Goal: Information Seeking & Learning: Learn about a topic

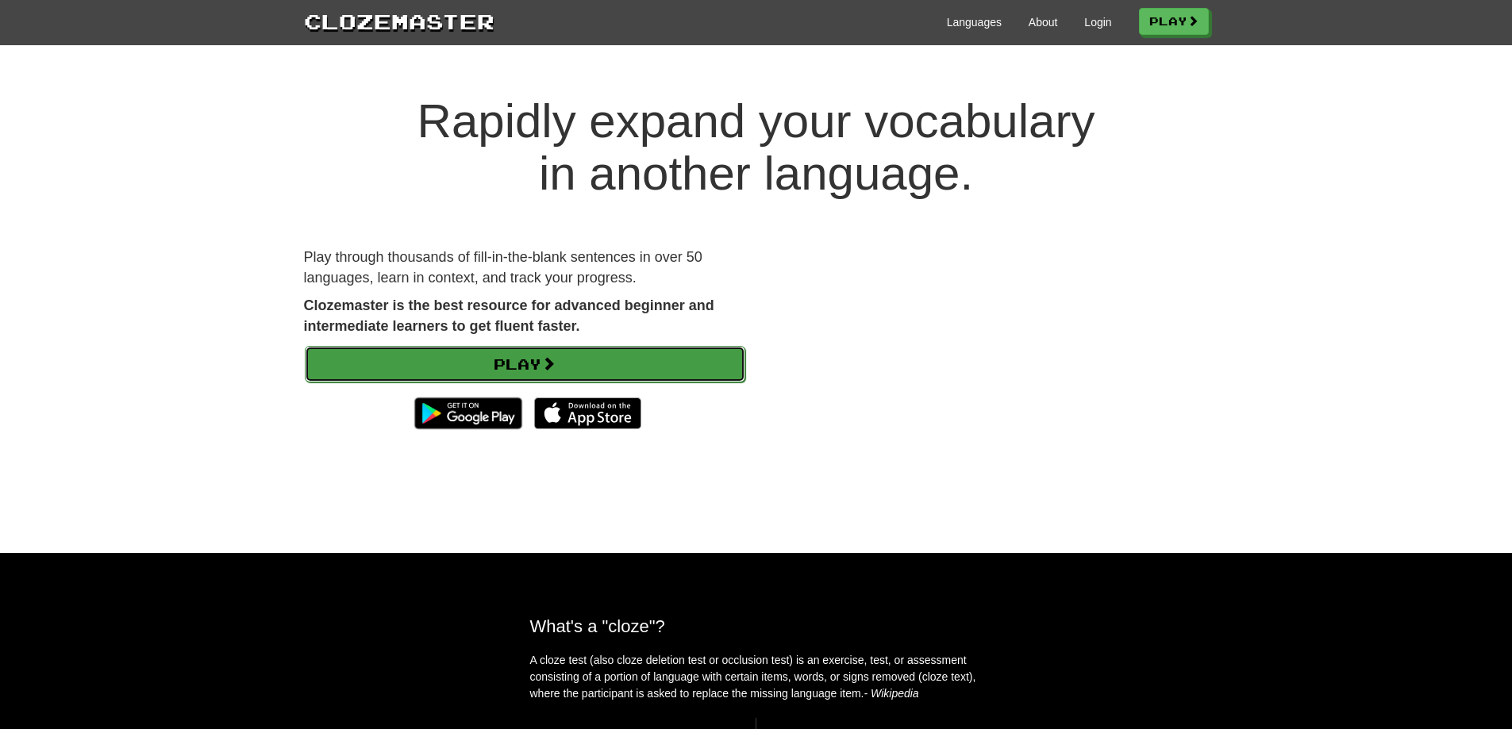
click at [490, 369] on link "Play" at bounding box center [525, 364] width 440 height 37
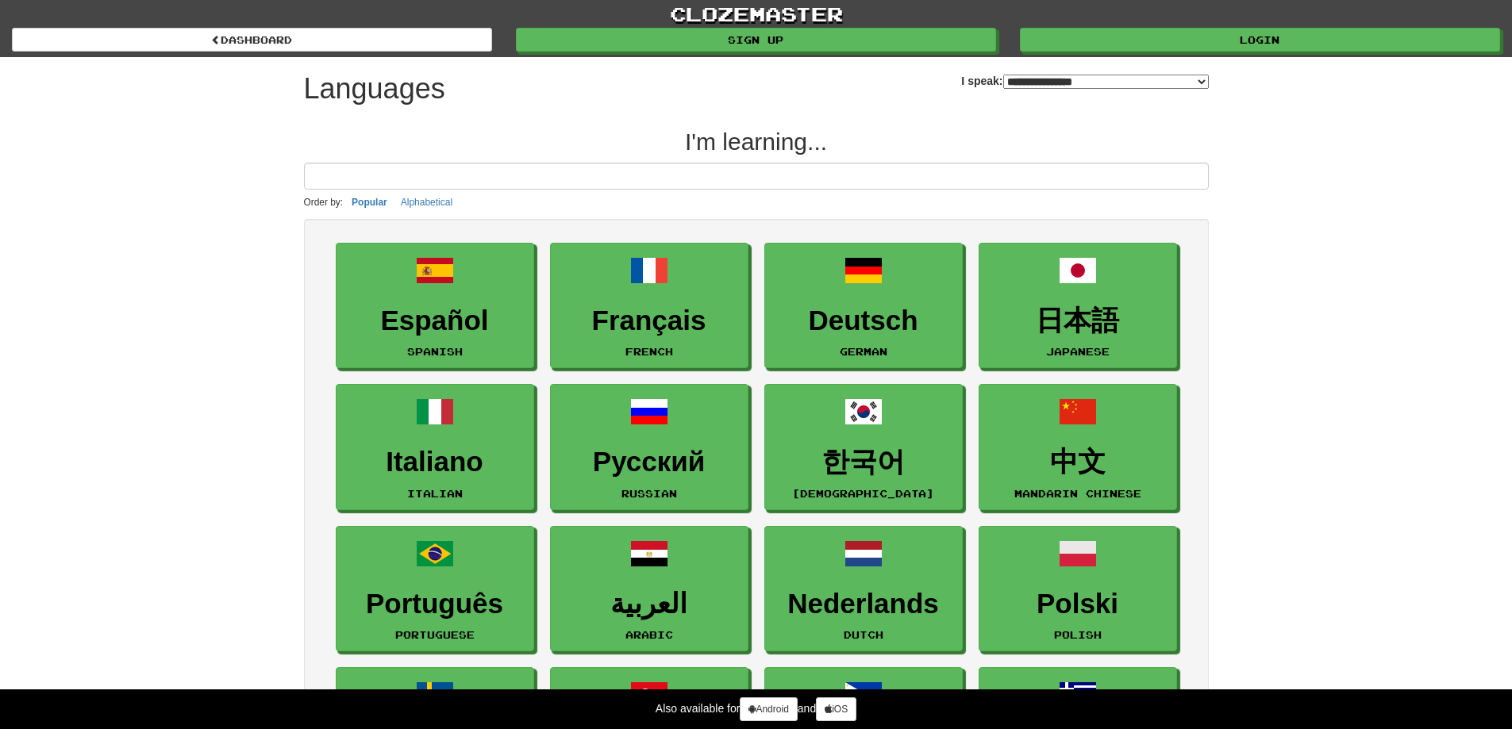
select select "*******"
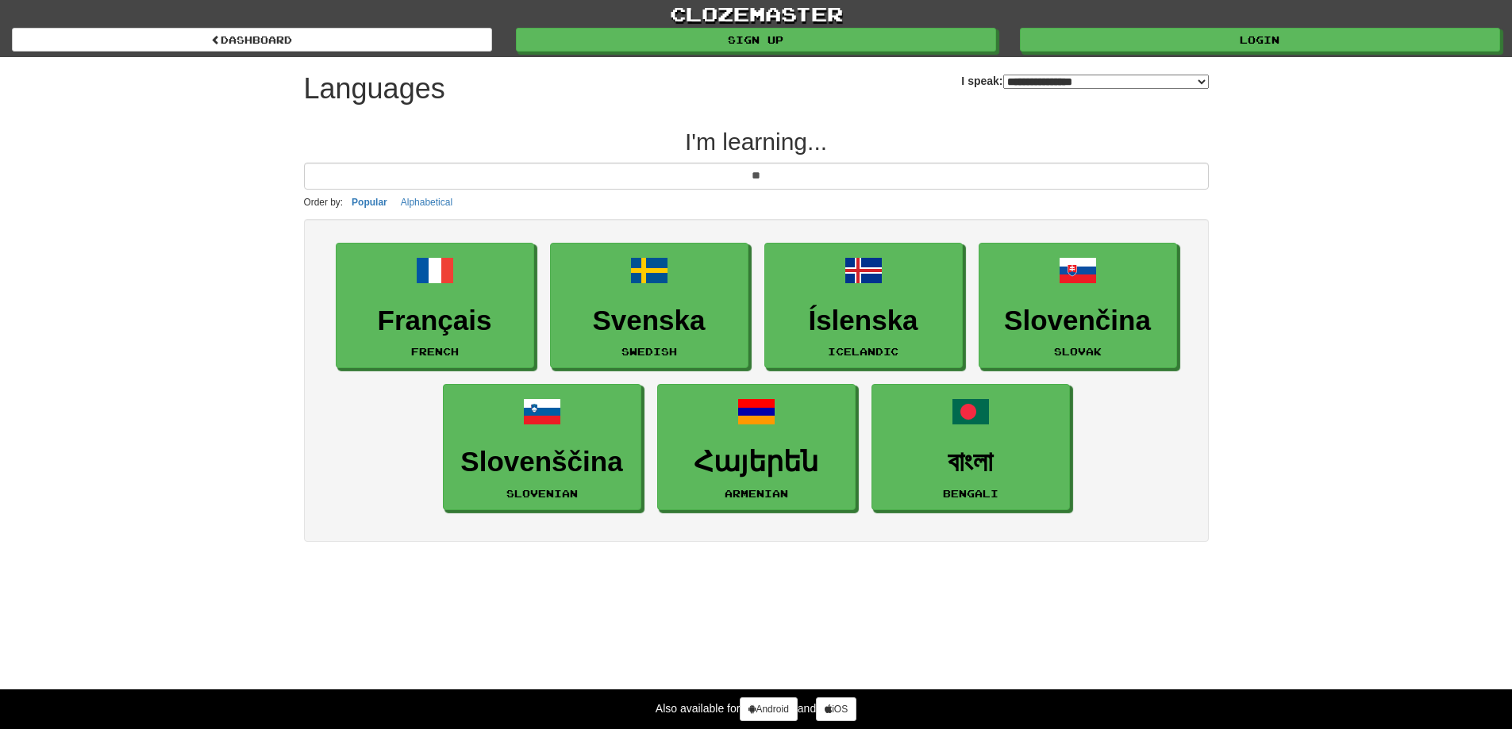
type input "*"
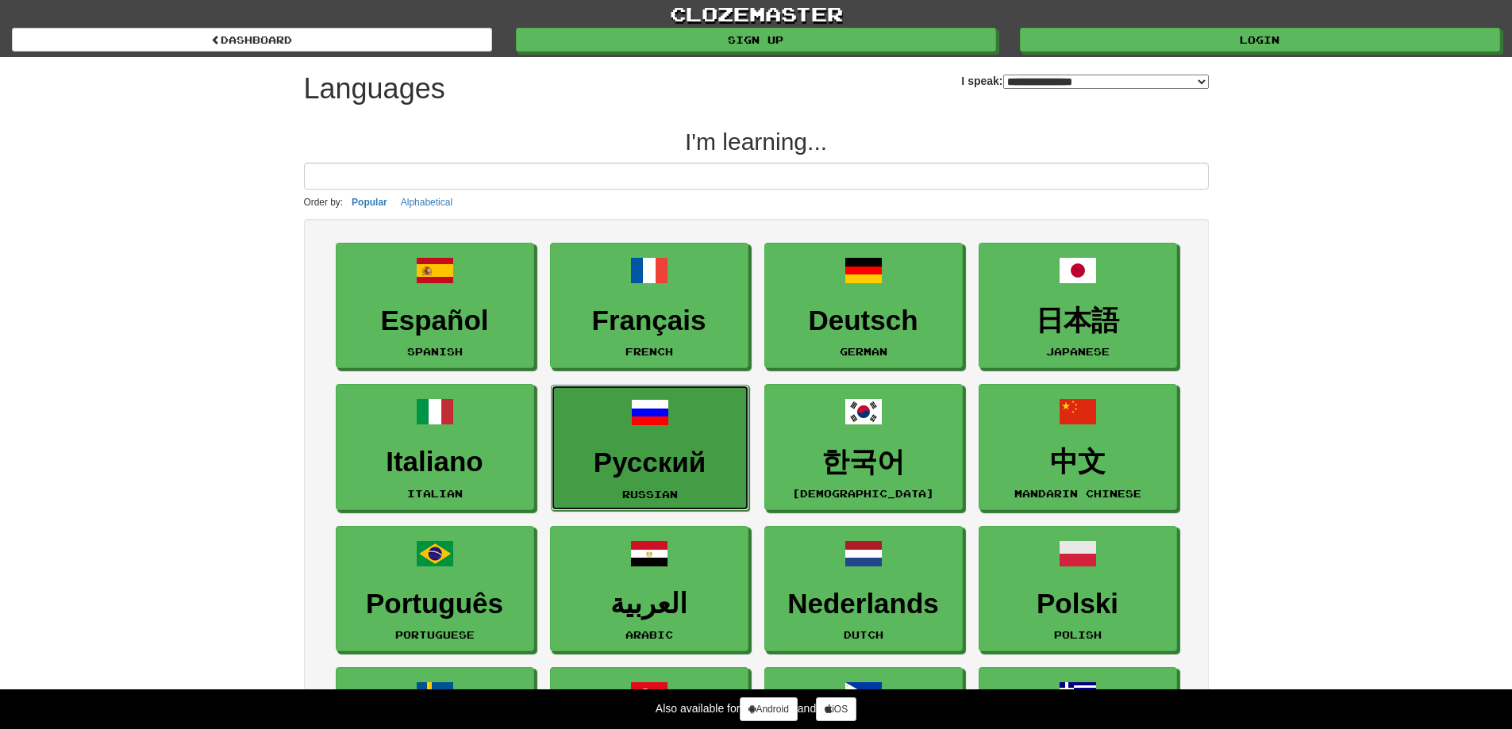
click at [671, 435] on link "Русский Russian" at bounding box center [650, 448] width 198 height 126
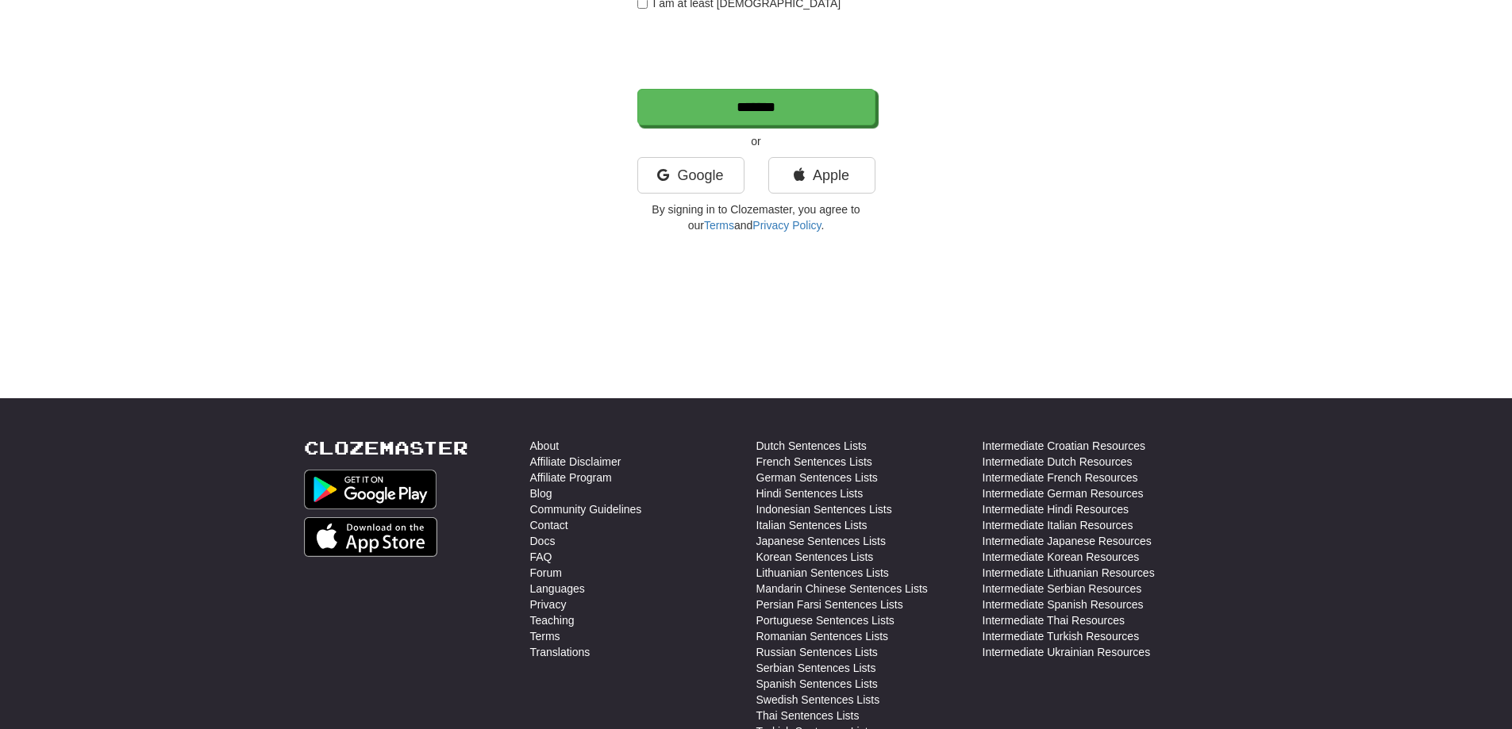
scroll to position [185, 0]
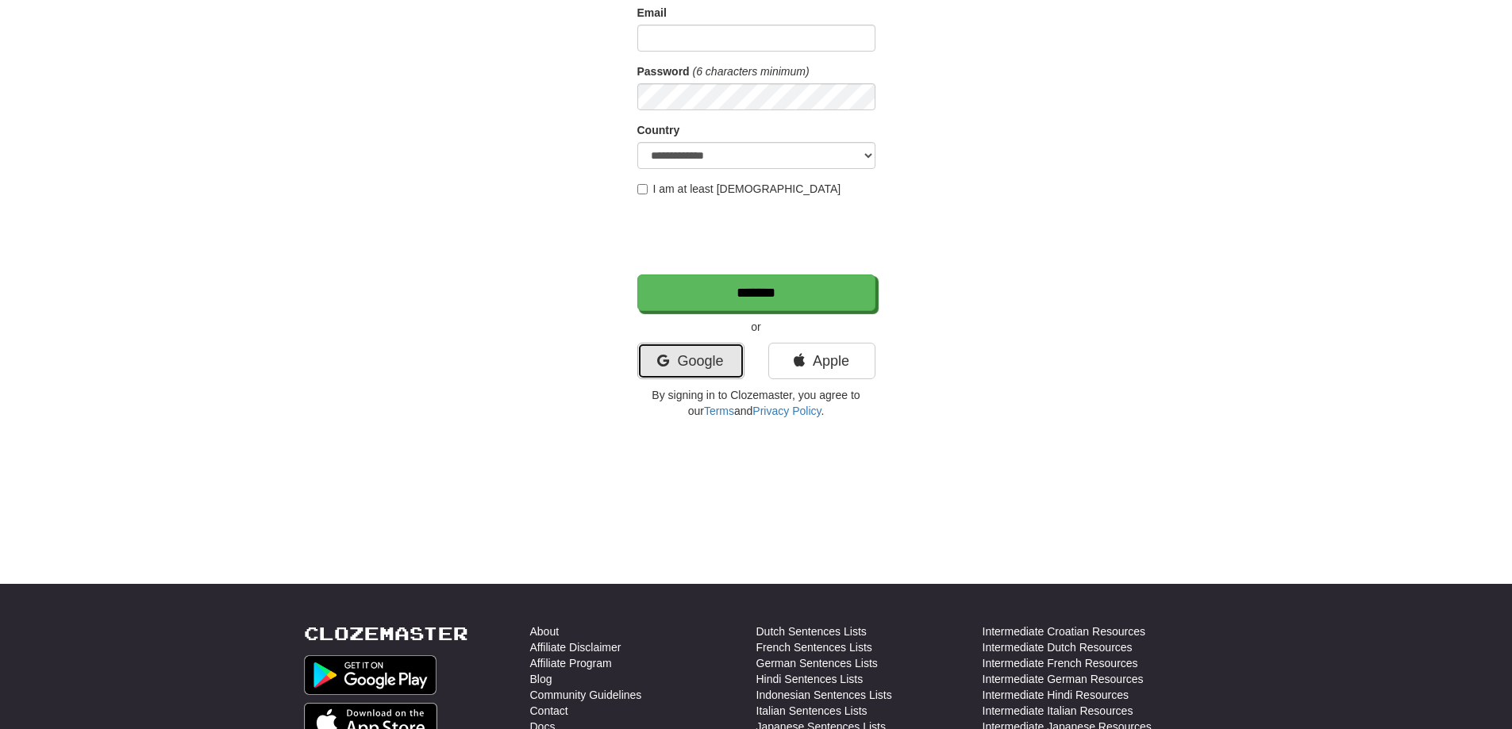
click at [706, 355] on link "Google" at bounding box center [690, 361] width 107 height 37
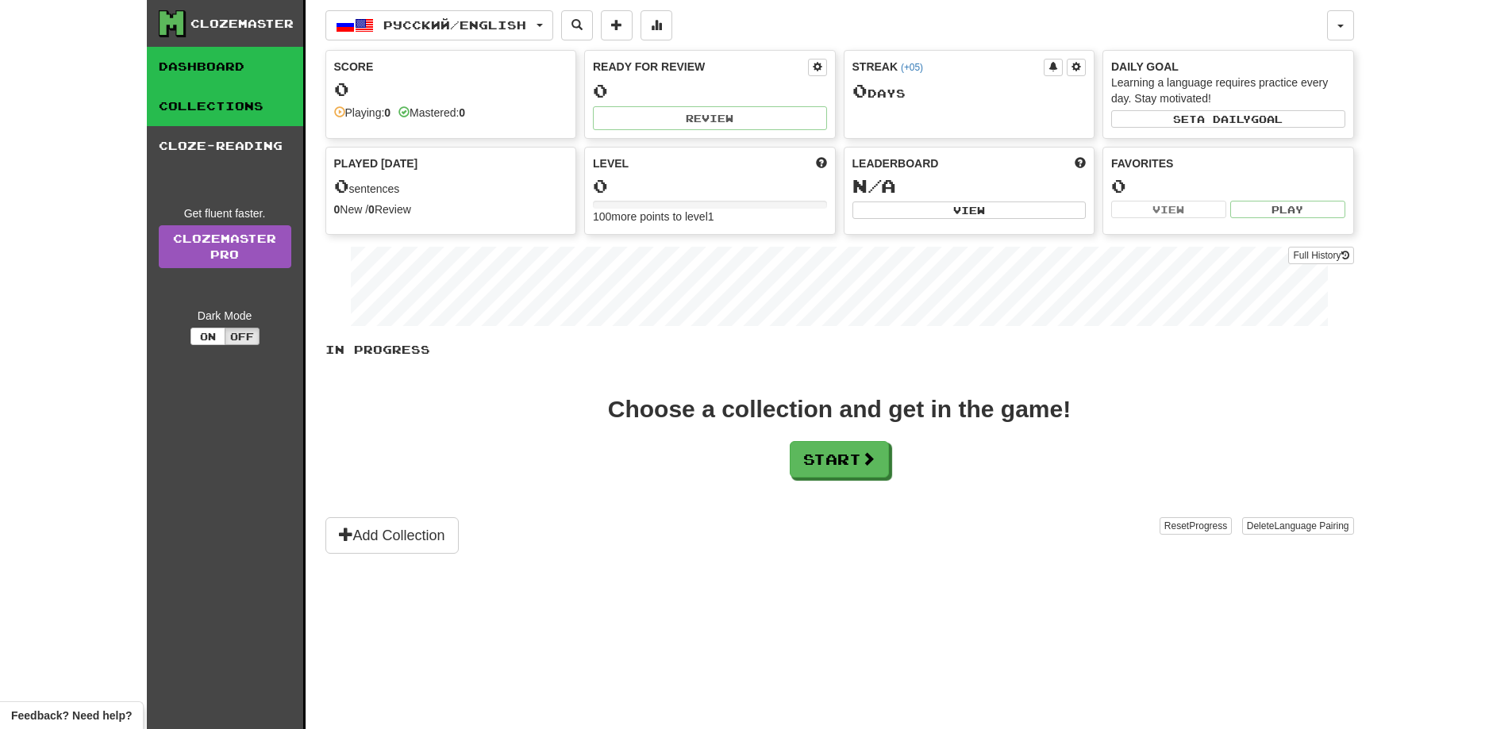
click at [202, 110] on link "Collections" at bounding box center [225, 107] width 156 height 40
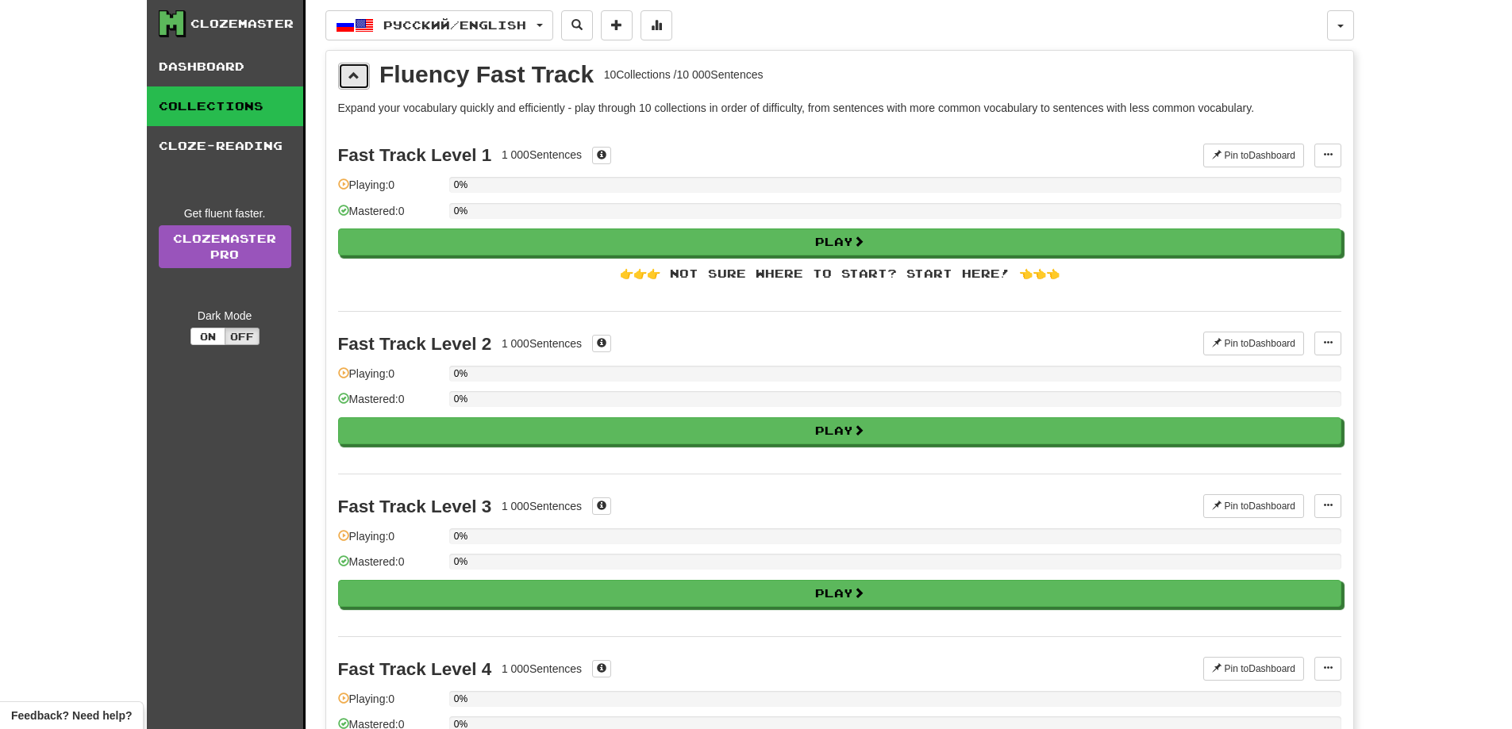
click at [360, 82] on button at bounding box center [354, 76] width 32 height 27
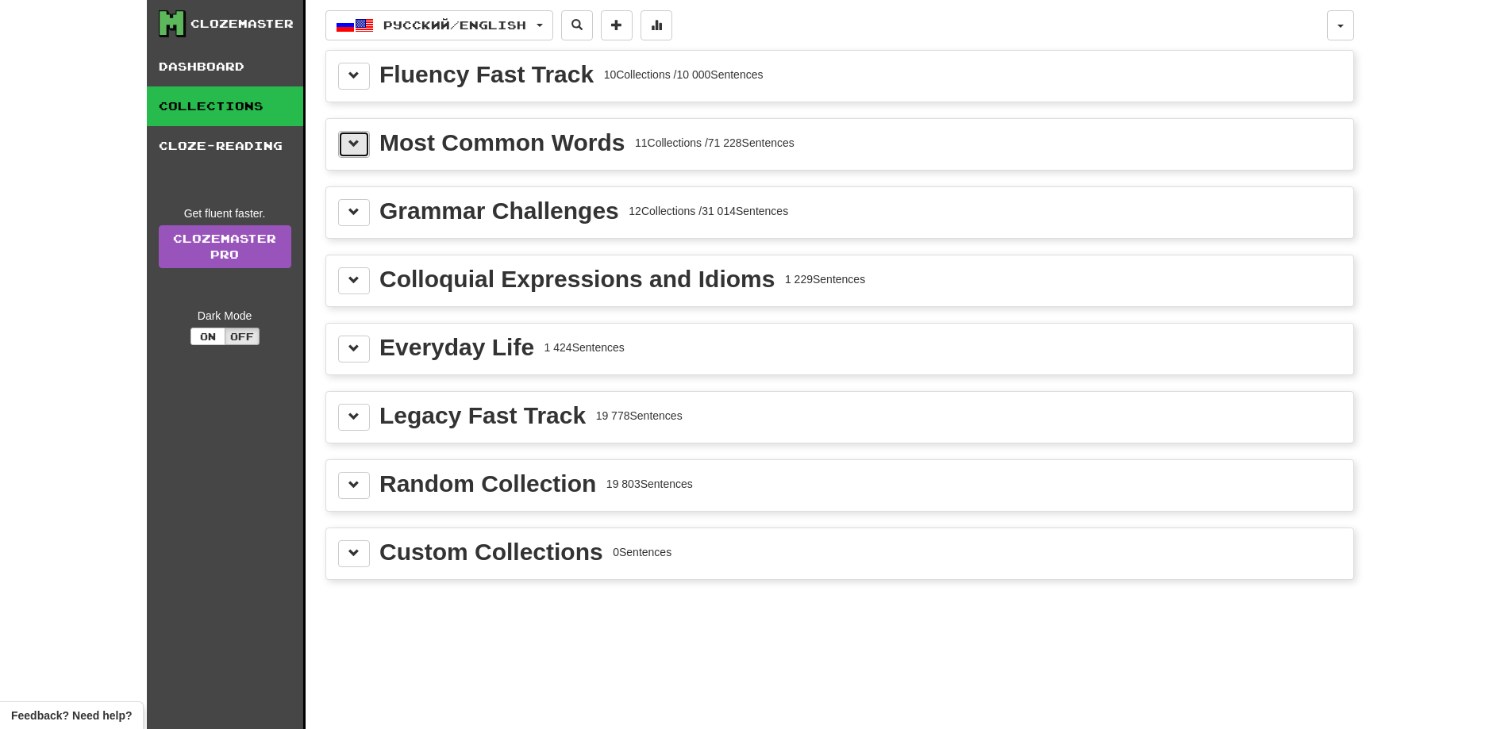
click at [358, 150] on button at bounding box center [354, 144] width 32 height 27
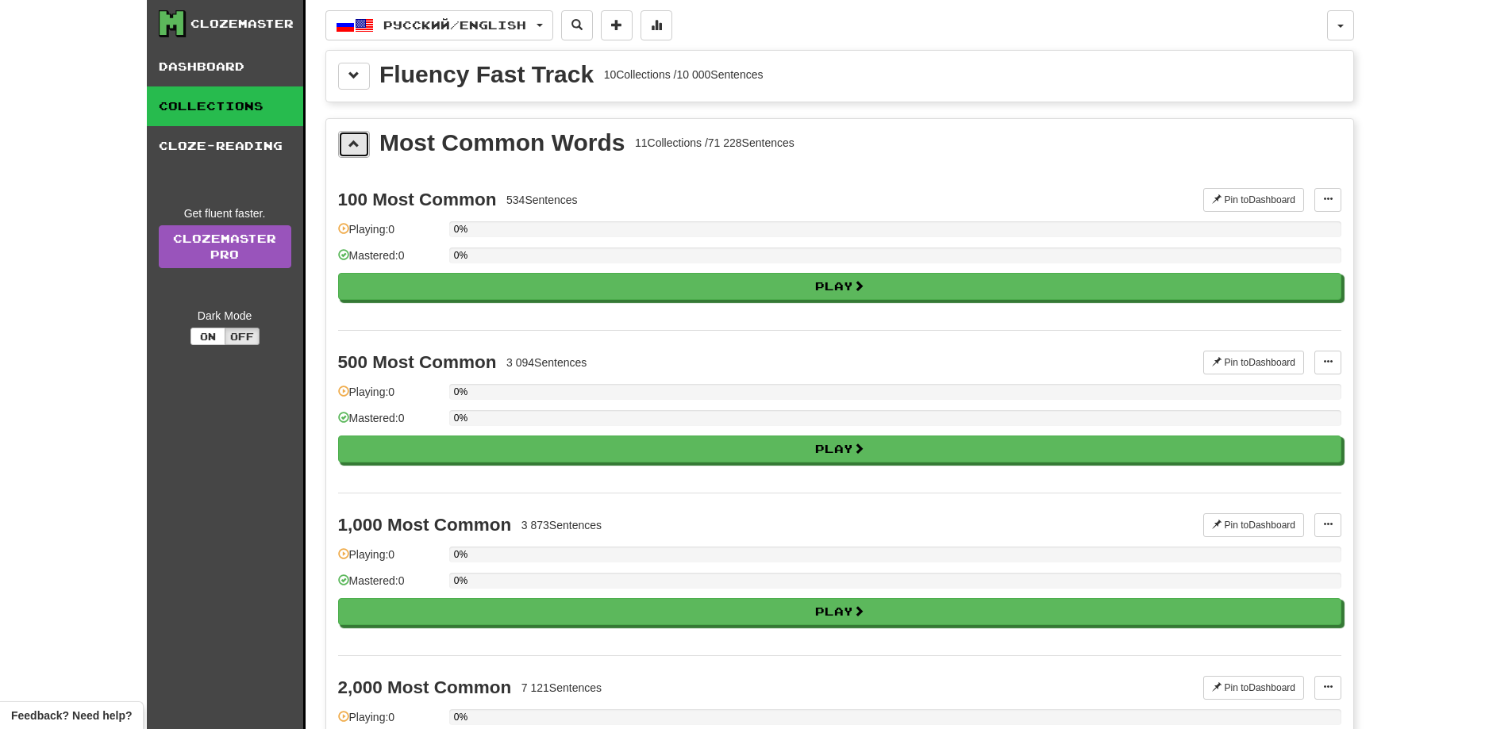
click at [351, 143] on span at bounding box center [353, 143] width 11 height 11
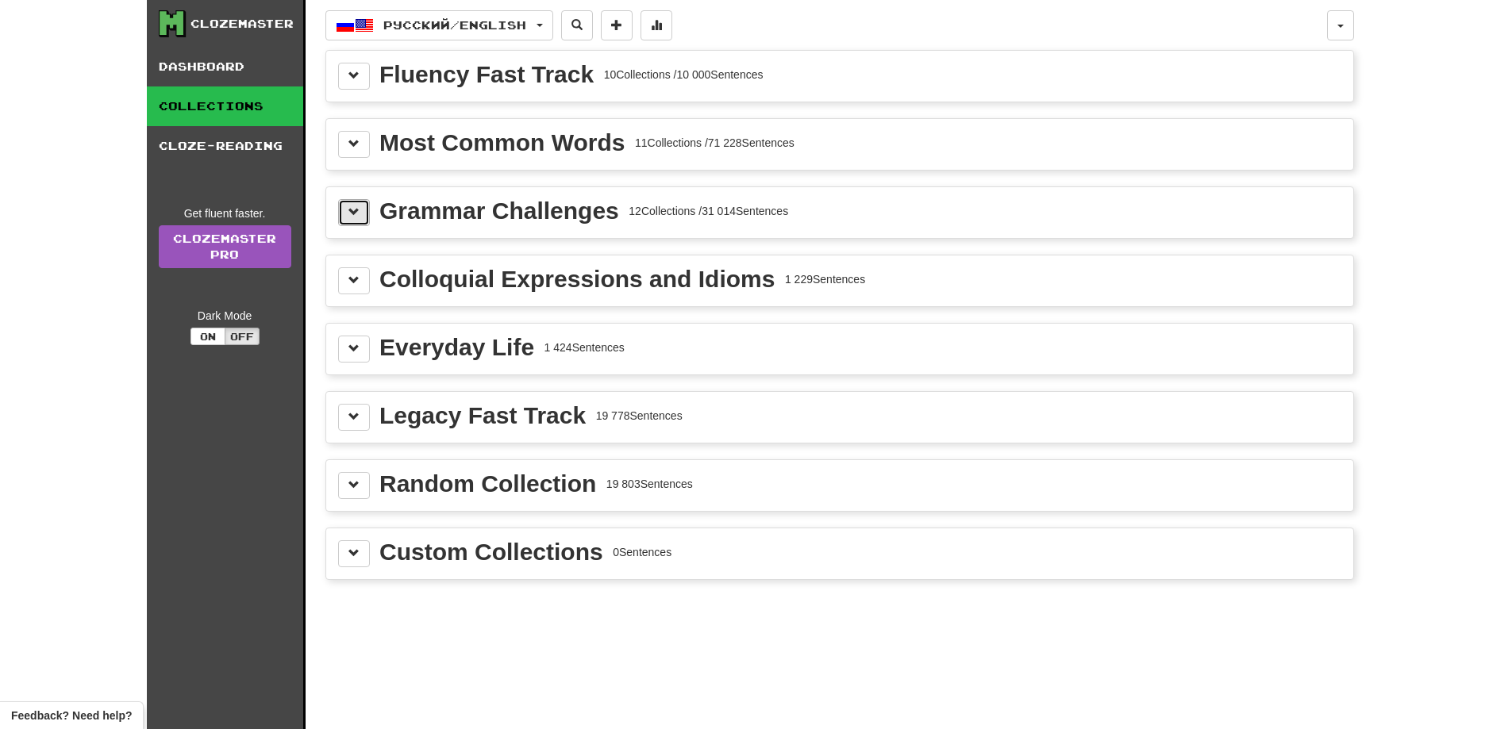
click at [356, 207] on span at bounding box center [353, 211] width 11 height 11
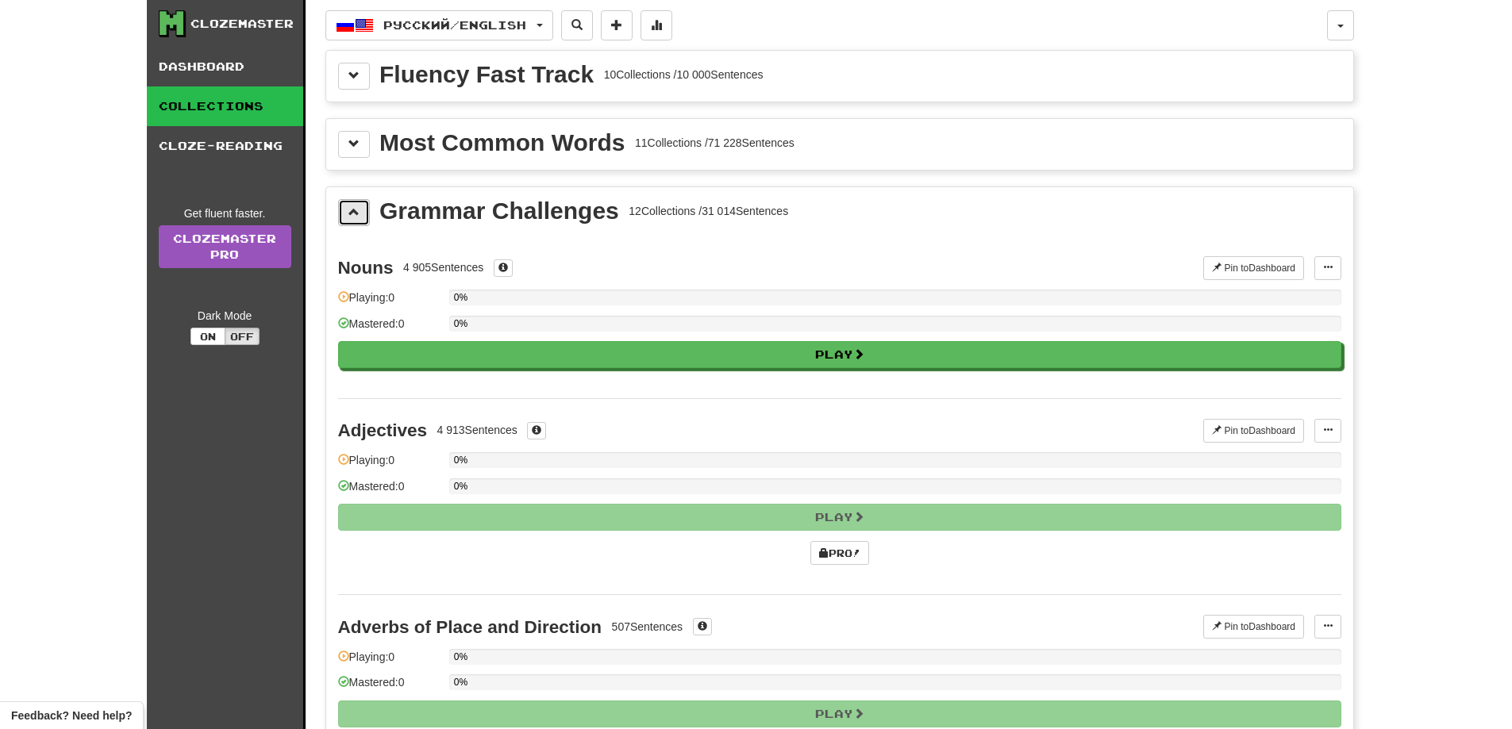
click at [356, 207] on span at bounding box center [353, 211] width 11 height 11
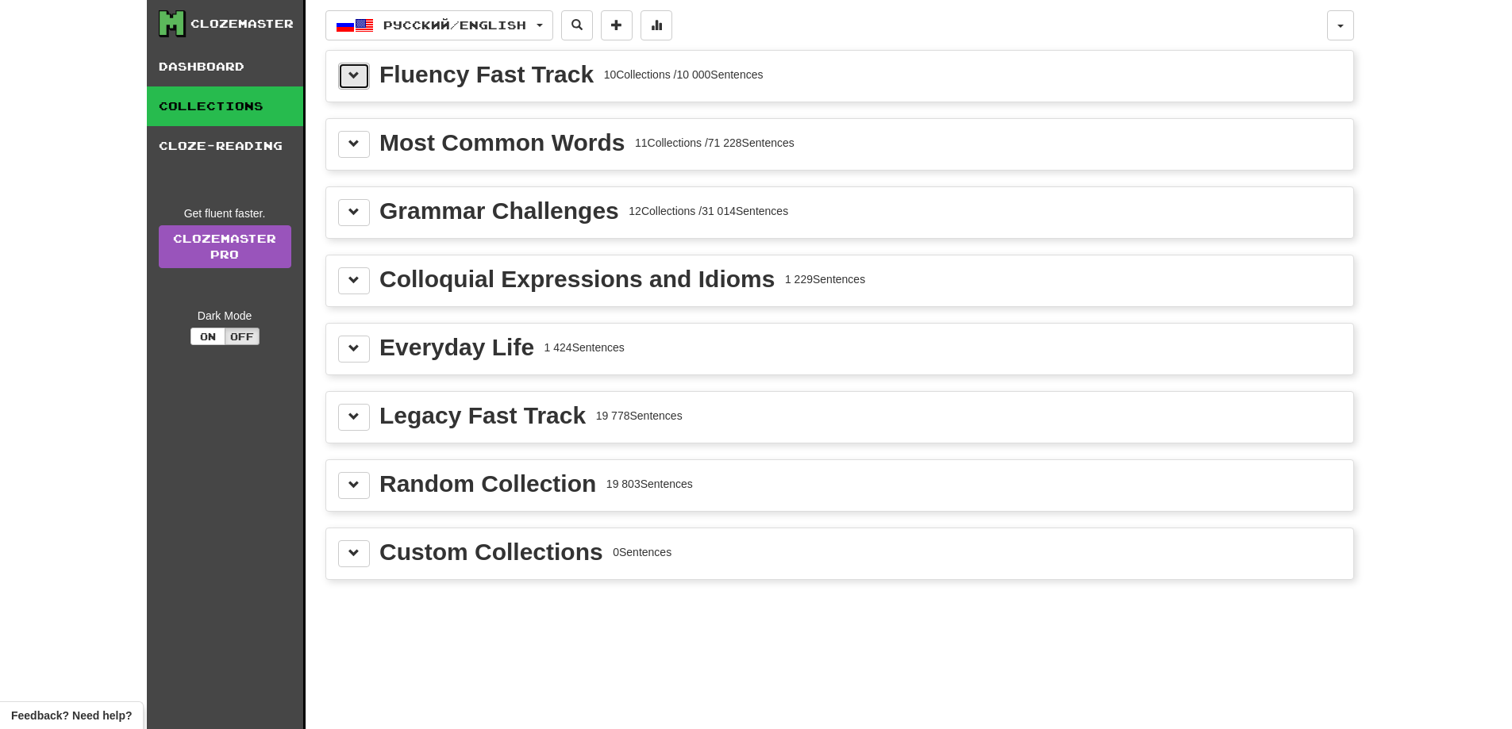
click at [356, 72] on span at bounding box center [353, 75] width 11 height 11
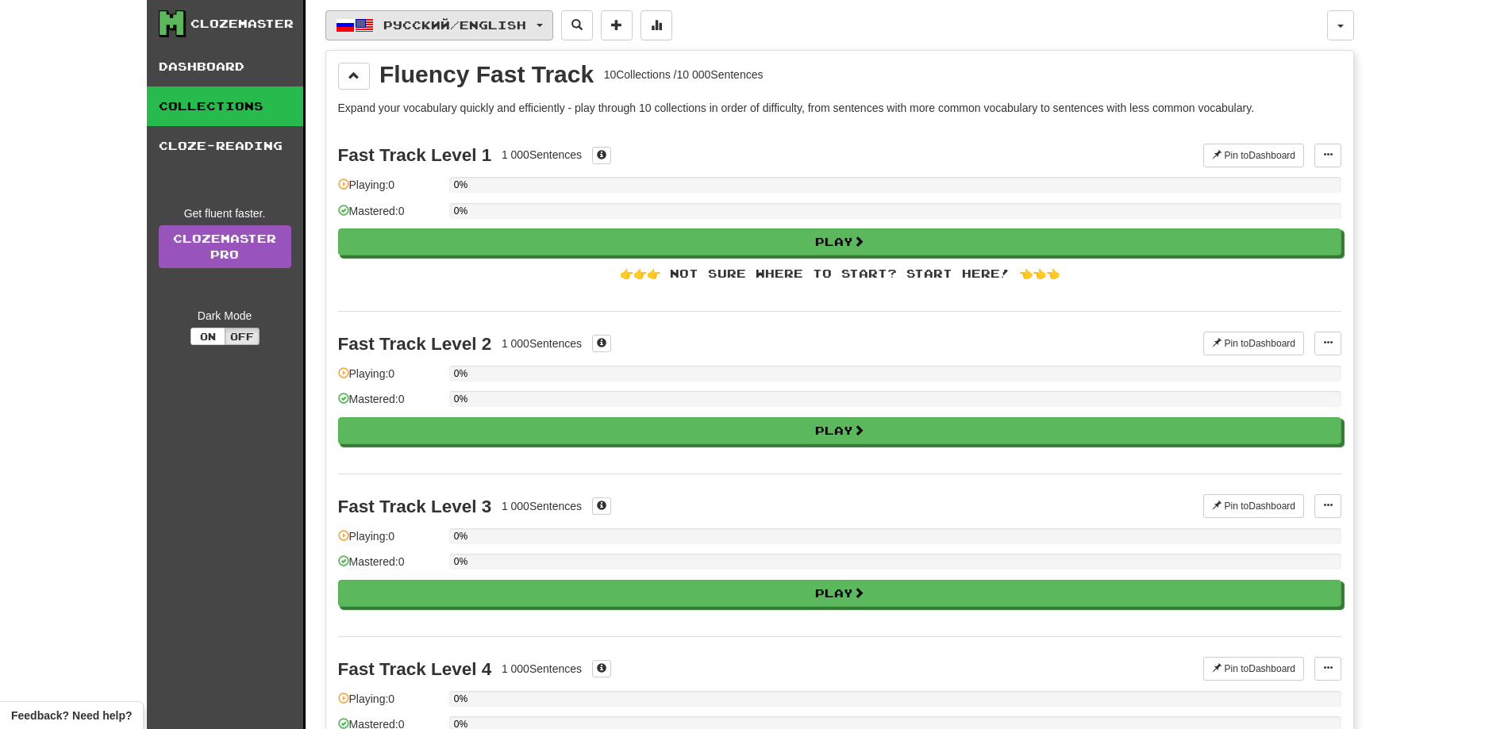
click at [553, 21] on button "Русский / English" at bounding box center [439, 25] width 228 height 30
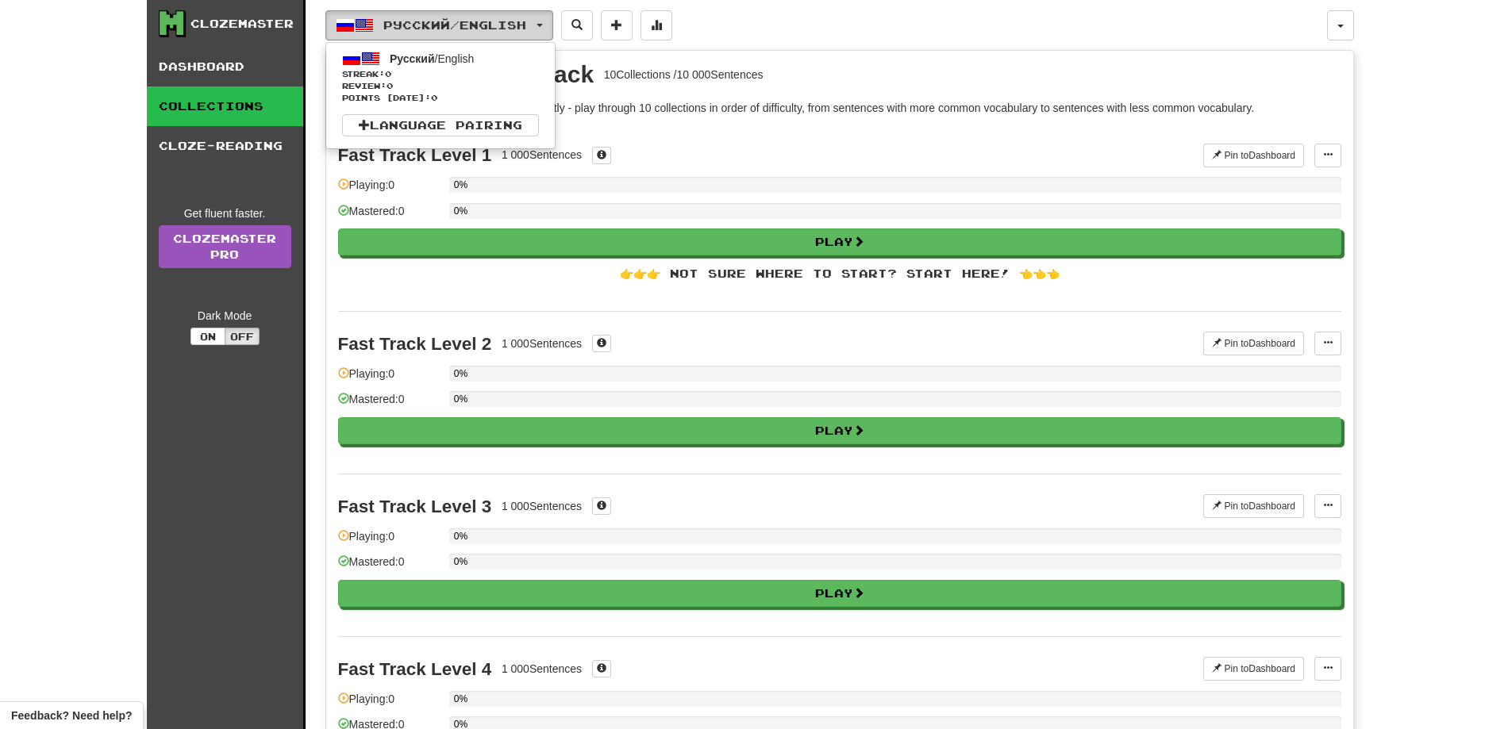
click at [553, 21] on button "Русский / English" at bounding box center [439, 25] width 228 height 30
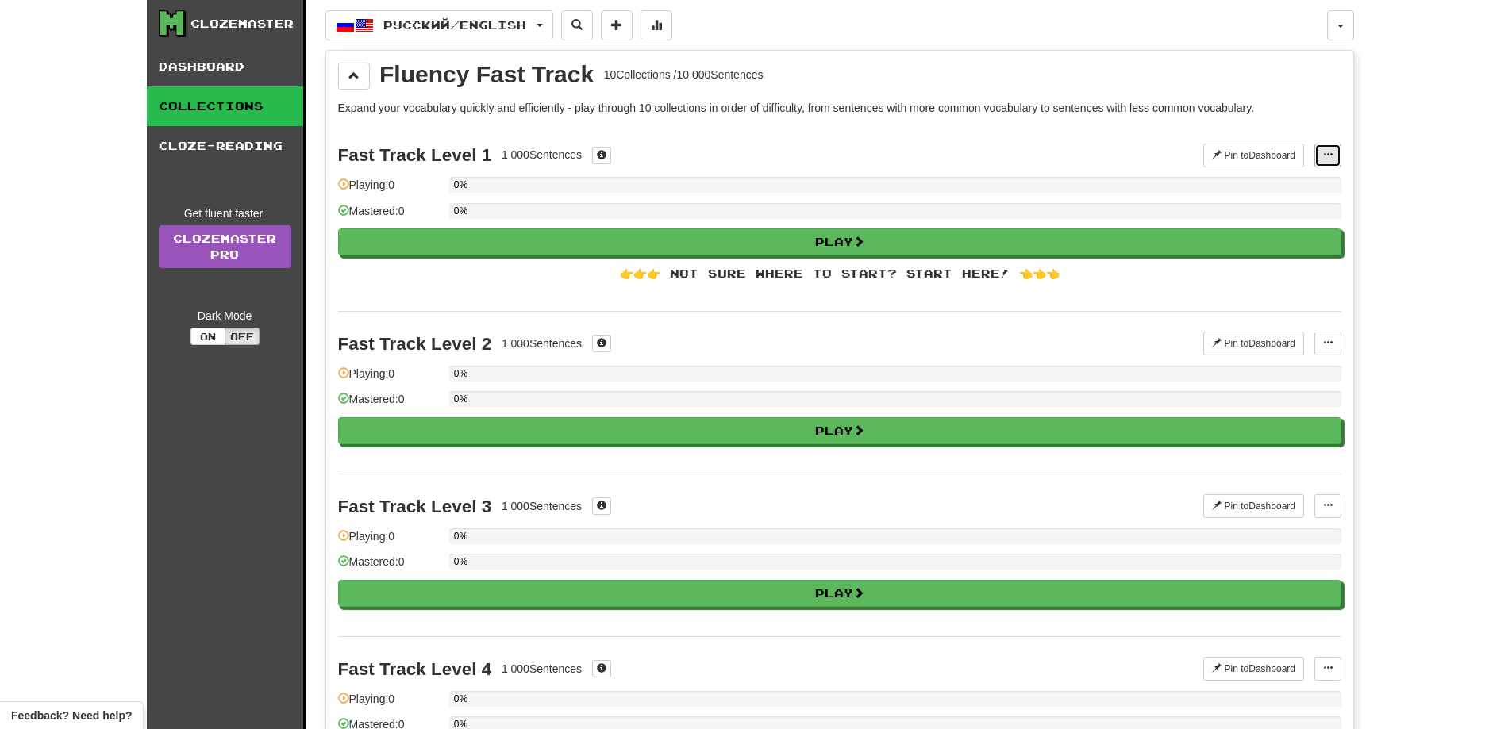
click at [1318, 148] on button at bounding box center [1327, 156] width 27 height 24
click at [1336, 153] on button at bounding box center [1327, 156] width 27 height 24
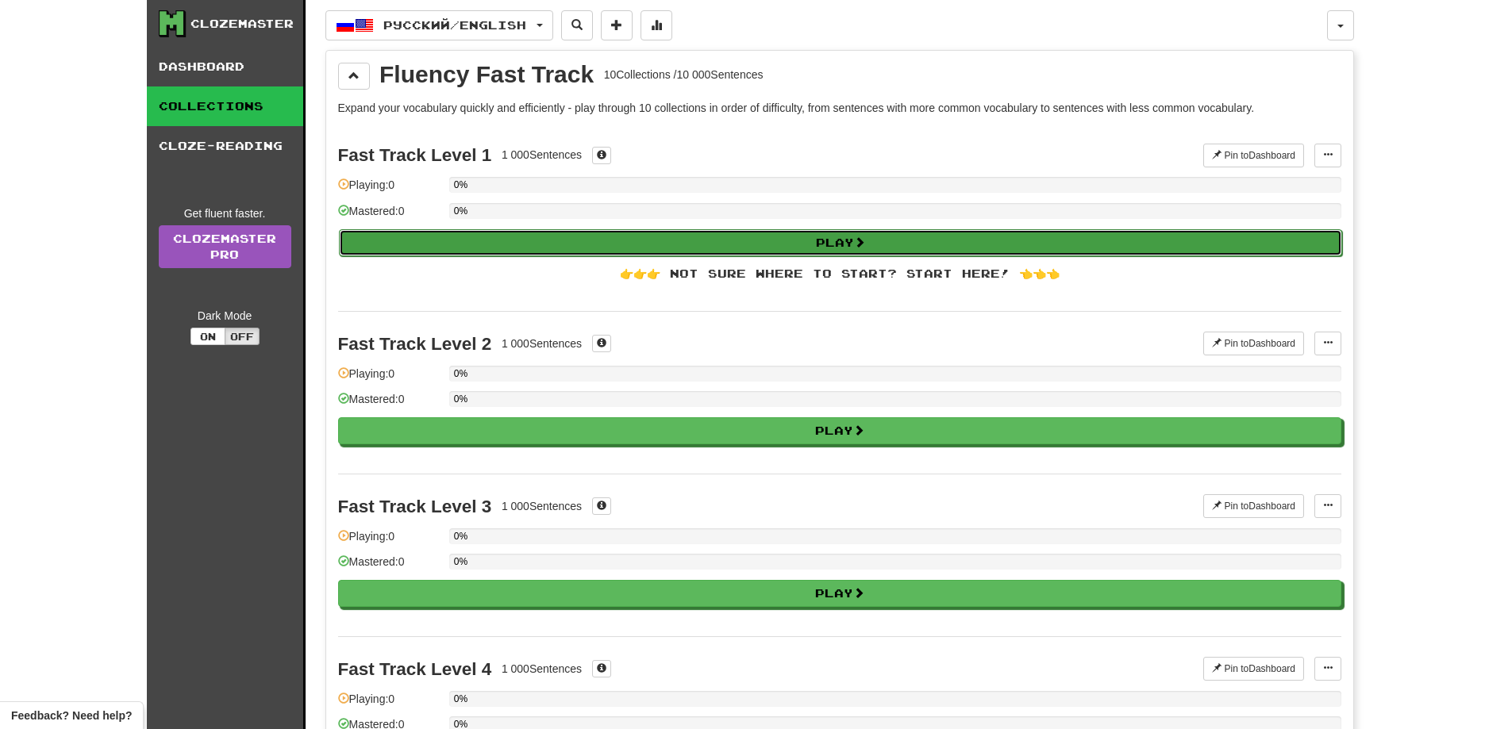
click at [919, 232] on button "Play" at bounding box center [840, 242] width 1003 height 27
select select "**"
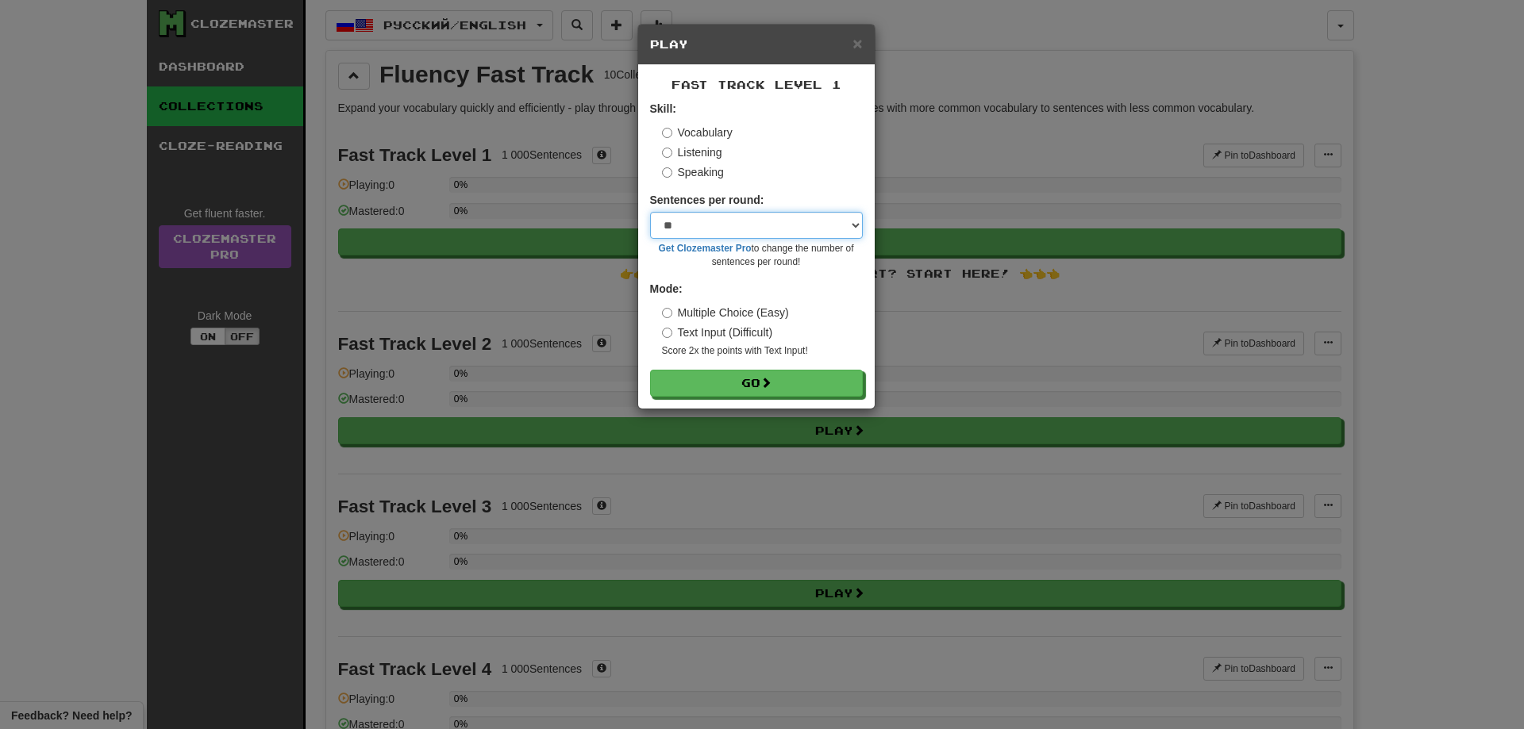
click at [784, 217] on select "* ** ** ** ** ** *** ********" at bounding box center [756, 225] width 213 height 27
click at [785, 217] on select "* ** ** ** ** ** *** ********" at bounding box center [756, 225] width 213 height 27
click at [706, 150] on label "Listening" at bounding box center [692, 152] width 60 height 16
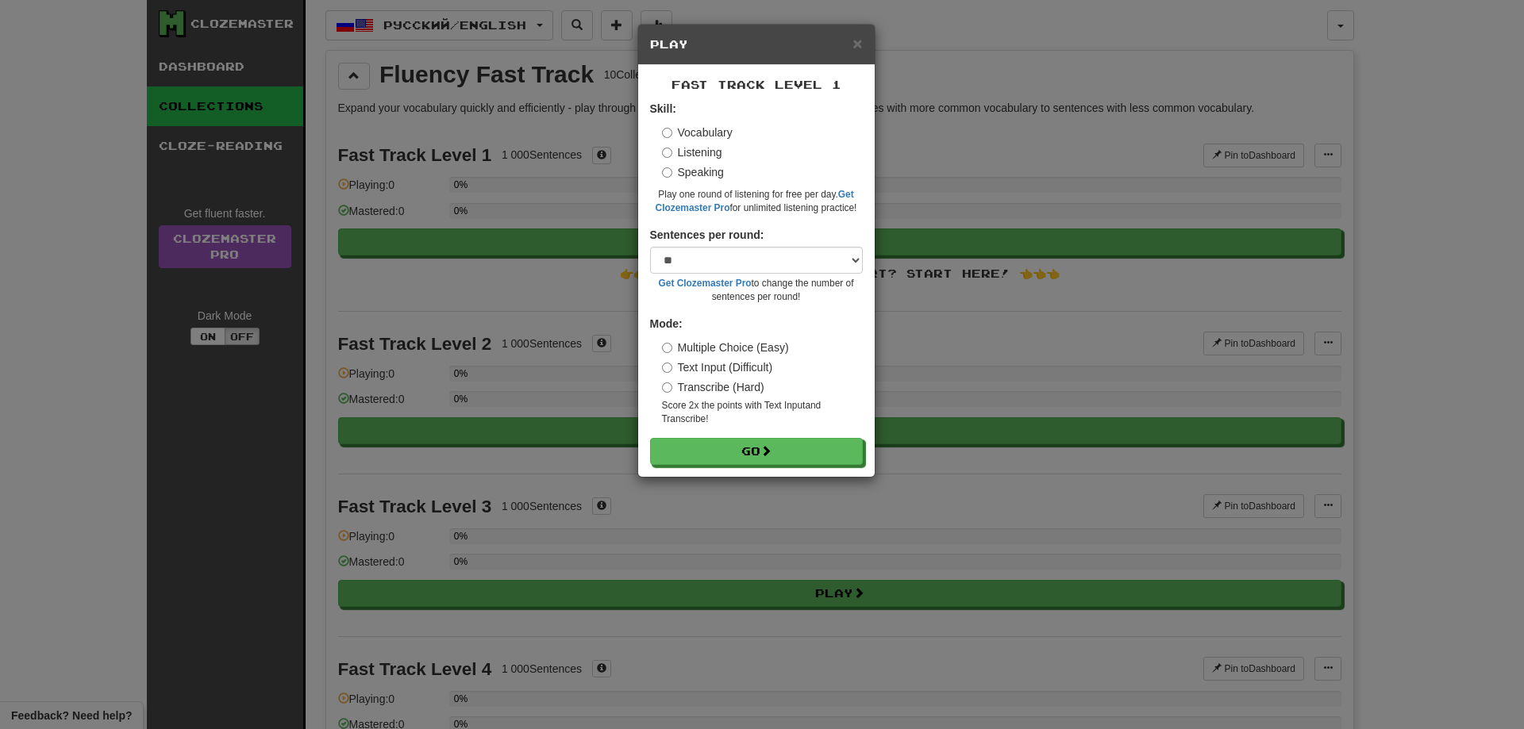
click at [704, 167] on label "Speaking" at bounding box center [693, 172] width 62 height 16
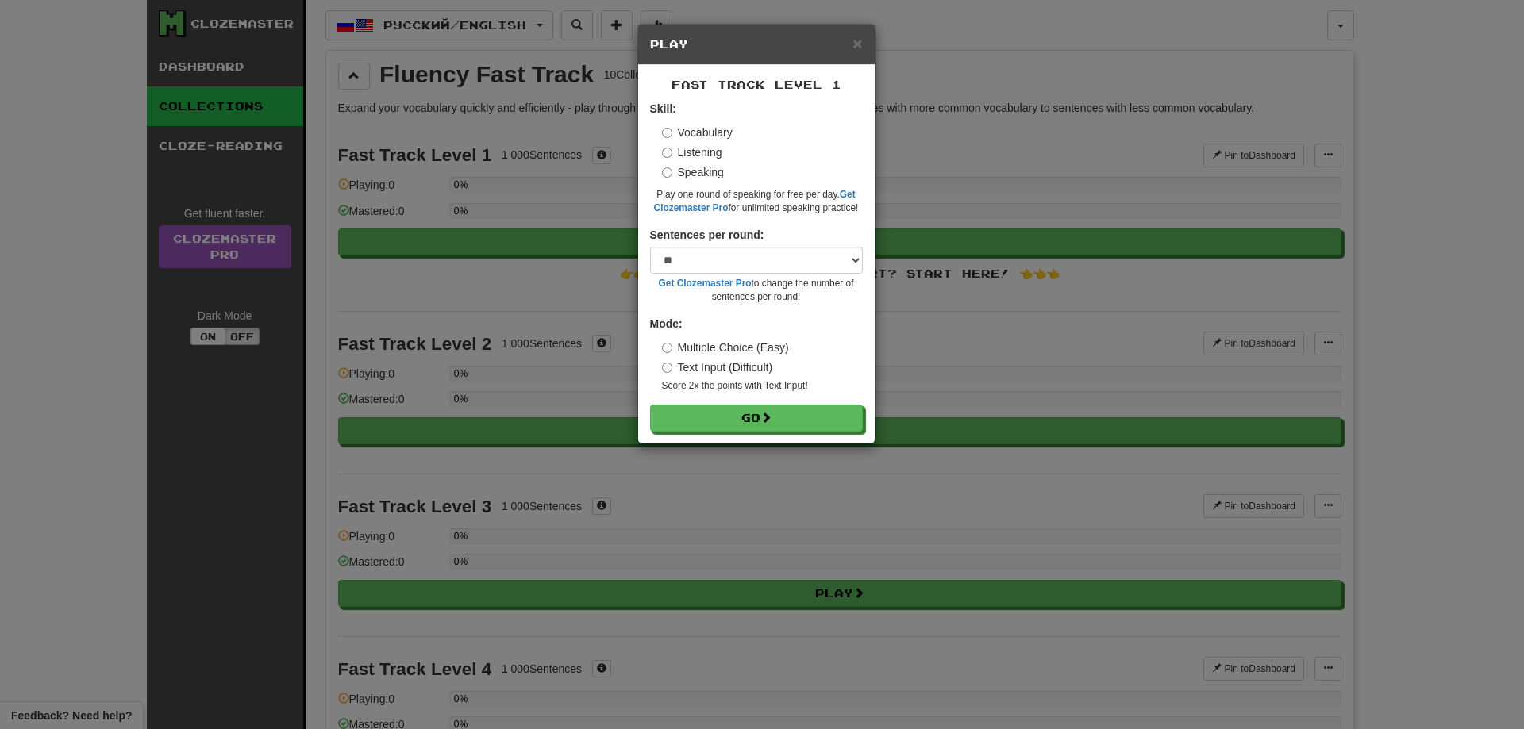
click at [703, 133] on label "Vocabulary" at bounding box center [697, 133] width 71 height 16
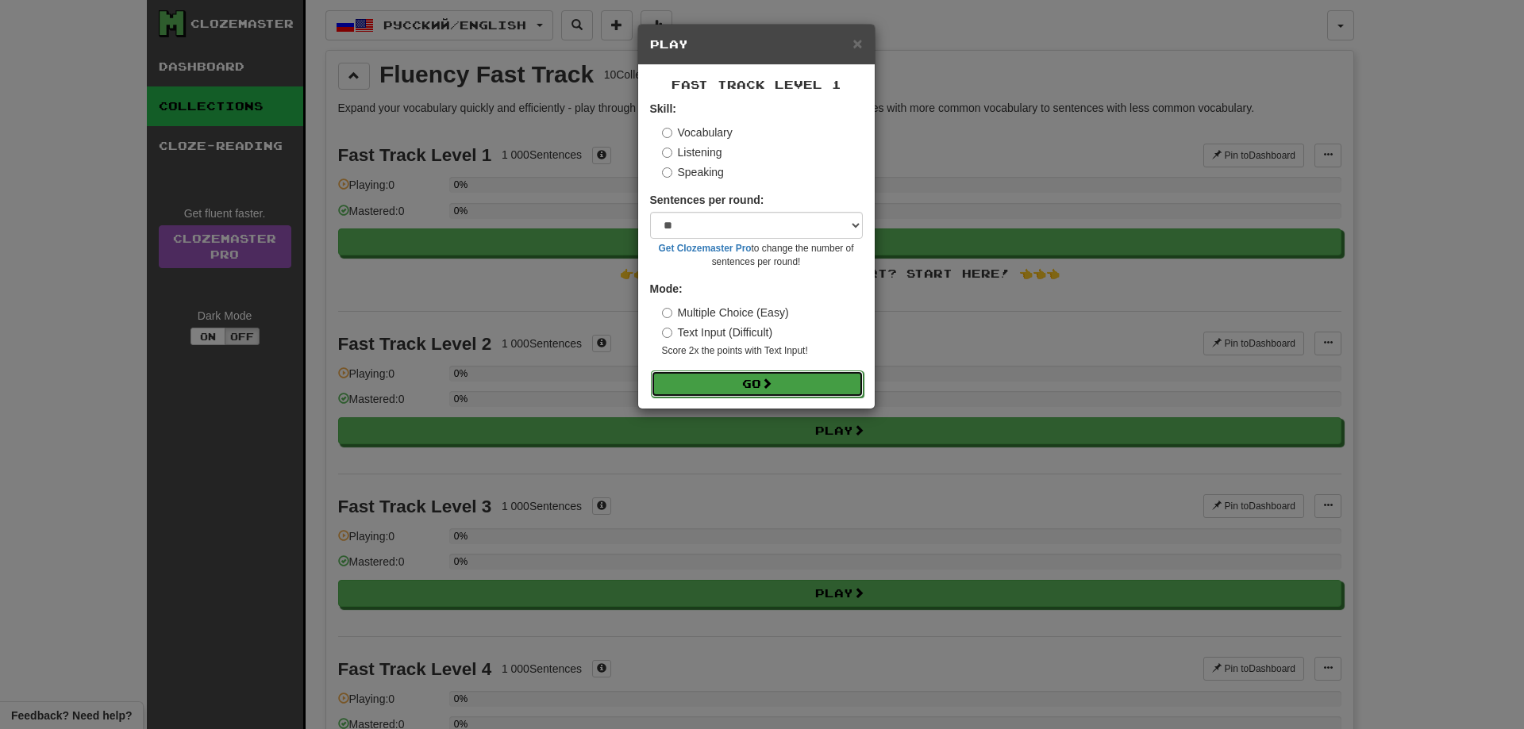
click at [738, 378] on button "Go" at bounding box center [757, 384] width 213 height 27
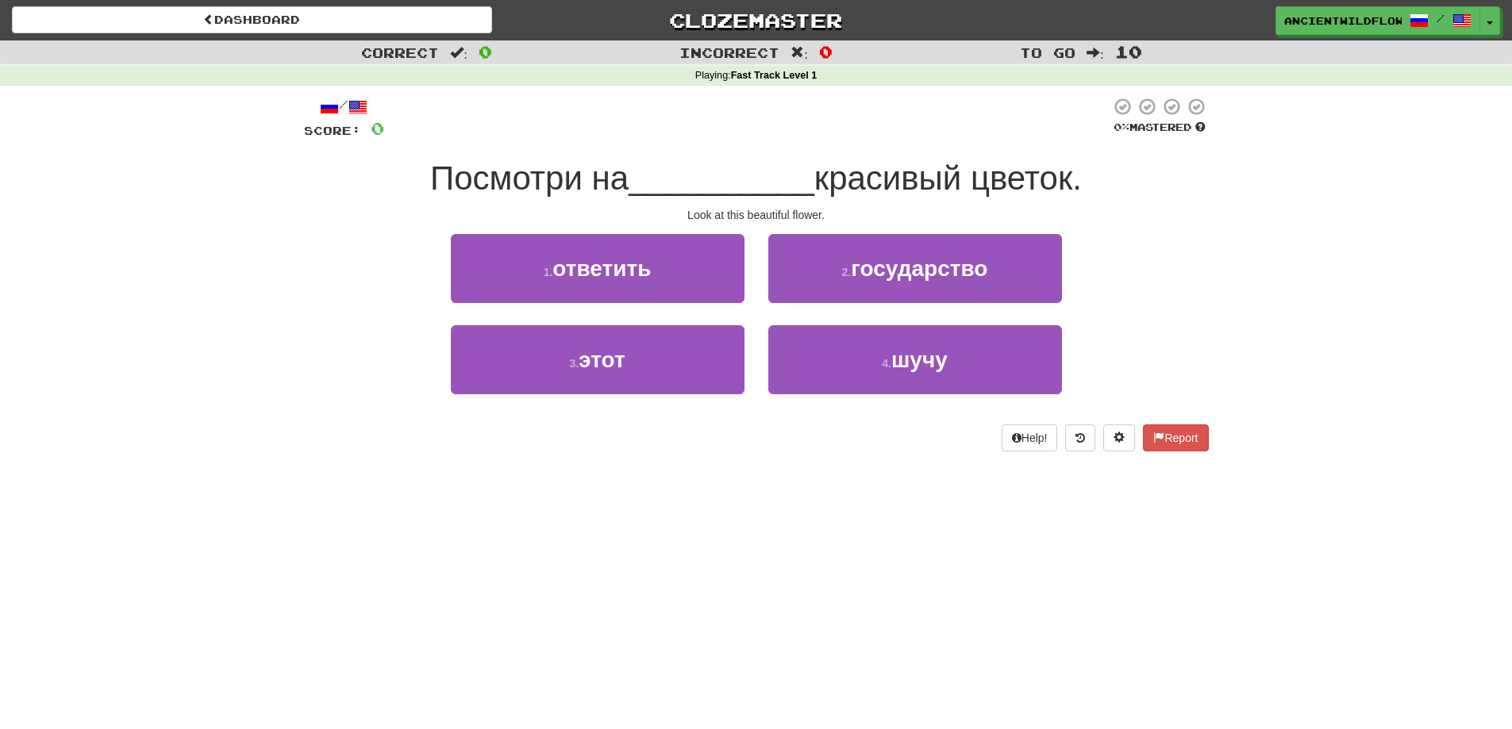
click at [367, 106] on span at bounding box center [357, 107] width 19 height 19
click at [376, 126] on span "0" at bounding box center [377, 128] width 13 height 20
drag, startPoint x: 359, startPoint y: 107, endPoint x: 313, endPoint y: 104, distance: 45.3
click at [358, 107] on span at bounding box center [357, 107] width 19 height 19
click at [306, 106] on div "/" at bounding box center [344, 107] width 80 height 20
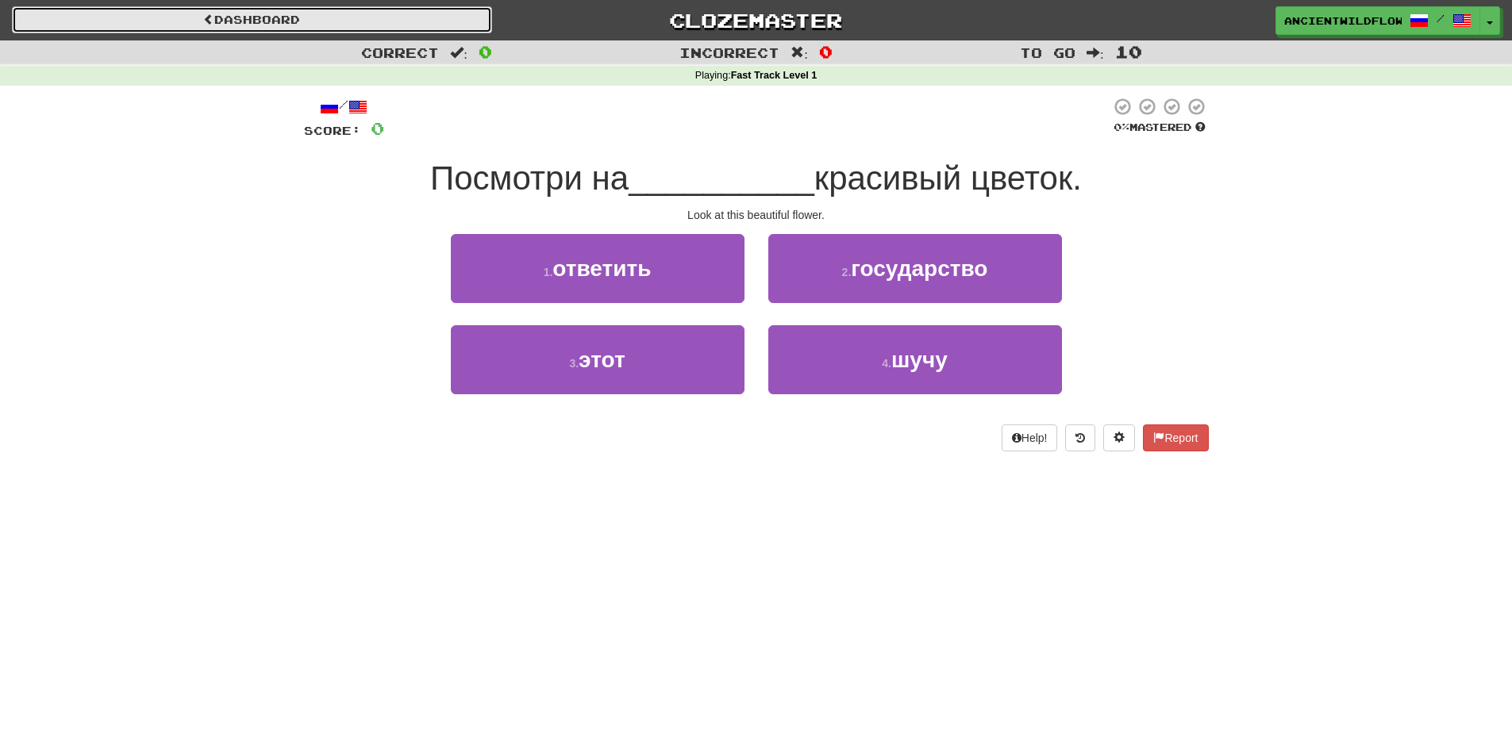
click at [125, 14] on link "Dashboard" at bounding box center [252, 19] width 480 height 27
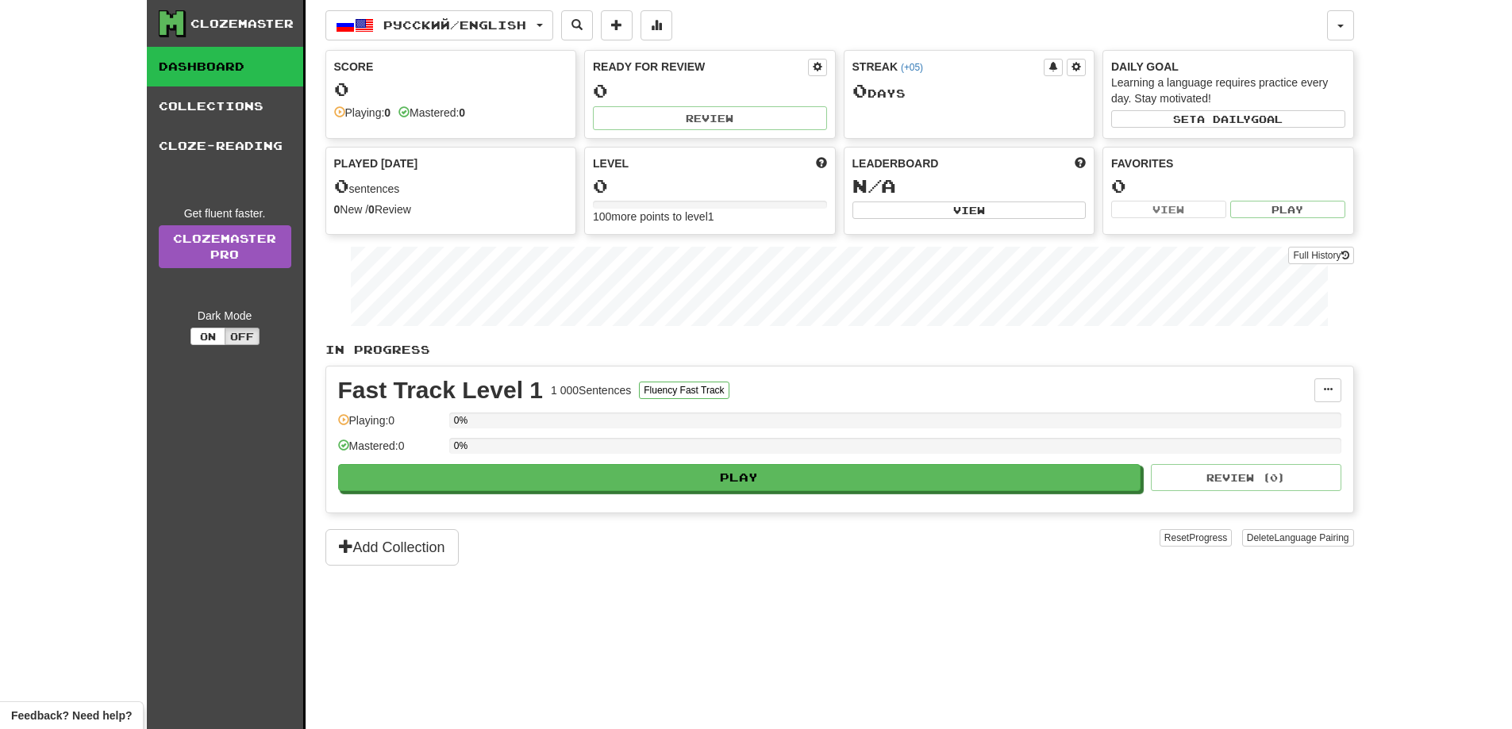
click at [282, 25] on div "Clozemaster" at bounding box center [241, 24] width 103 height 16
click at [227, 67] on link "Dashboard" at bounding box center [225, 67] width 156 height 40
click at [256, 25] on div "Clozemaster" at bounding box center [241, 24] width 103 height 16
click at [466, 21] on span "Русский / English" at bounding box center [454, 24] width 143 height 13
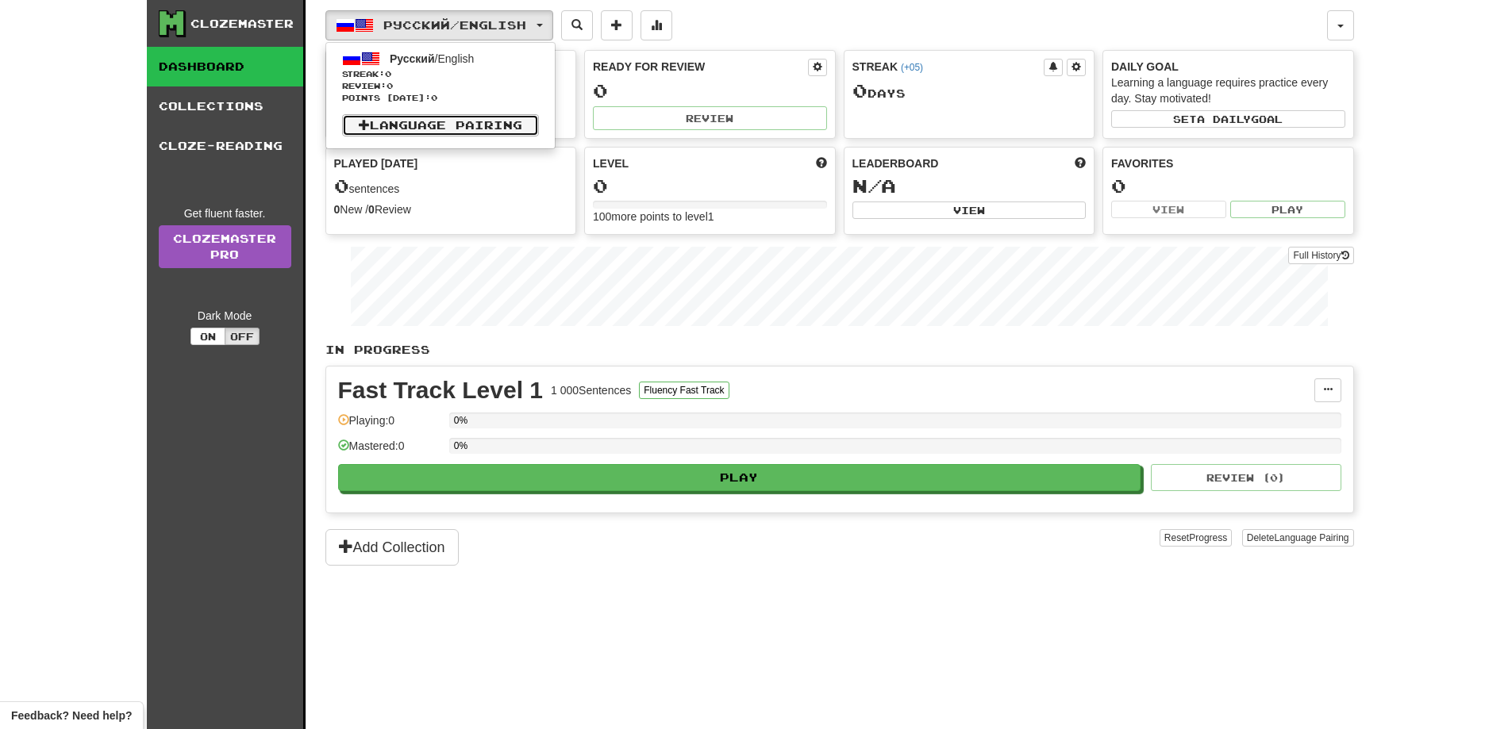
click at [416, 125] on link "Language Pairing" at bounding box center [440, 125] width 197 height 22
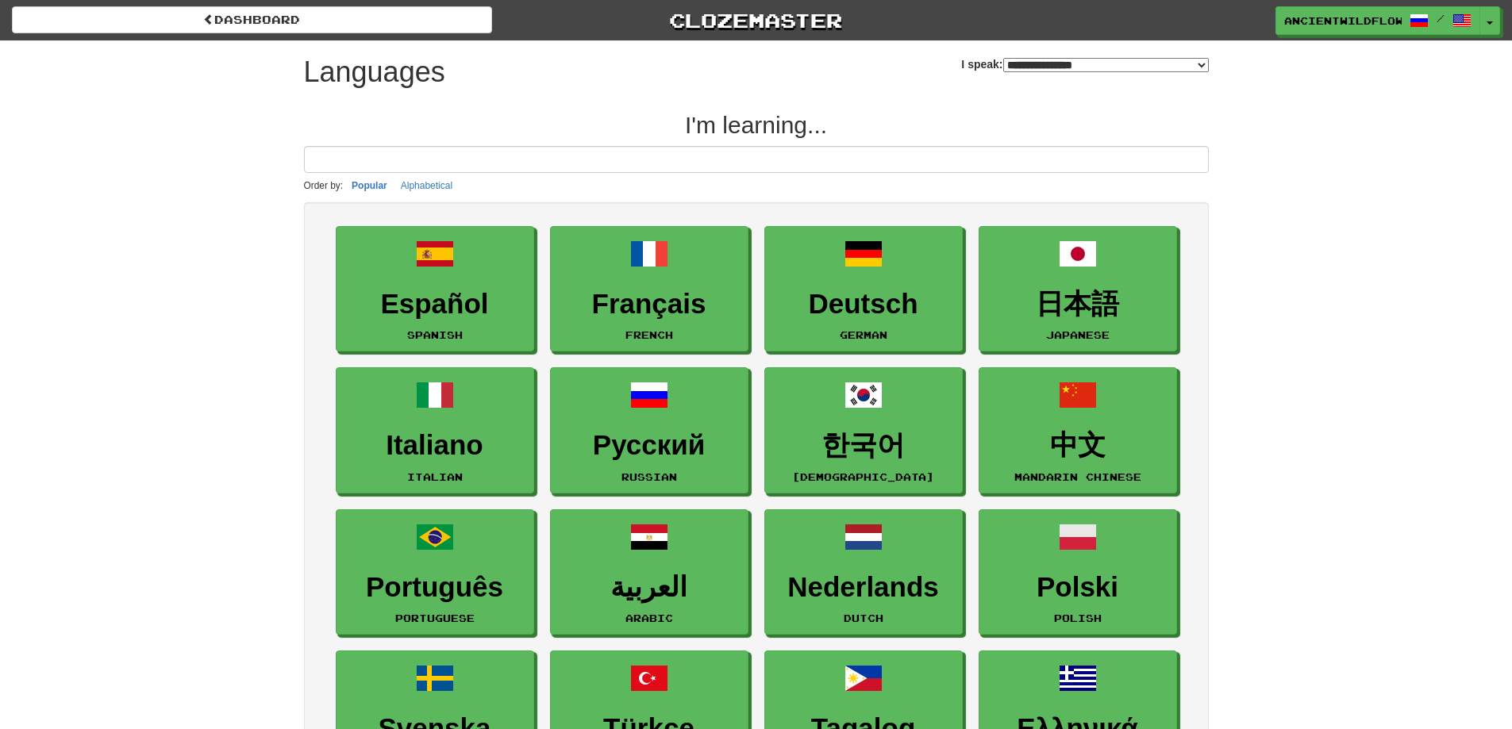
select select "*******"
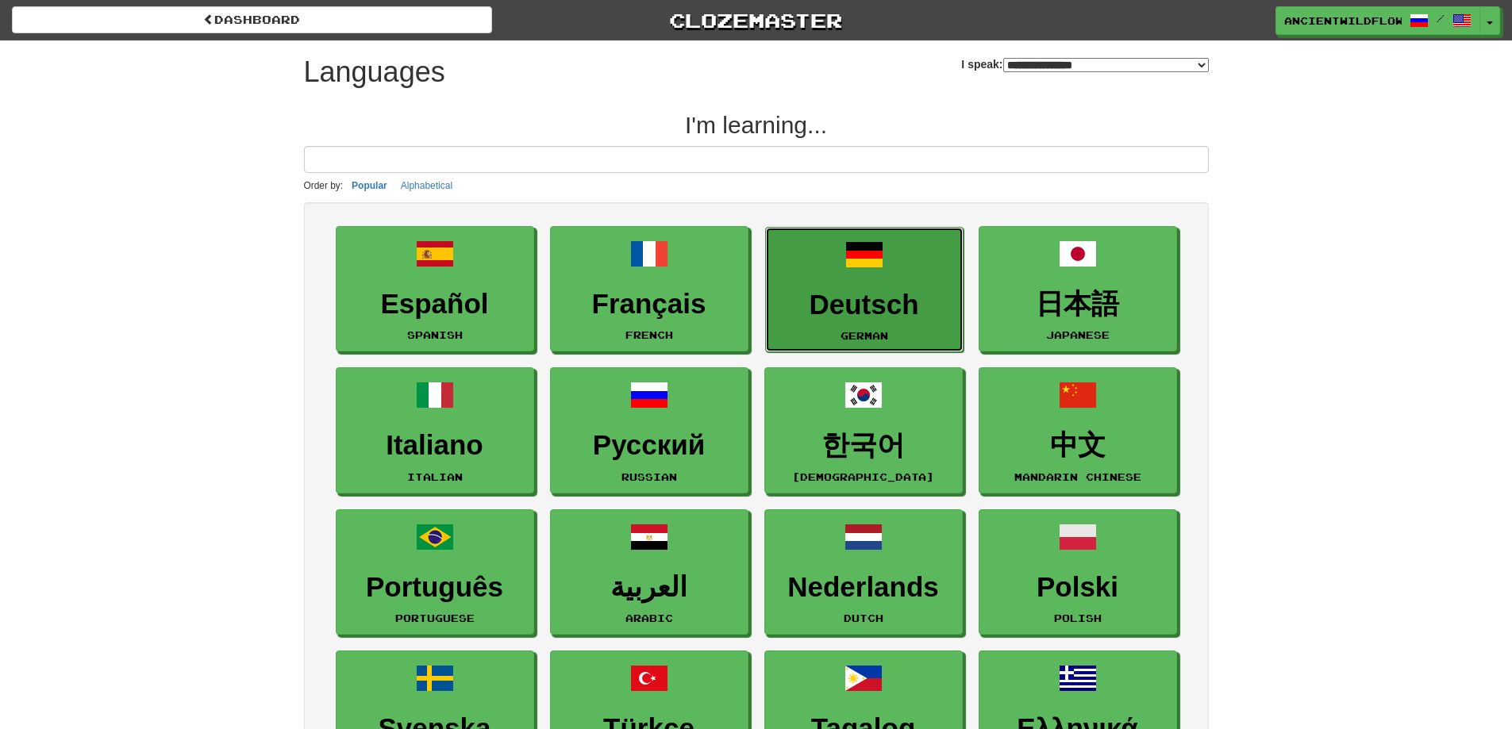
click at [850, 290] on h3 "Deutsch" at bounding box center [864, 305] width 181 height 31
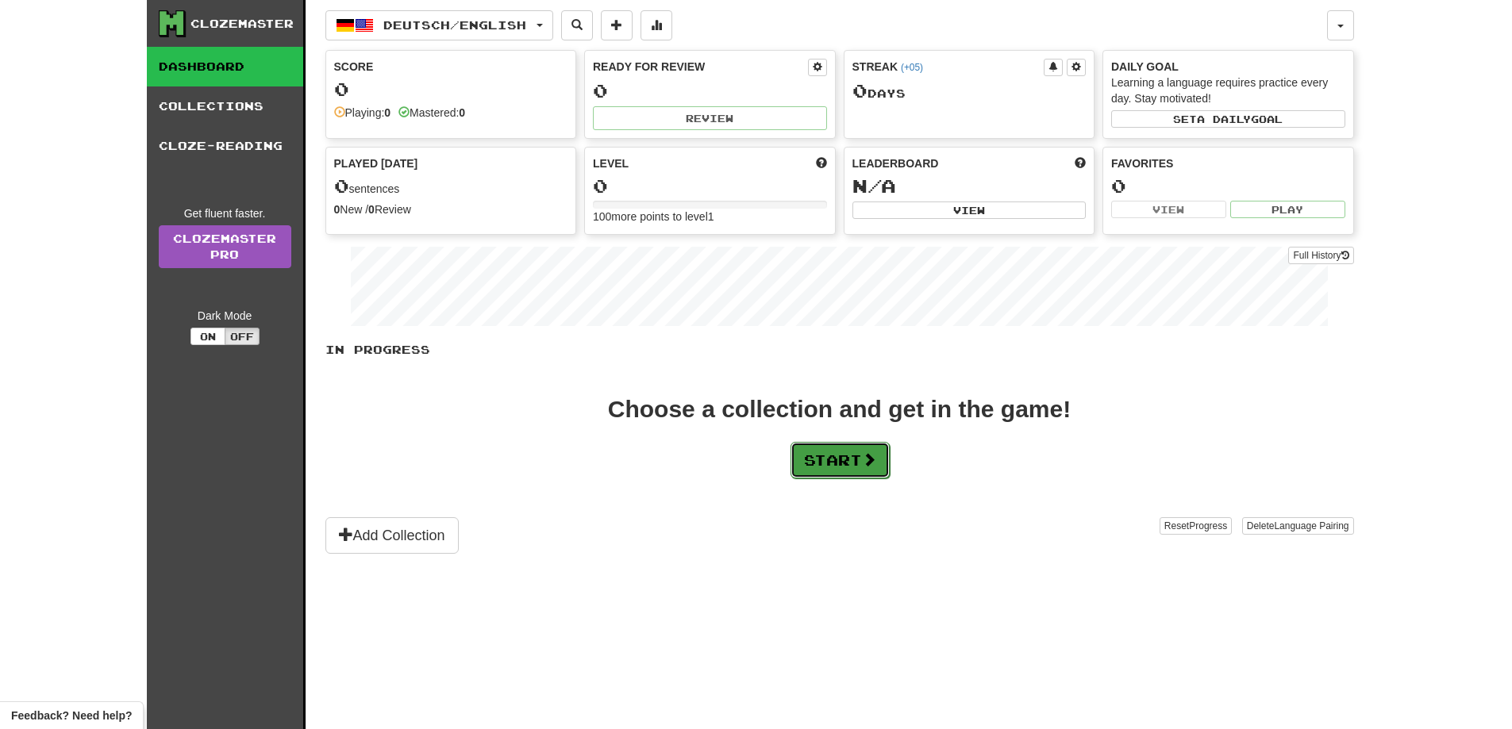
click at [845, 473] on button "Start" at bounding box center [839, 460] width 99 height 37
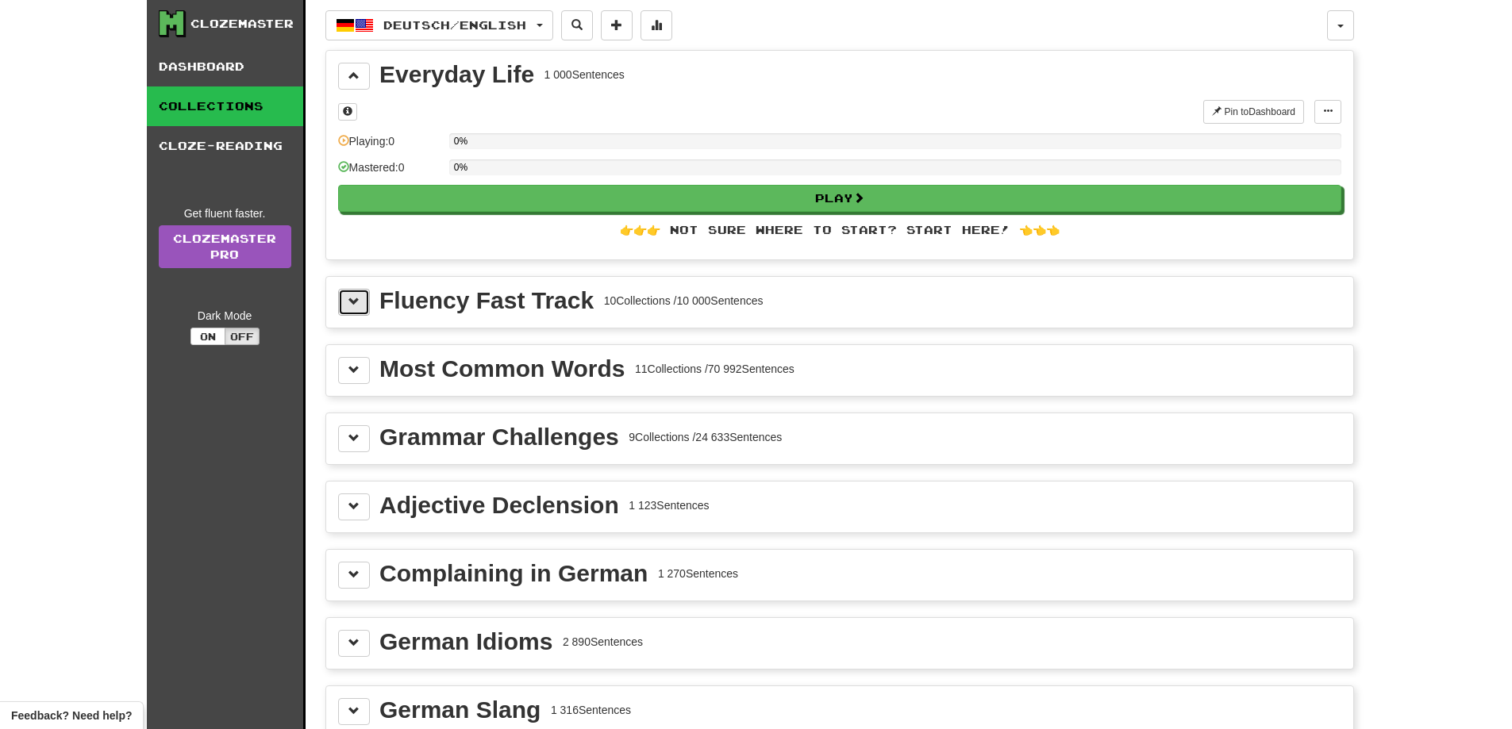
click at [362, 300] on button at bounding box center [354, 302] width 32 height 27
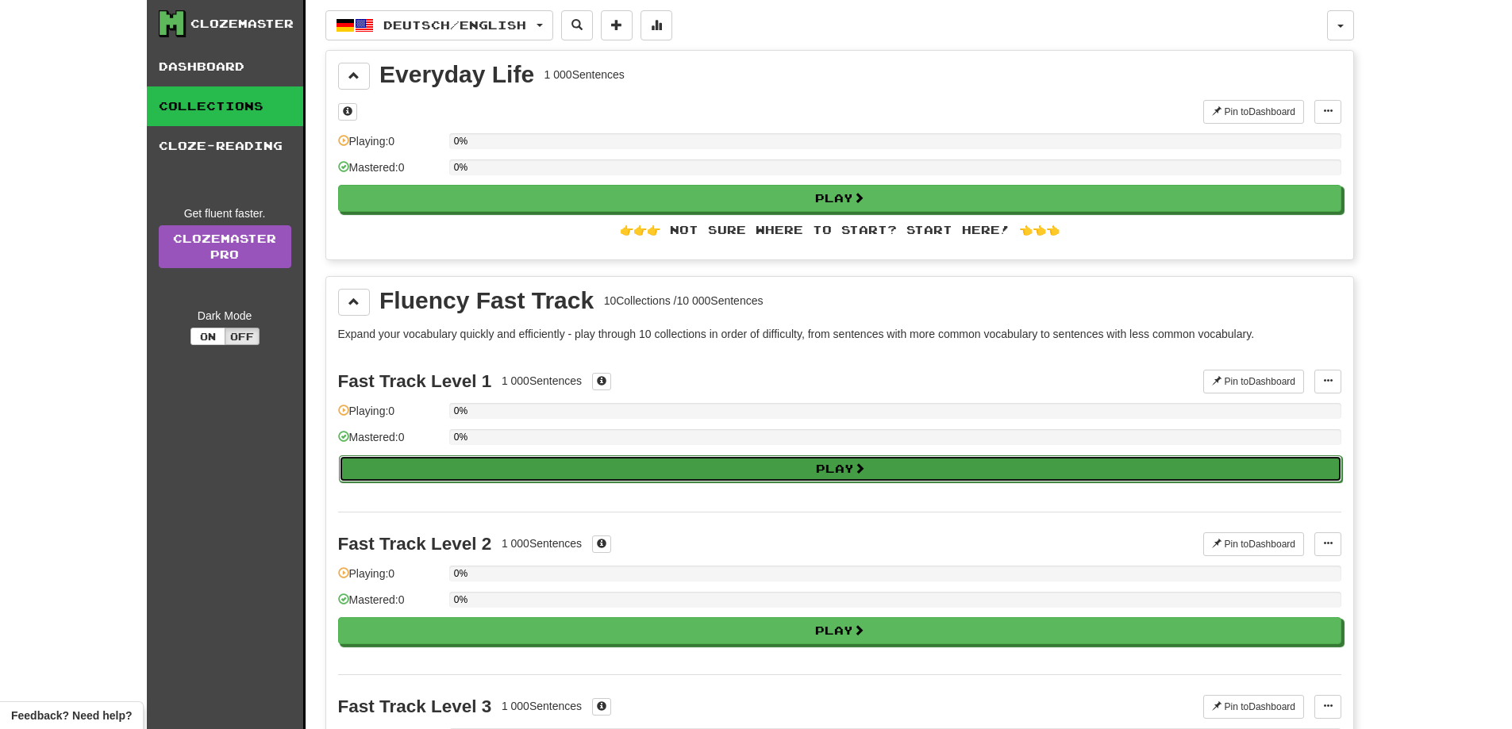
click at [552, 460] on button "Play" at bounding box center [840, 469] width 1003 height 27
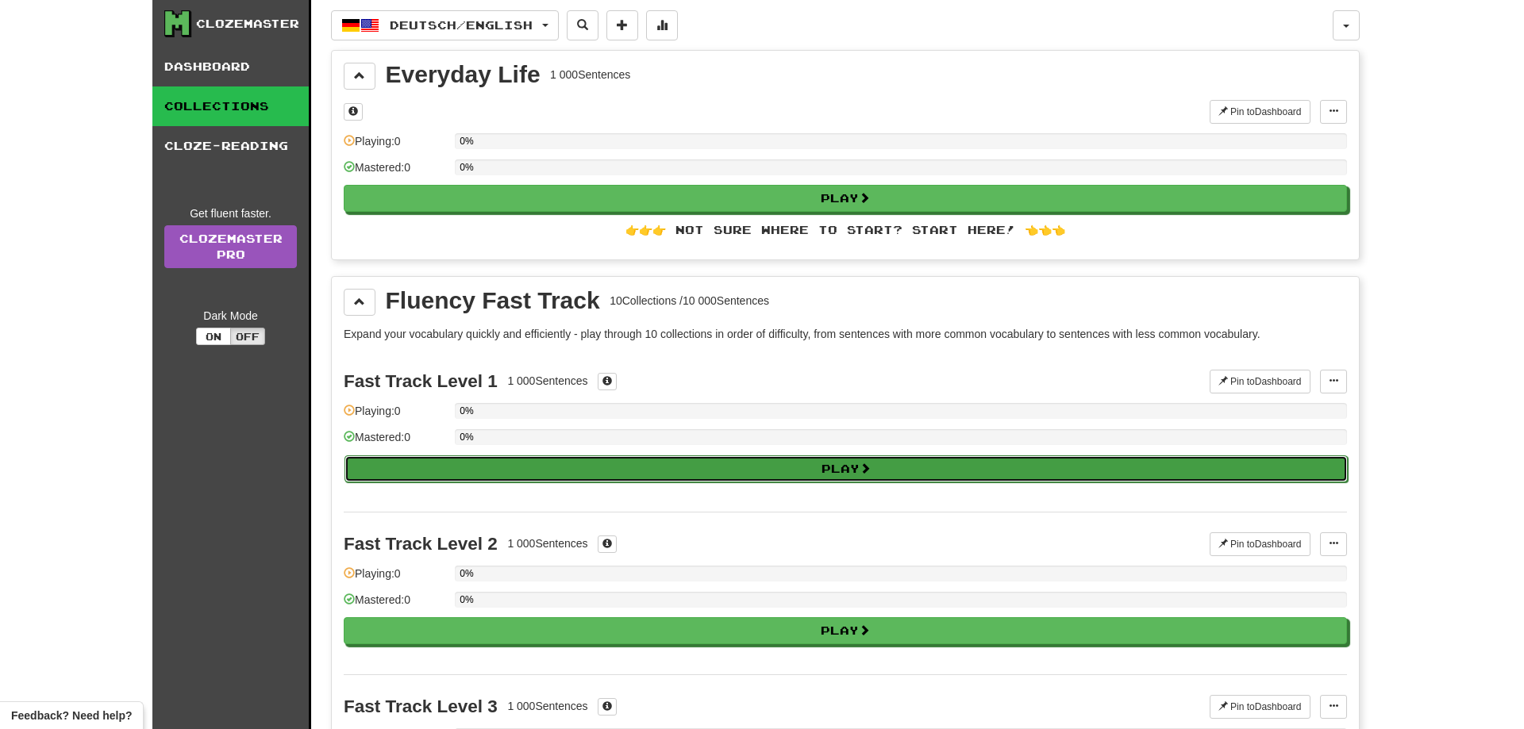
select select "**"
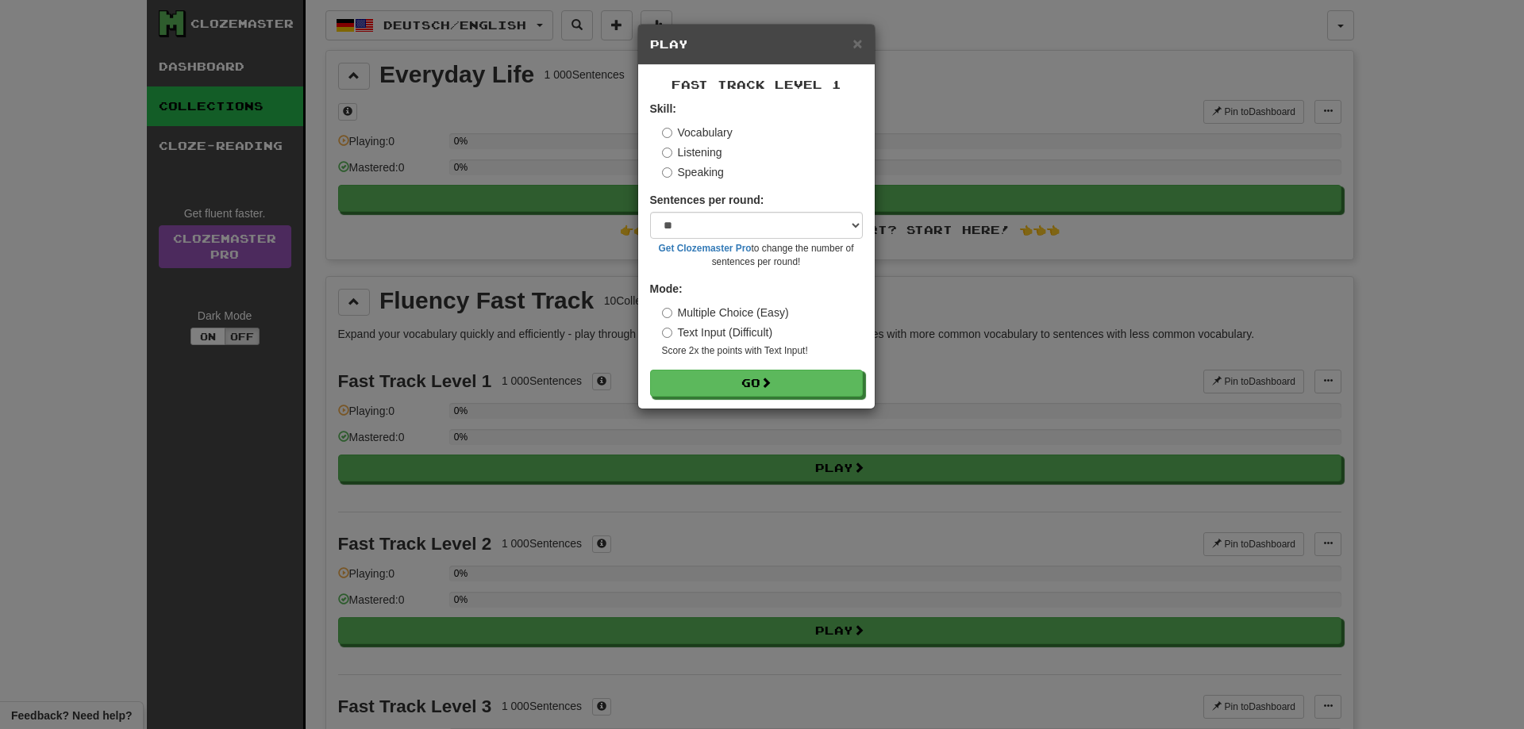
click at [667, 147] on label "Listening" at bounding box center [692, 152] width 60 height 16
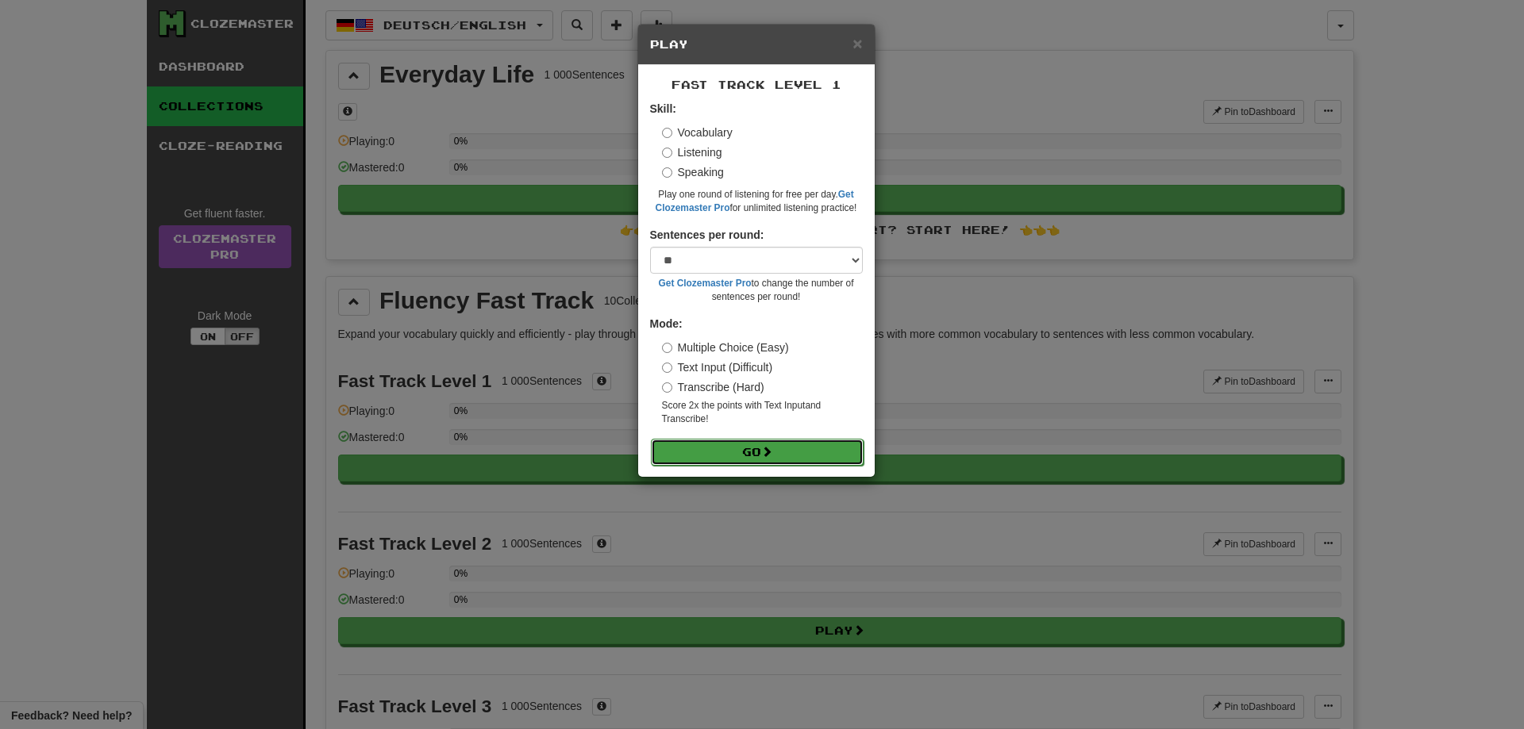
click at [768, 446] on span at bounding box center [766, 451] width 11 height 11
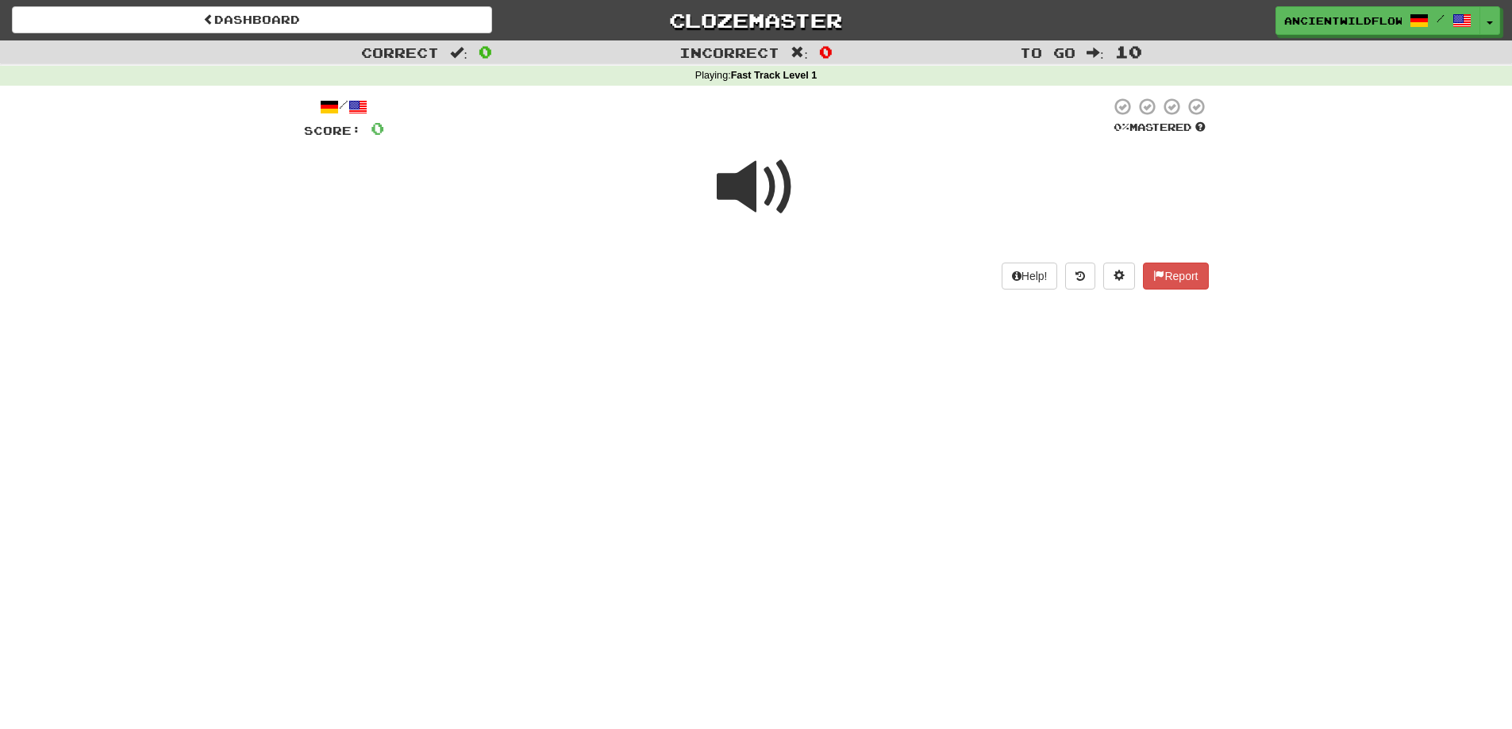
click at [751, 175] on span at bounding box center [756, 187] width 79 height 79
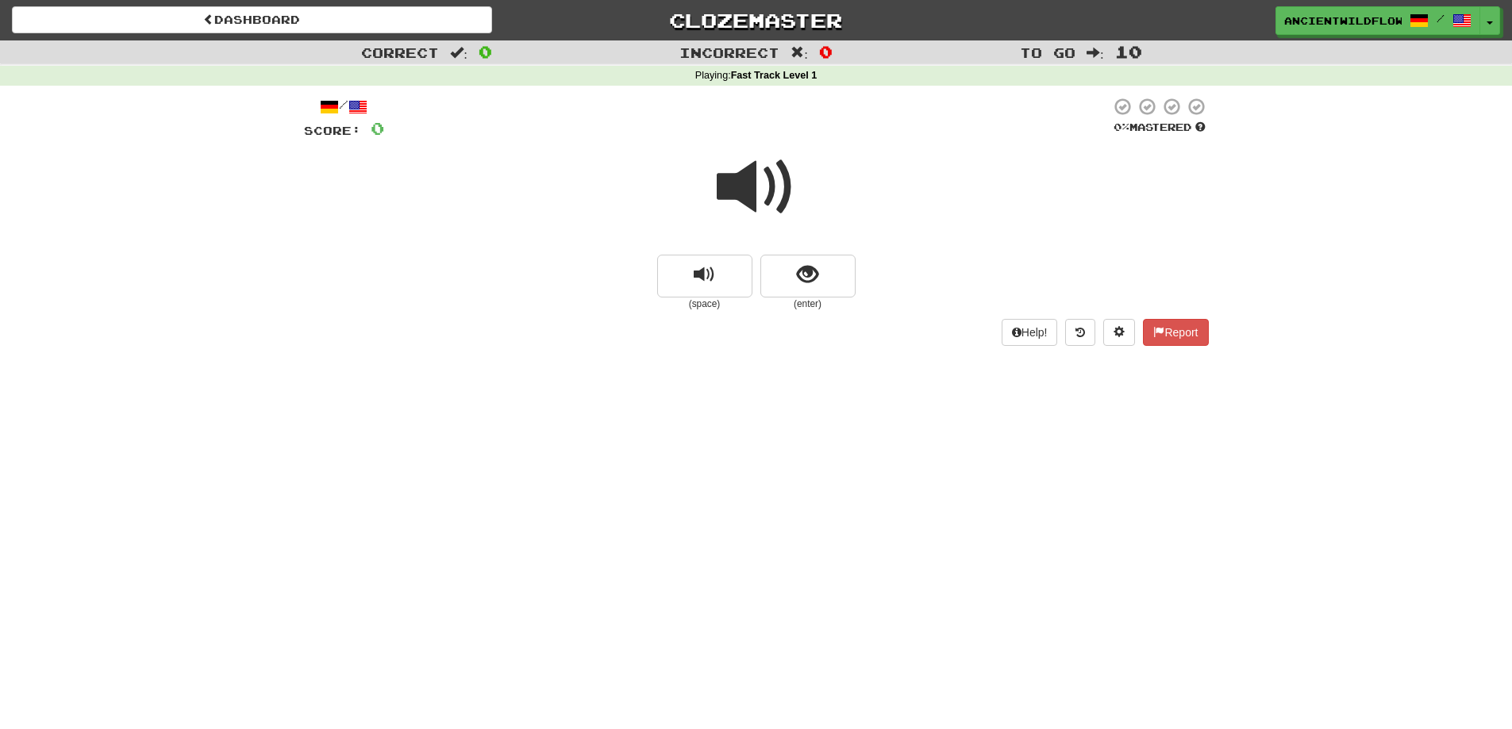
click at [365, 116] on span at bounding box center [357, 107] width 19 height 19
drag, startPoint x: 325, startPoint y: 124, endPoint x: 360, endPoint y: 108, distance: 37.6
click at [326, 123] on div "Score: 0" at bounding box center [344, 129] width 80 height 24
click at [379, 132] on span "0" at bounding box center [377, 128] width 13 height 20
click at [375, 131] on span "0" at bounding box center [377, 128] width 13 height 20
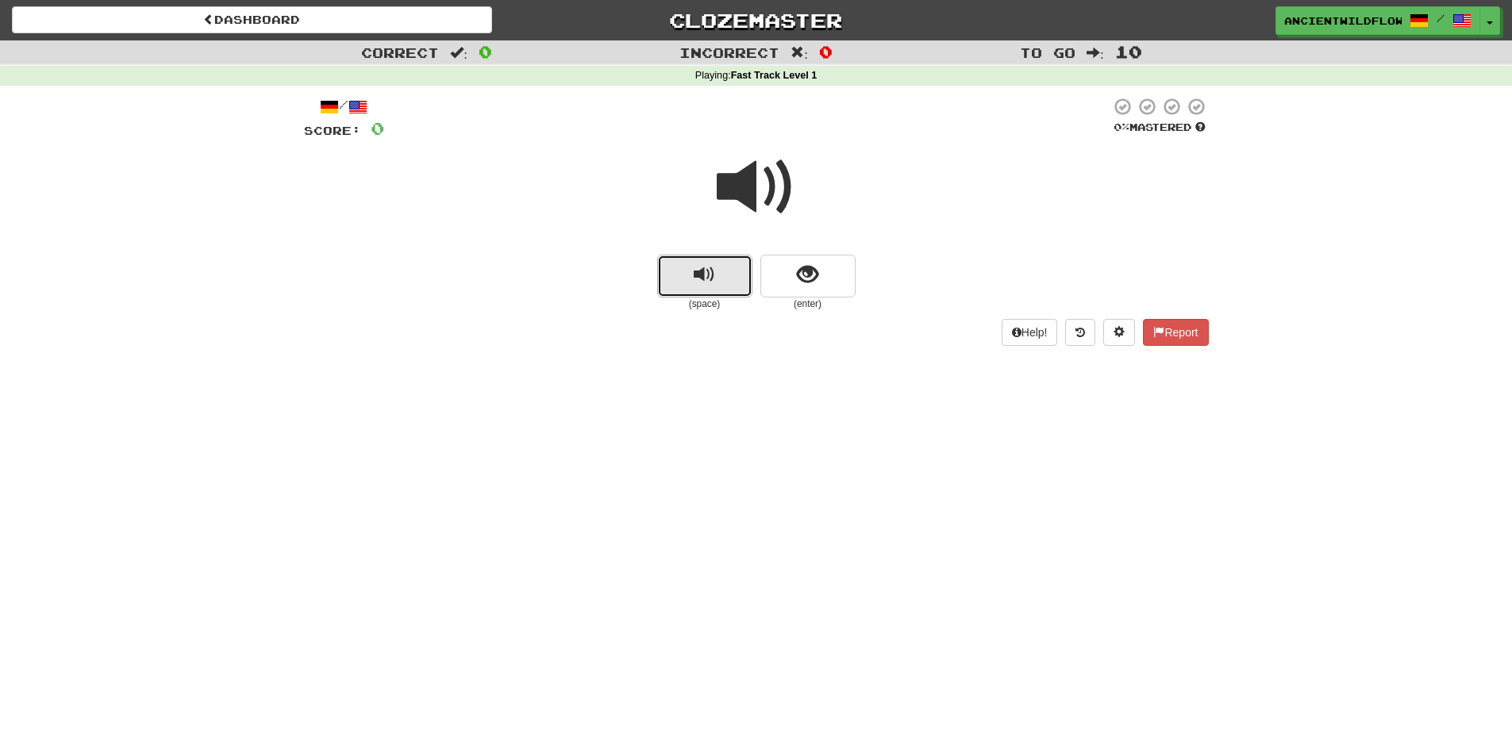
click at [682, 275] on button "replay audio" at bounding box center [704, 276] width 95 height 43
click at [775, 274] on button "show sentence" at bounding box center [807, 276] width 95 height 43
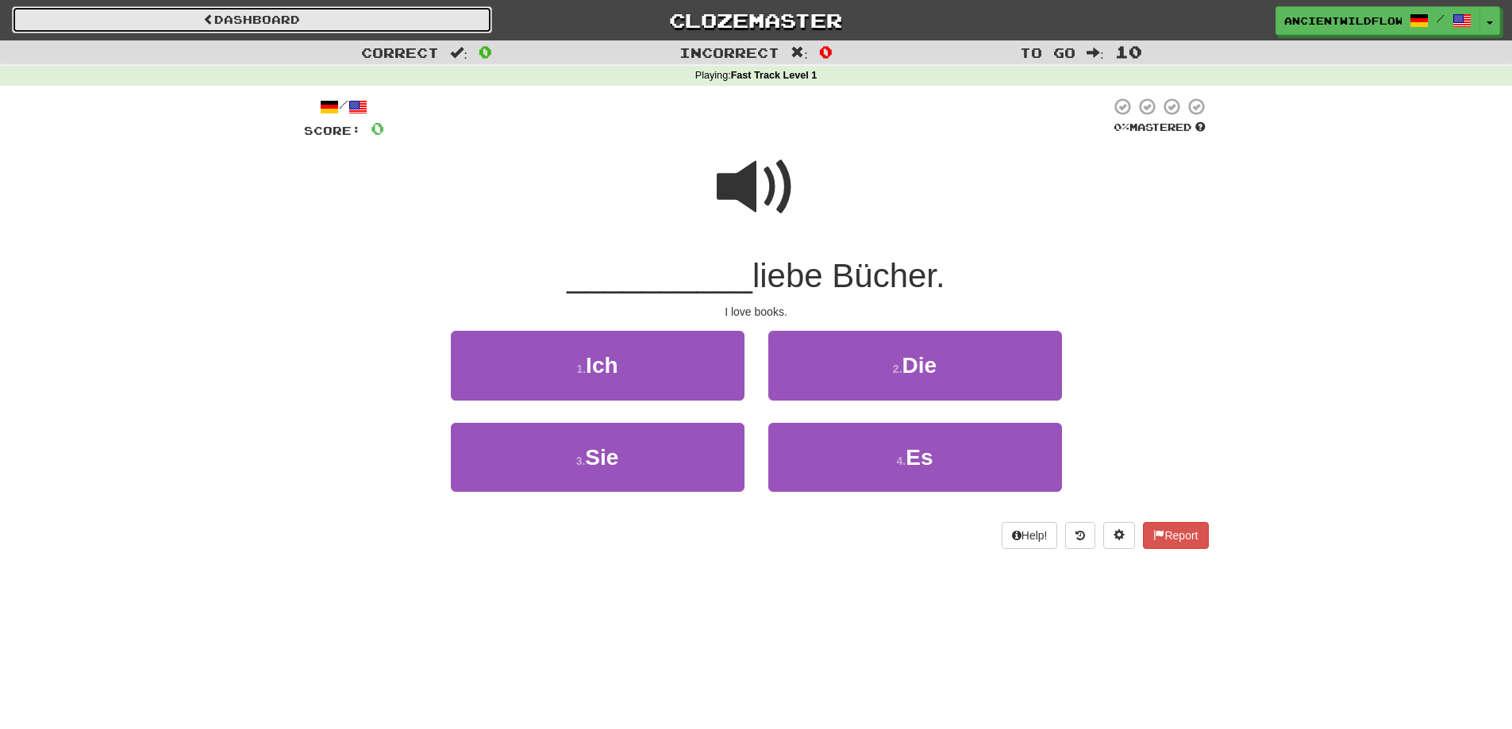
click at [321, 23] on link "Dashboard" at bounding box center [252, 19] width 480 height 27
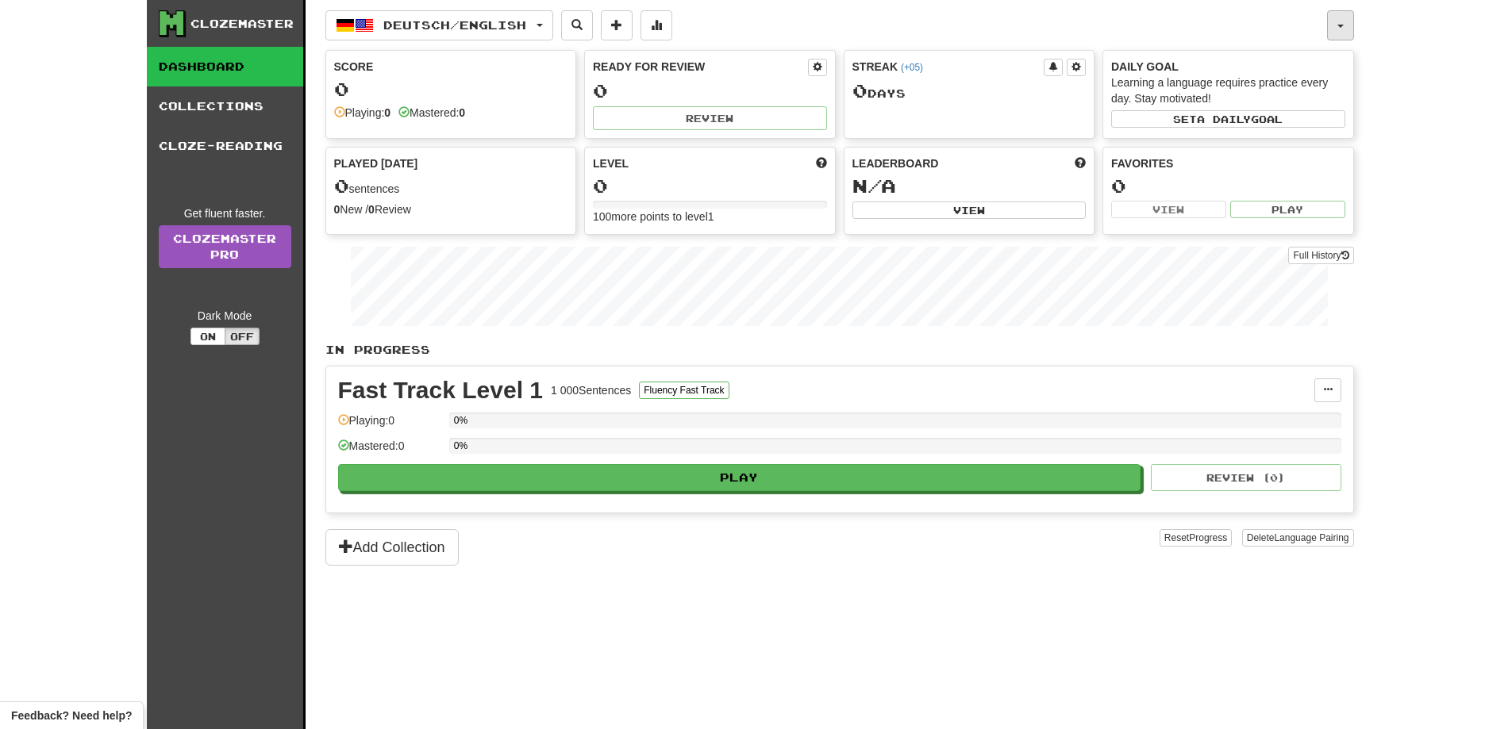
click at [1340, 20] on button "button" at bounding box center [1340, 25] width 27 height 30
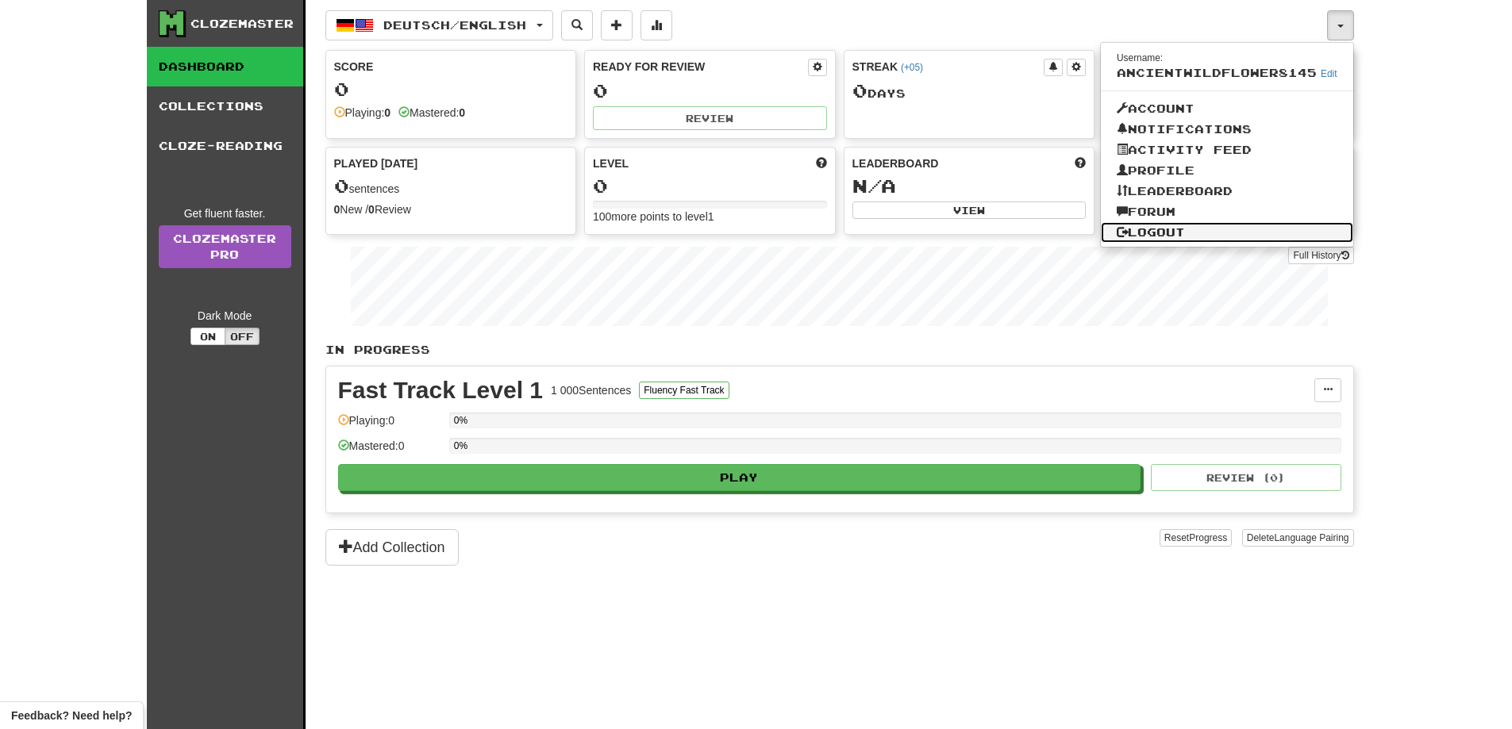
click at [1184, 228] on link "Logout" at bounding box center [1227, 232] width 252 height 21
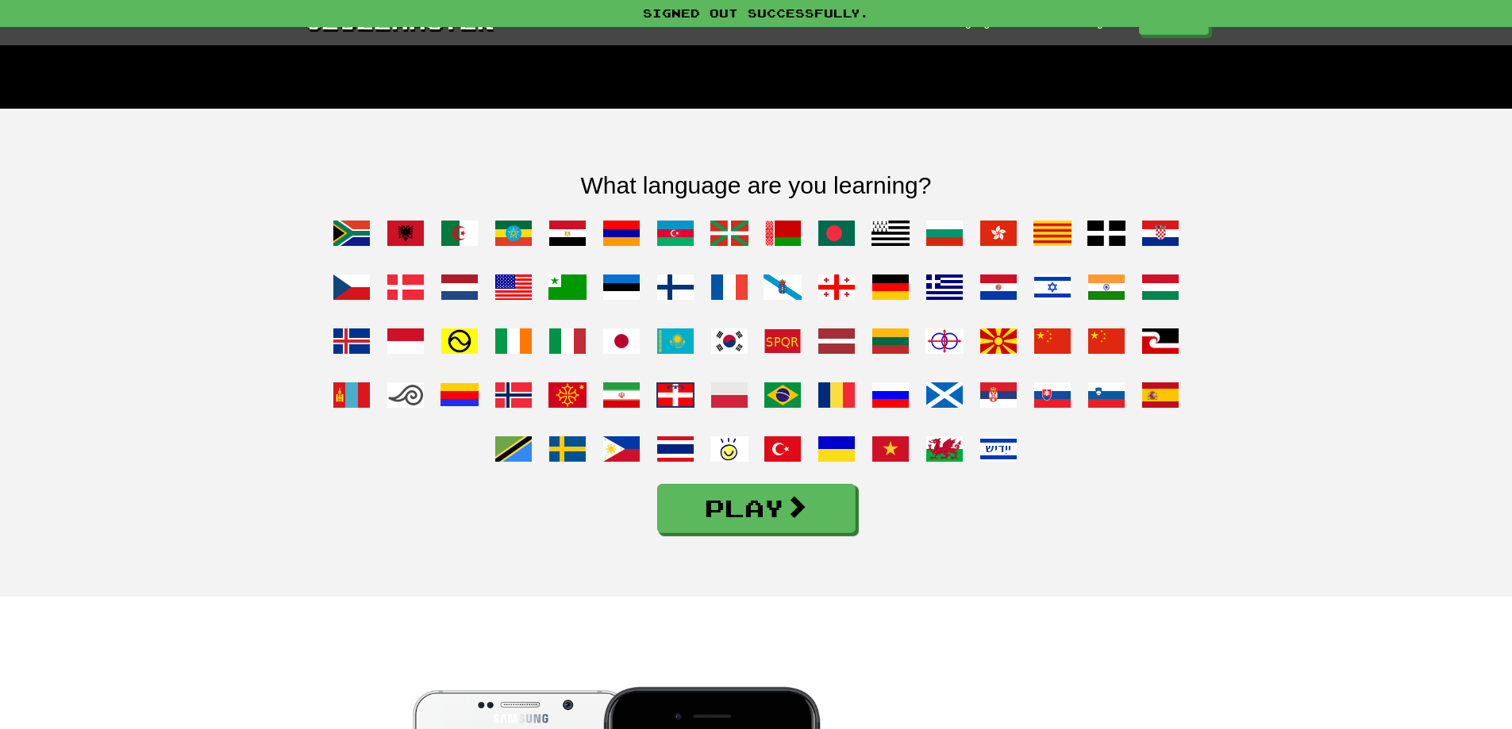
scroll to position [1111, 0]
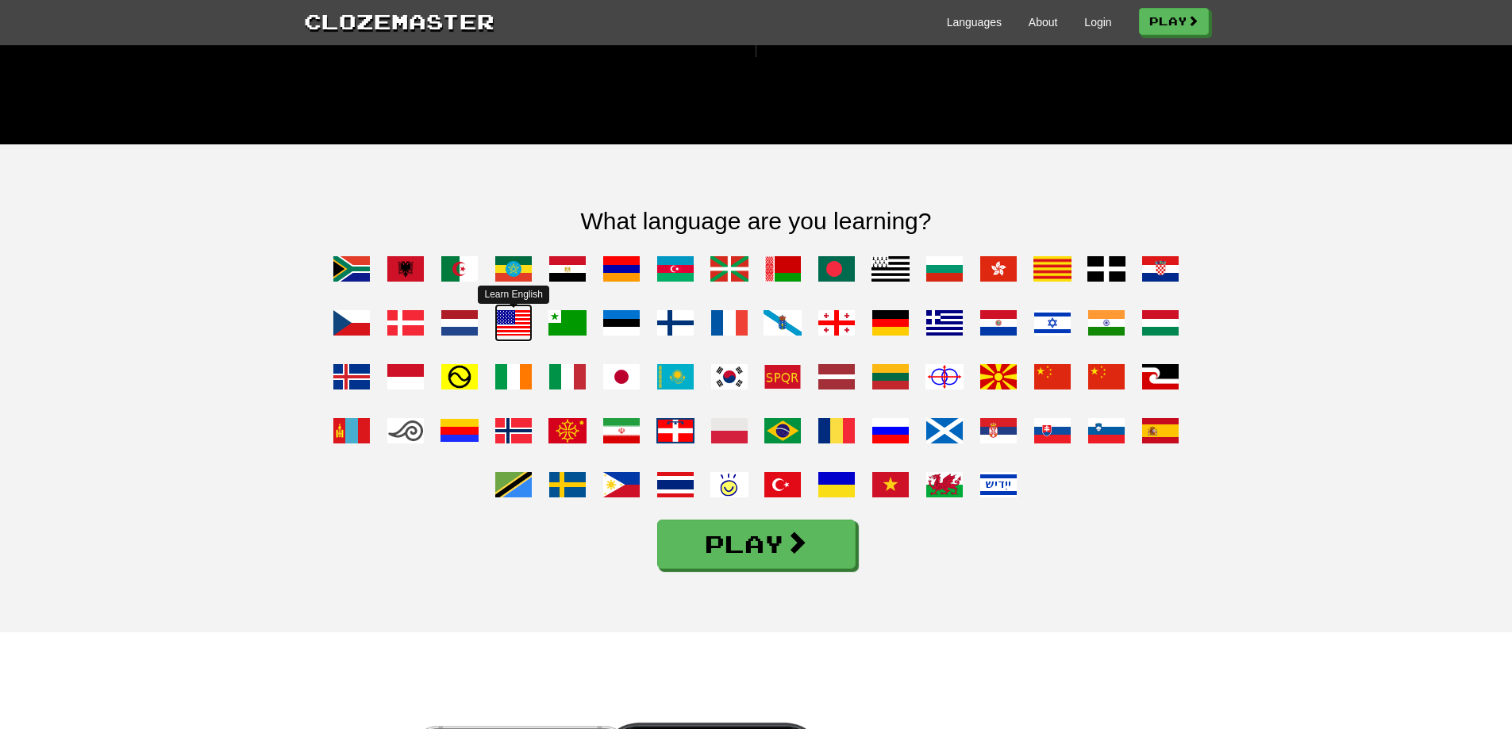
click at [510, 342] on span at bounding box center [513, 323] width 38 height 38
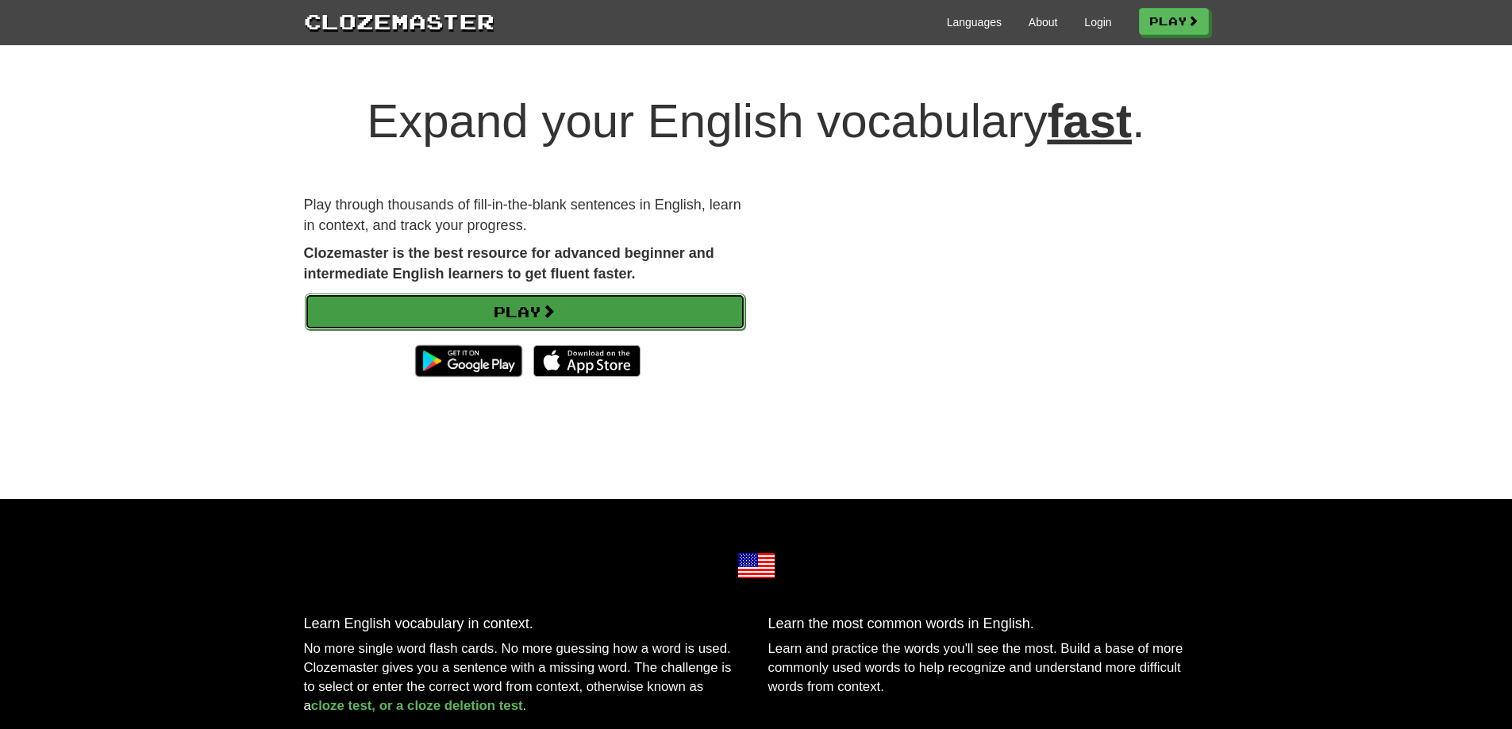
click at [510, 312] on link "Play" at bounding box center [525, 312] width 440 height 37
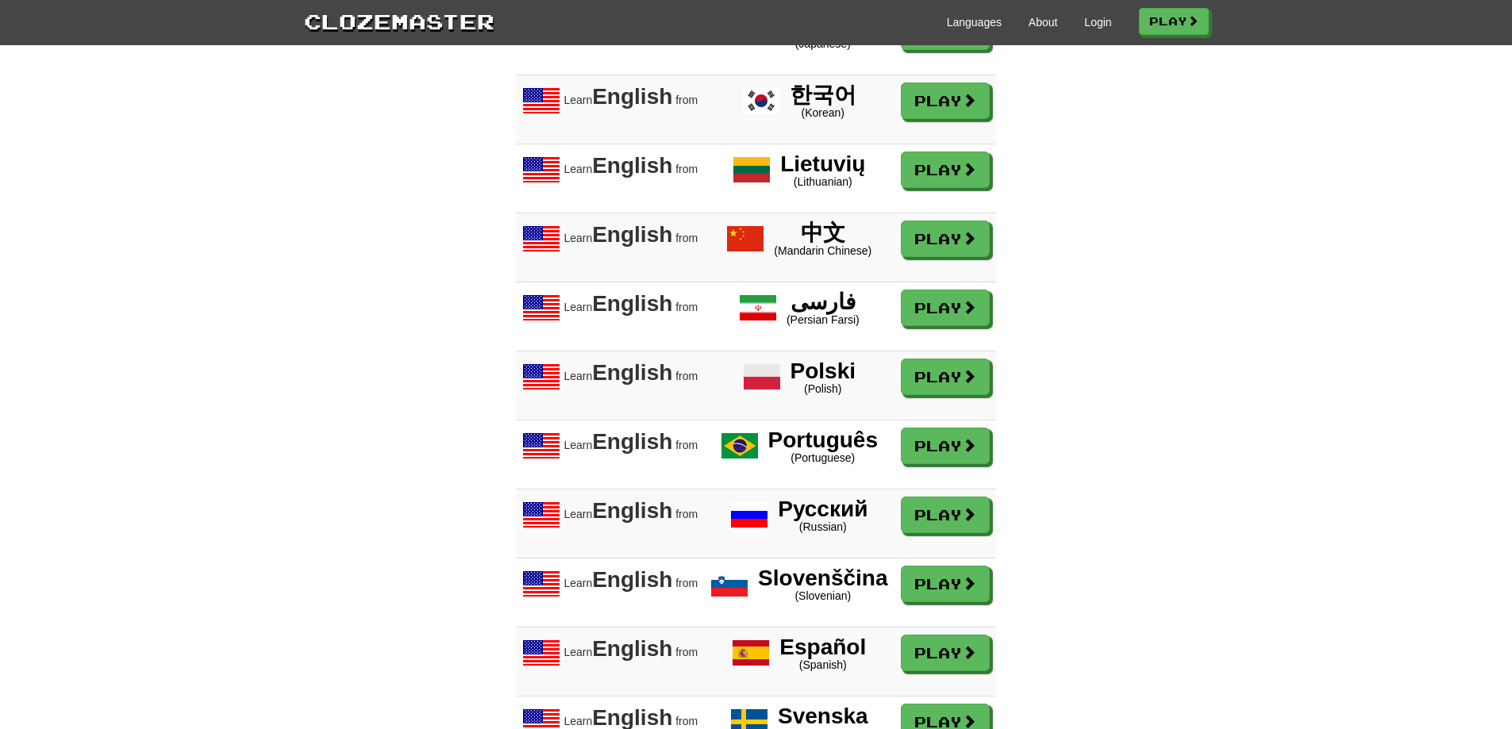
scroll to position [2209, 0]
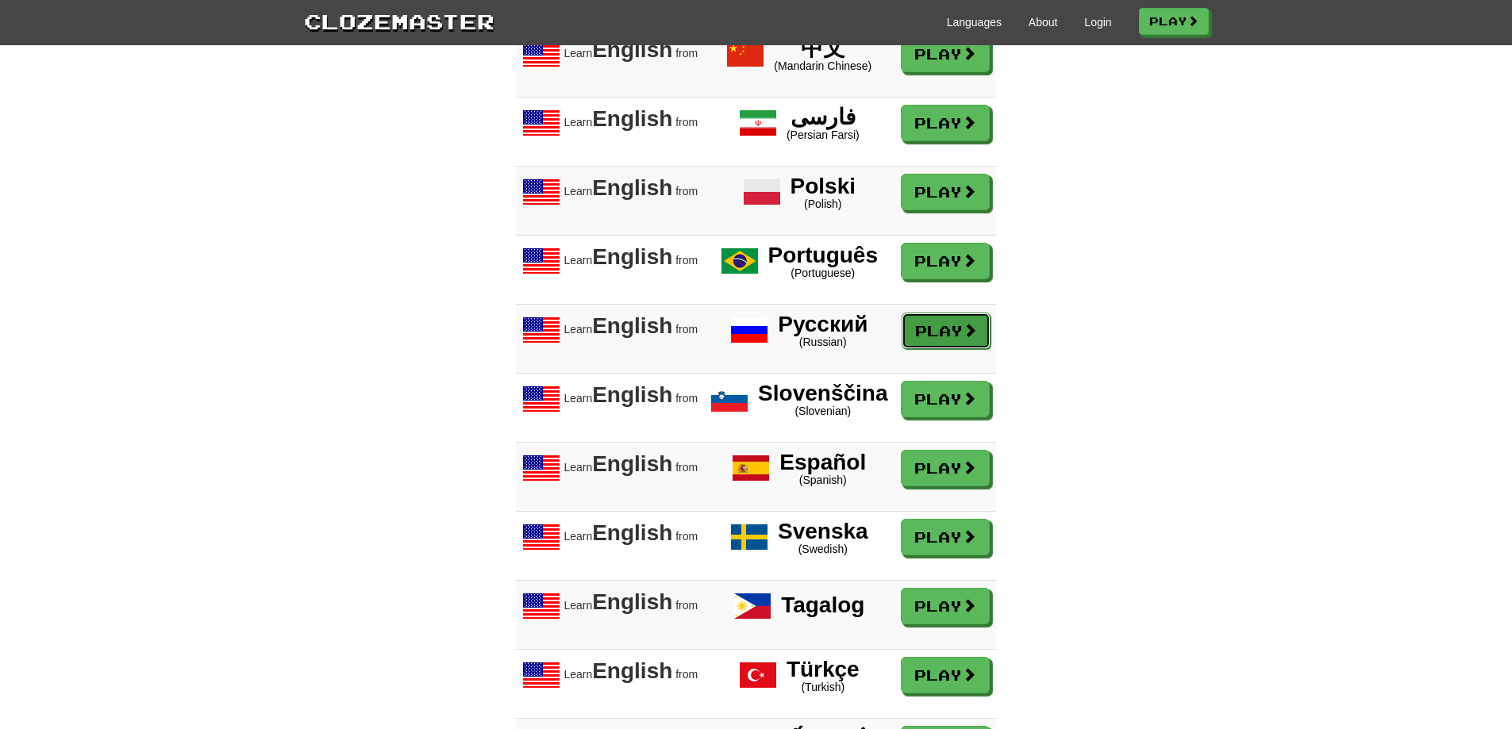
click at [963, 349] on link "Play" at bounding box center [946, 331] width 89 height 37
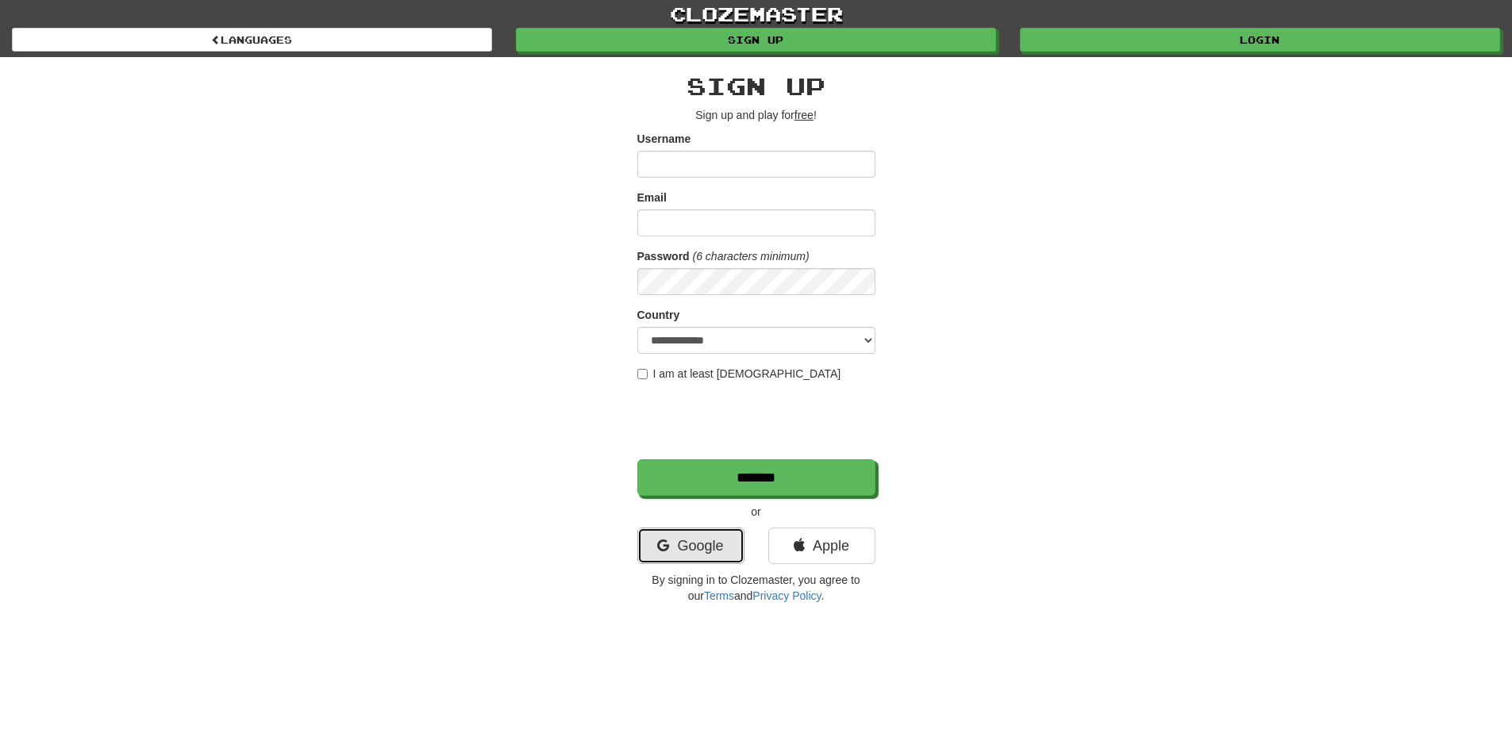
click at [703, 540] on link "Google" at bounding box center [690, 546] width 107 height 37
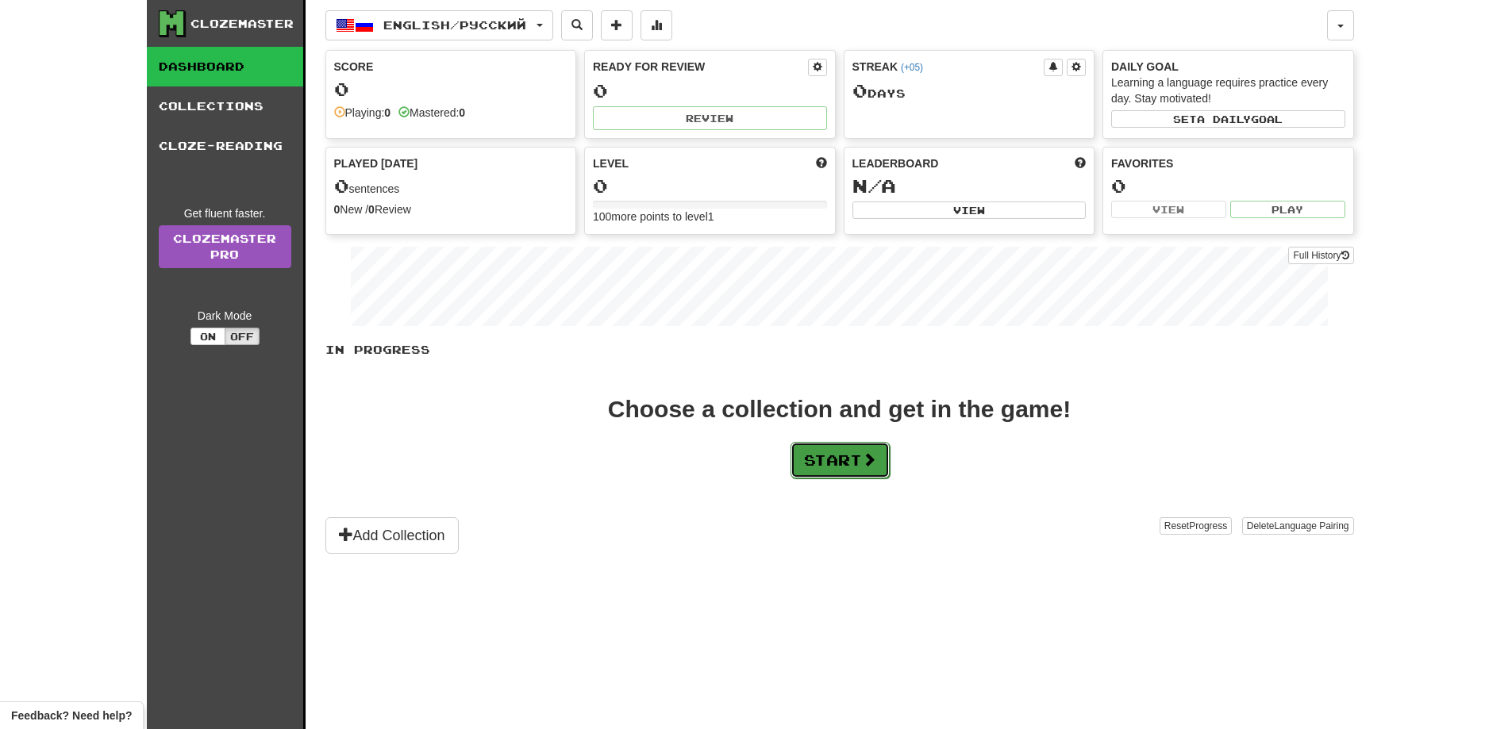
click at [845, 472] on button "Start" at bounding box center [839, 460] width 99 height 37
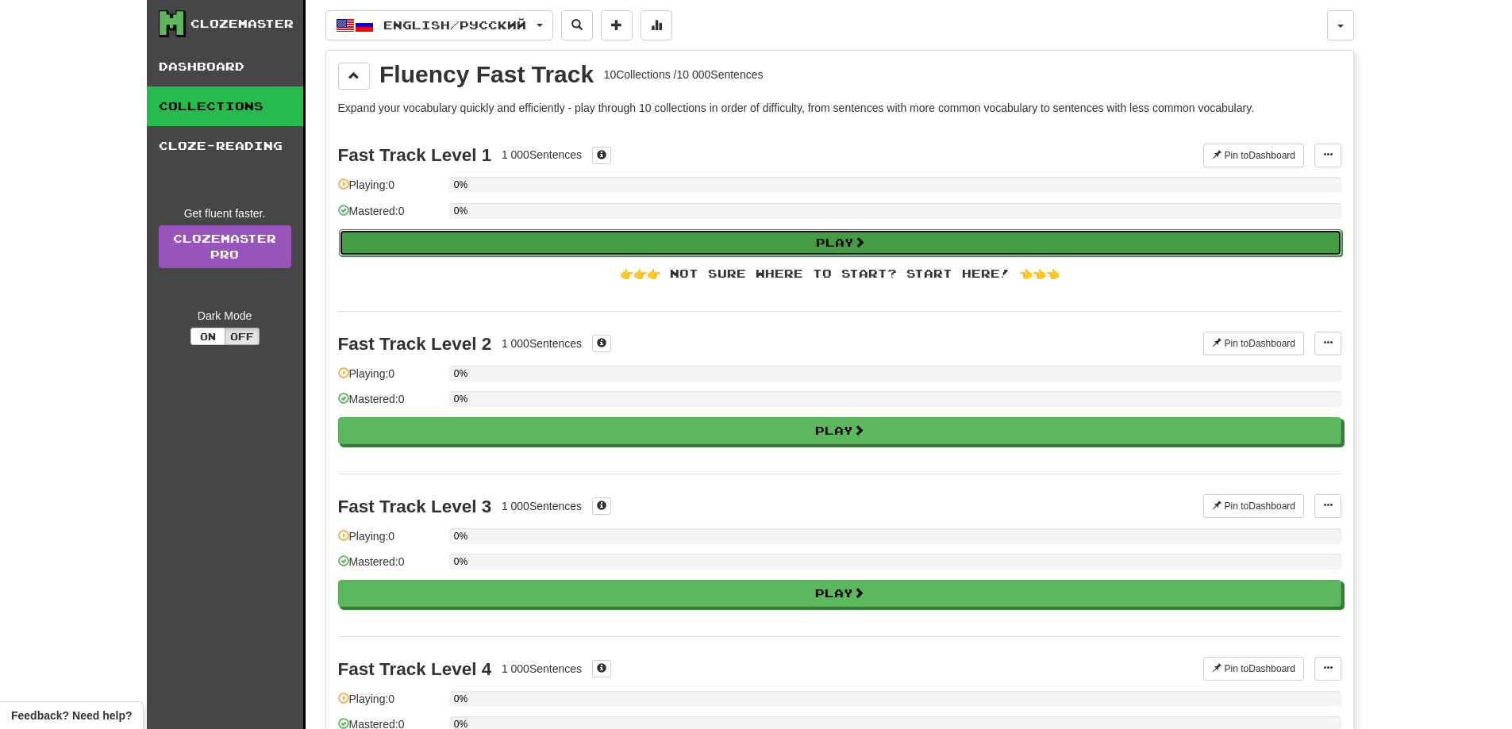
click at [700, 240] on button "Play" at bounding box center [840, 242] width 1003 height 27
select select "**"
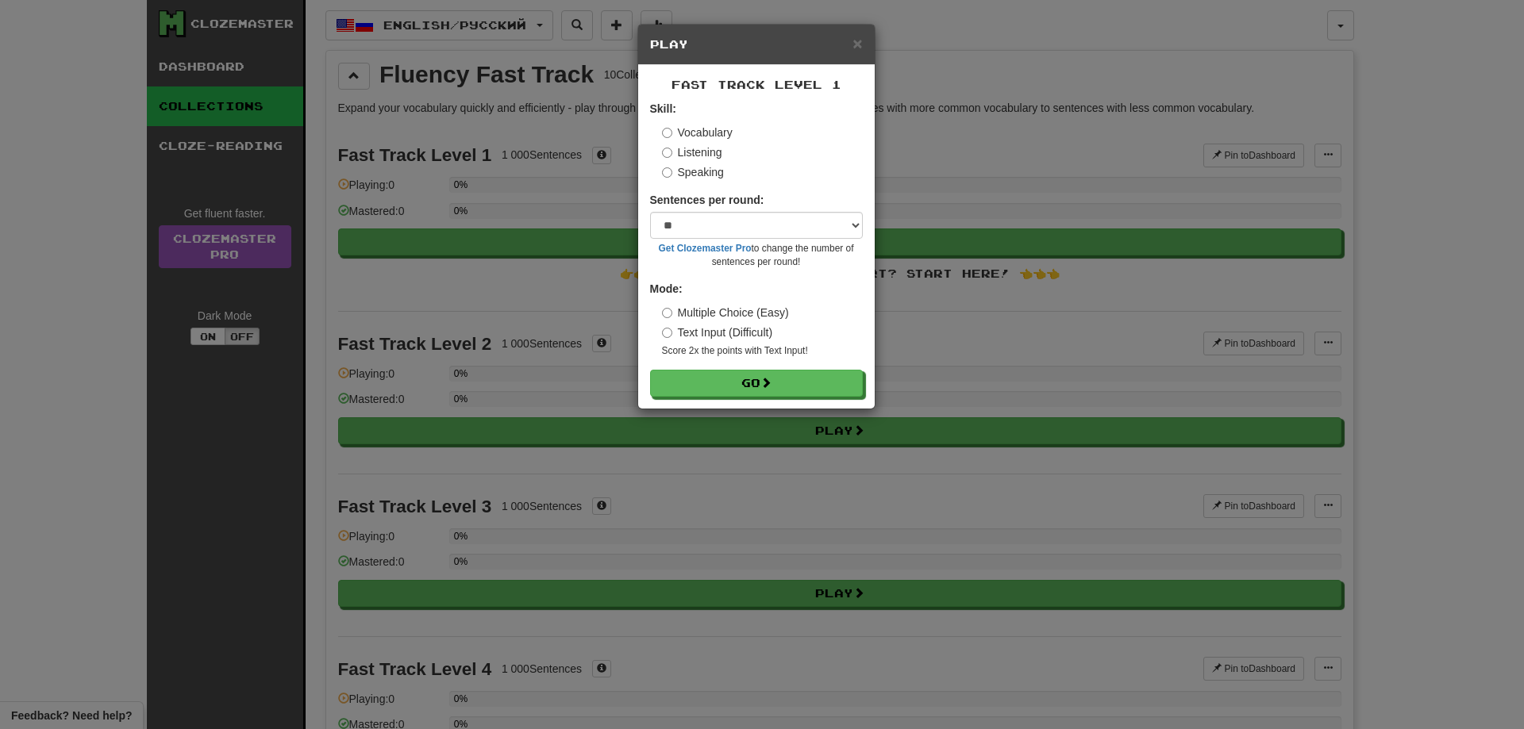
click at [691, 168] on label "Speaking" at bounding box center [693, 172] width 62 height 16
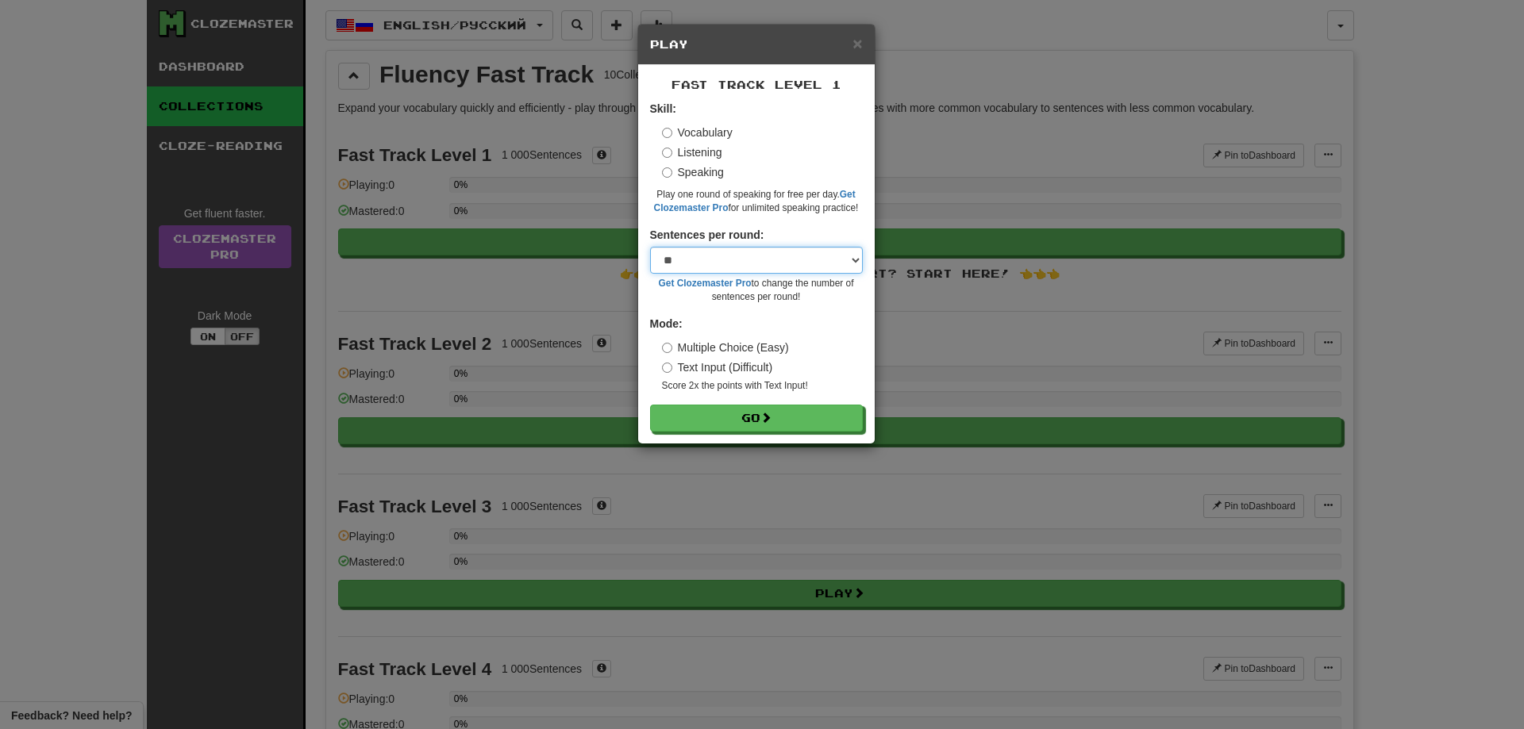
click at [721, 248] on select "* ** ** ** ** ** *** ********" at bounding box center [756, 260] width 213 height 27
drag, startPoint x: 713, startPoint y: 447, endPoint x: 721, endPoint y: 427, distance: 21.4
click at [714, 447] on div "× Play Fast Track Level 1 Skill: Vocabulary Listening Speaking Play one round o…" at bounding box center [762, 364] width 1524 height 729
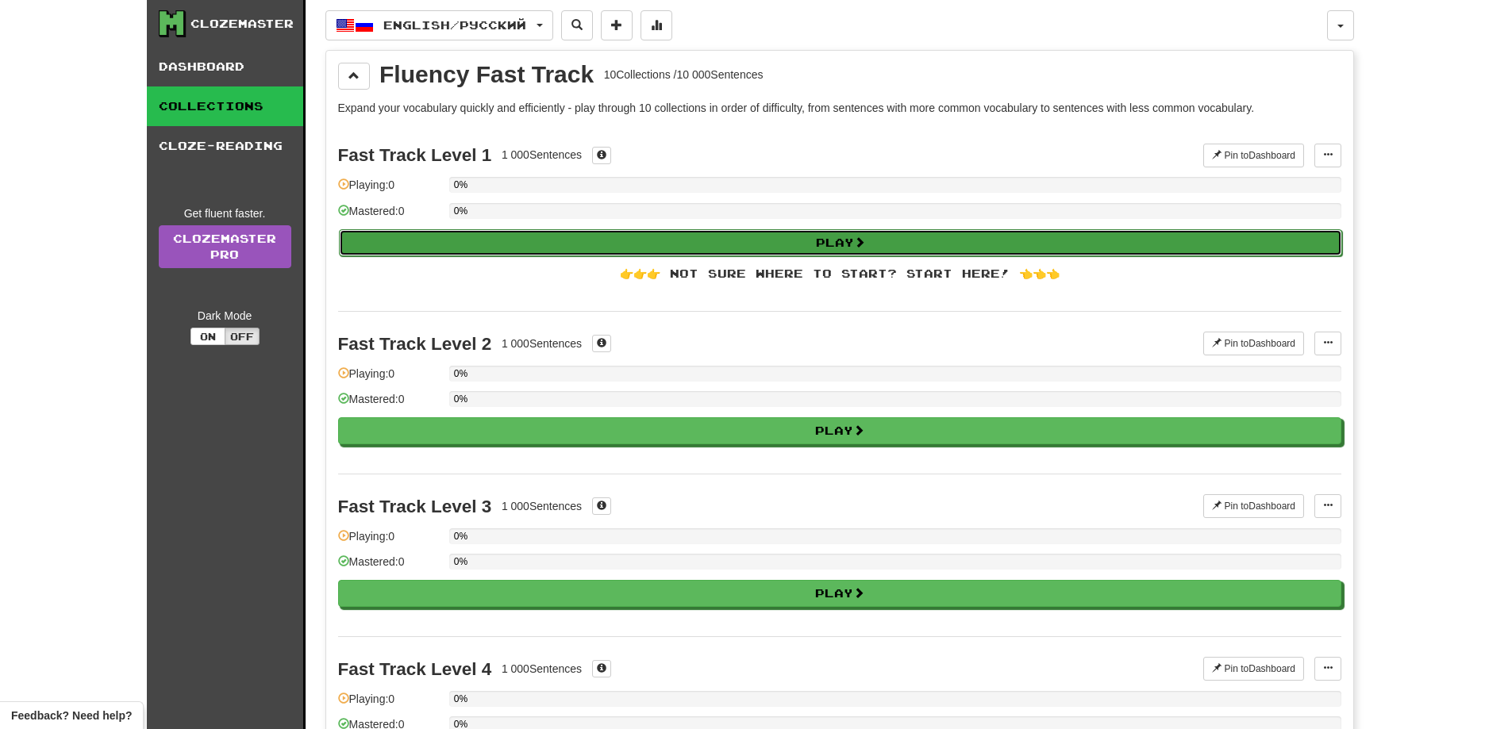
click at [755, 239] on button "Play" at bounding box center [840, 242] width 1003 height 27
select select "**"
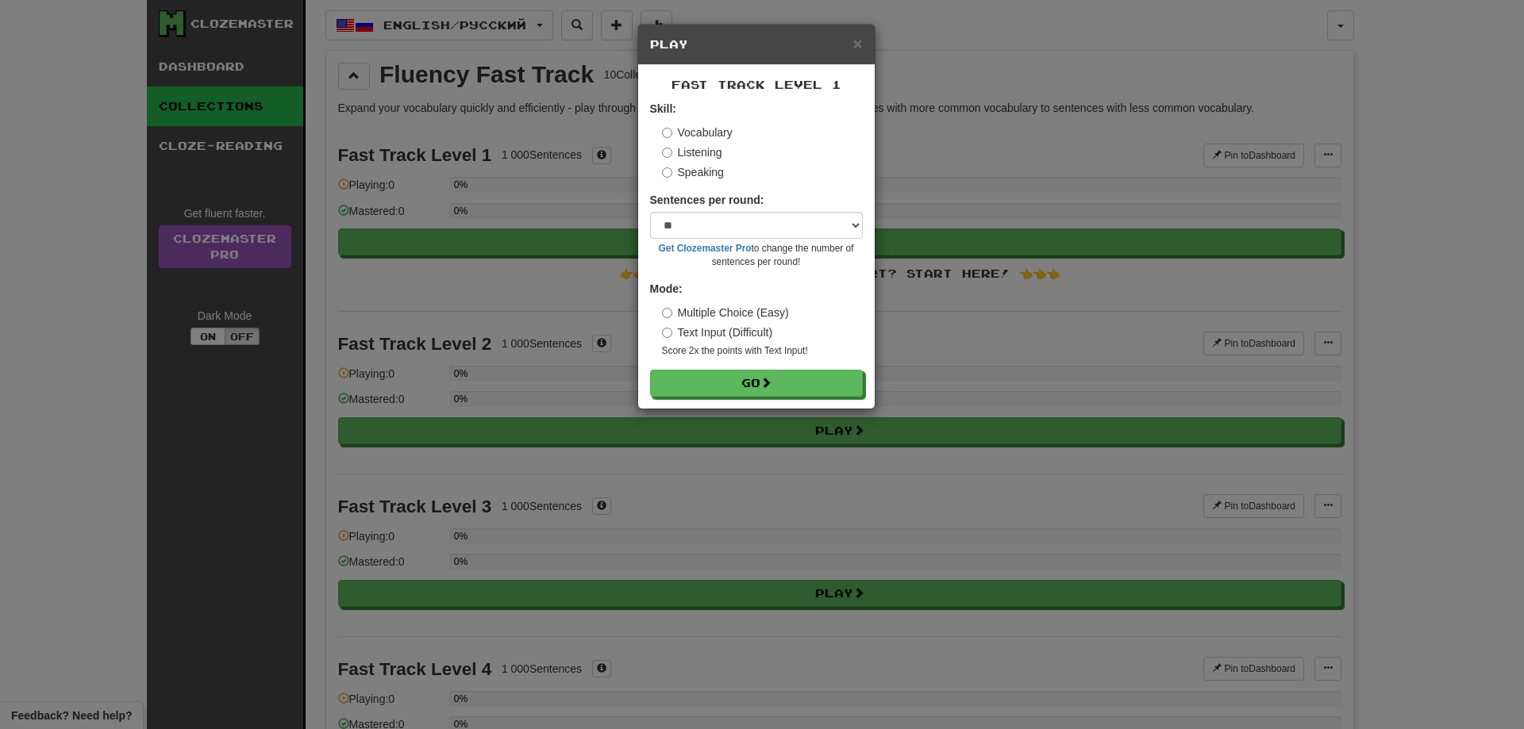
click at [706, 173] on label "Speaking" at bounding box center [693, 172] width 62 height 16
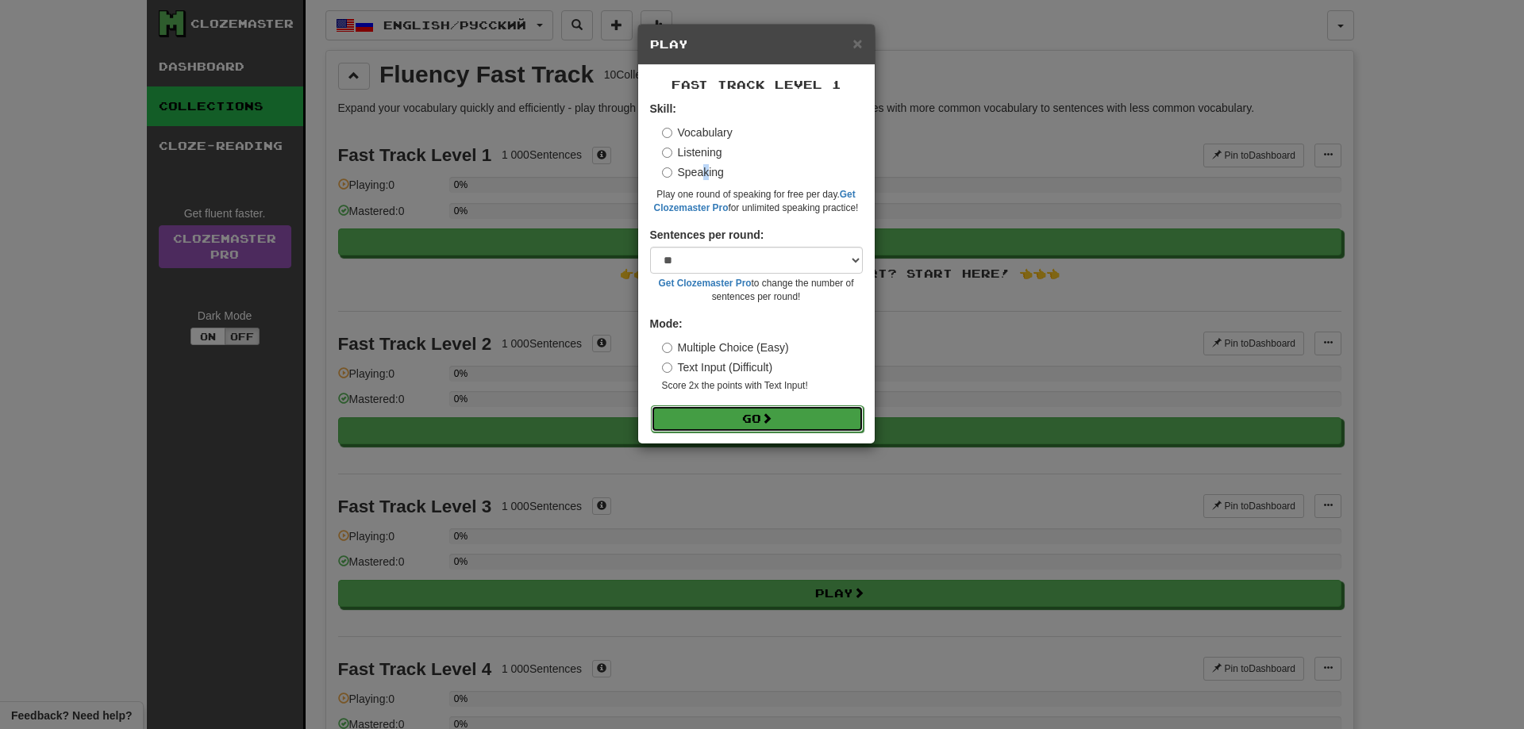
click at [736, 410] on button "Go" at bounding box center [757, 419] width 213 height 27
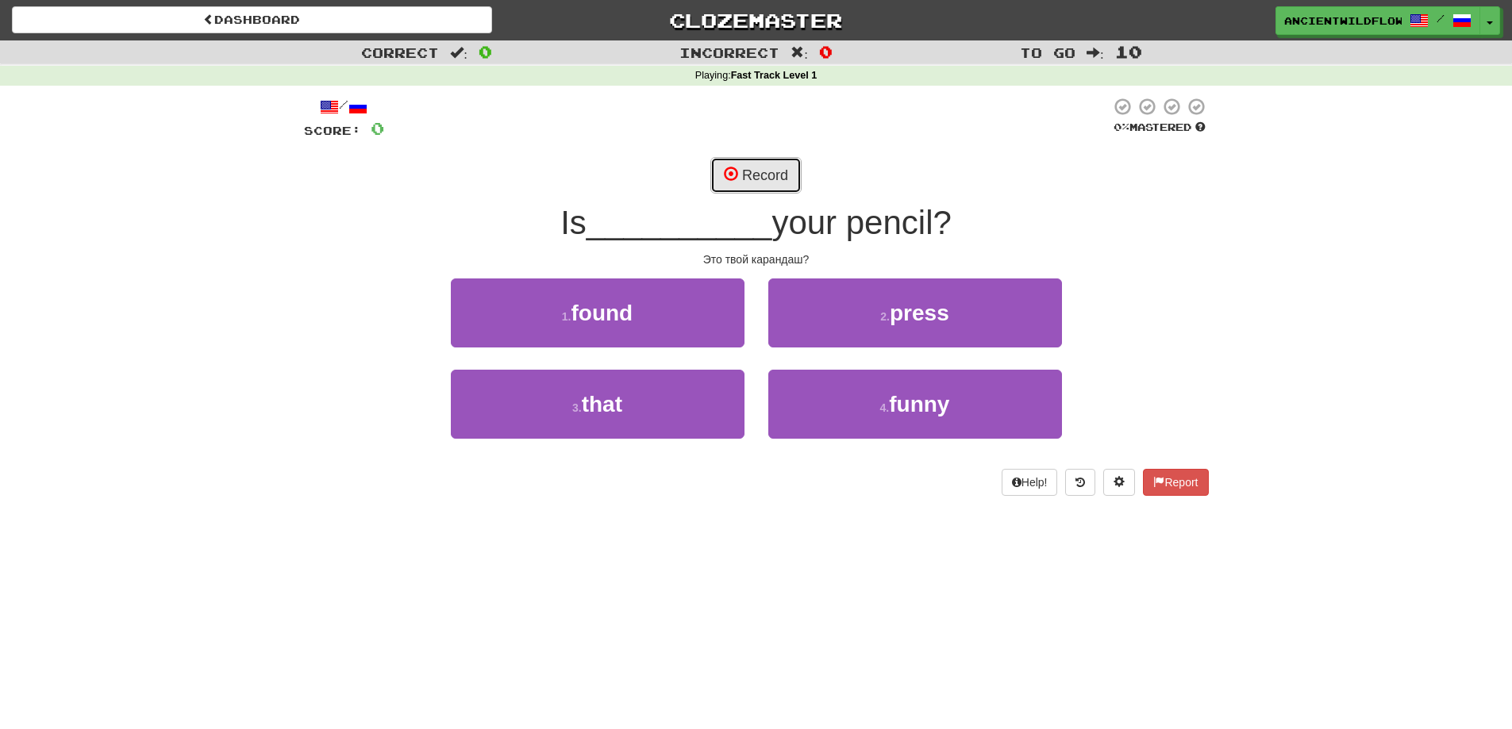
click at [734, 160] on button "Record" at bounding box center [755, 175] width 91 height 37
click at [1493, 22] on span "button" at bounding box center [1490, 23] width 6 height 3
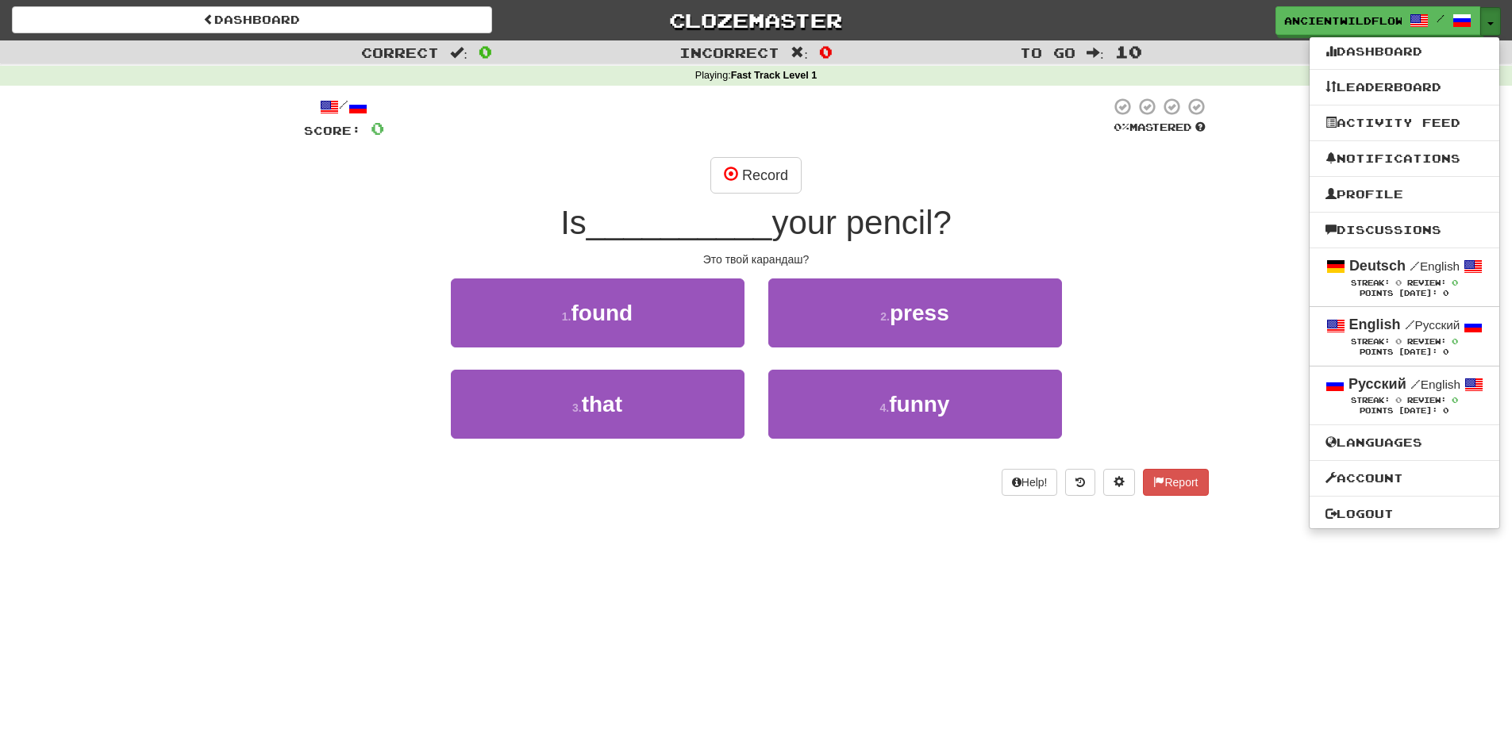
click at [1489, 22] on span "button" at bounding box center [1490, 23] width 6 height 3
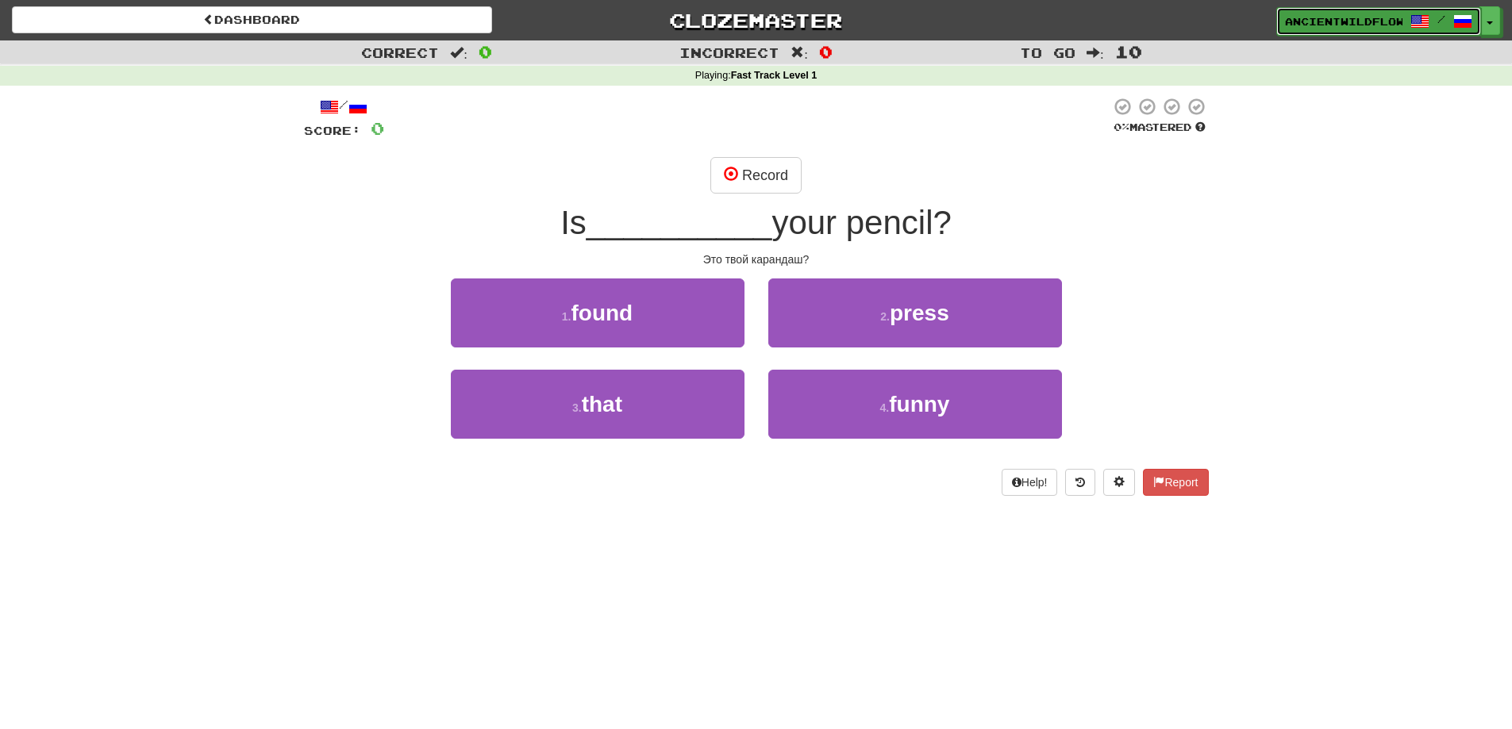
click at [1347, 14] on span "AncientWildflower8145" at bounding box center [1343, 21] width 117 height 14
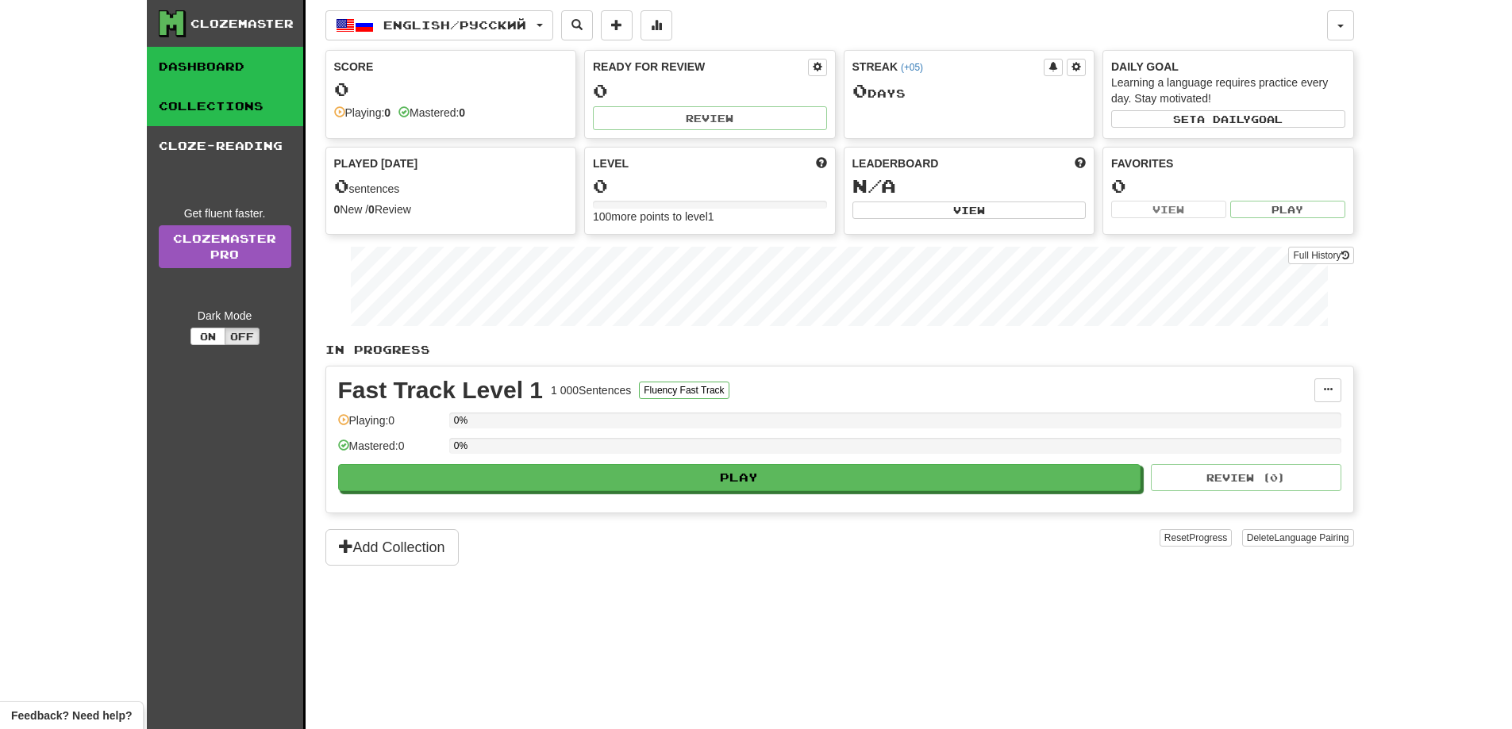
click at [248, 98] on link "Collections" at bounding box center [225, 107] width 156 height 40
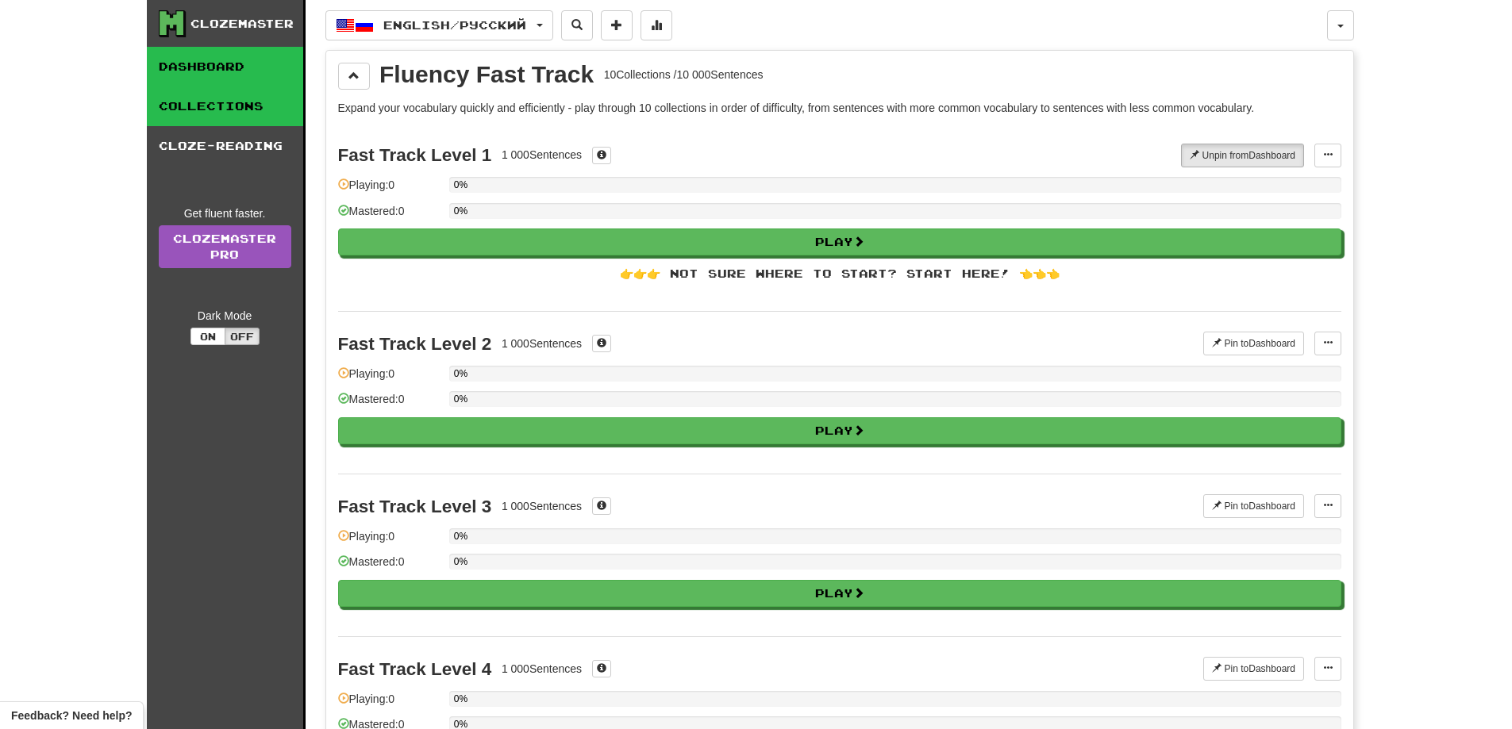
click at [240, 65] on link "Dashboard" at bounding box center [225, 67] width 156 height 40
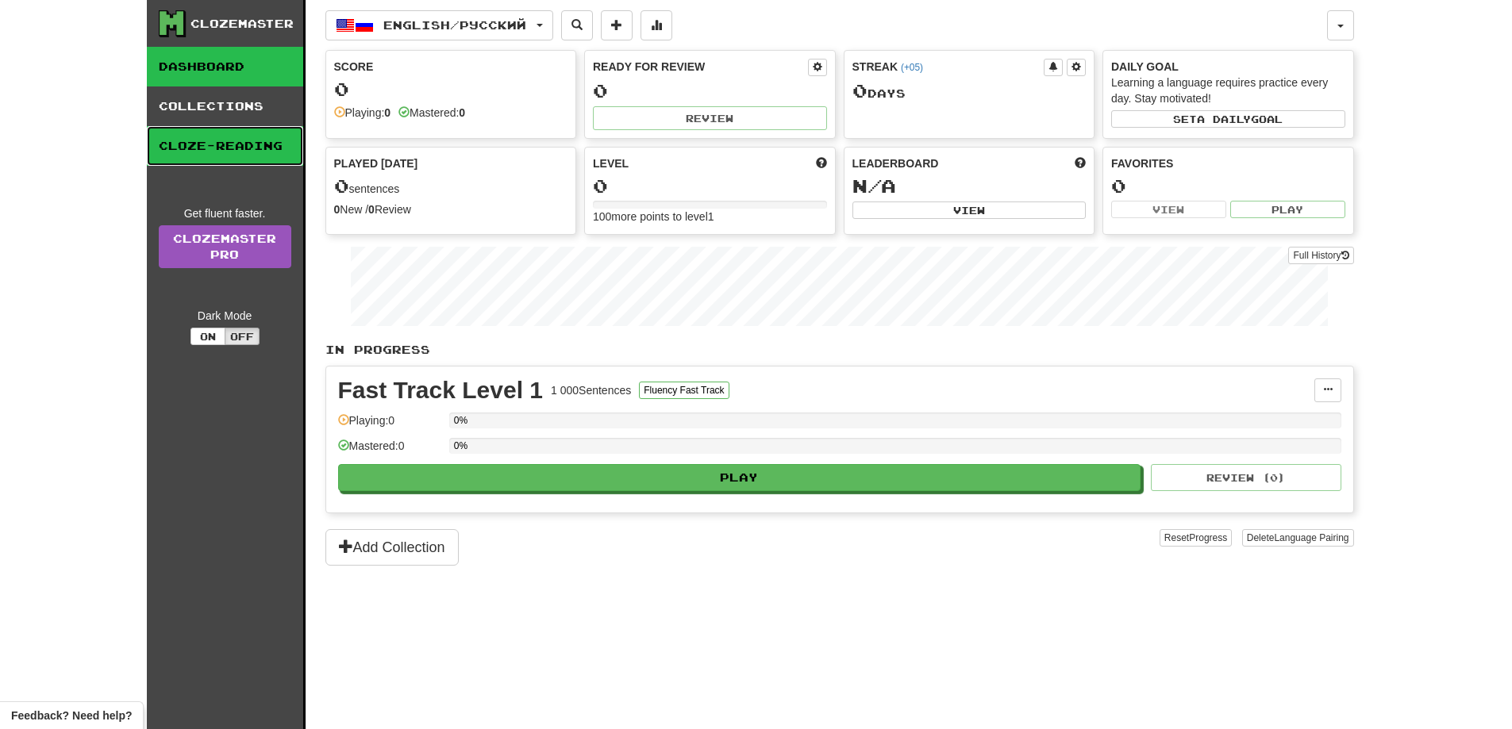
drag, startPoint x: 261, startPoint y: 145, endPoint x: 271, endPoint y: 150, distance: 11.4
click at [260, 144] on link "Cloze-Reading" at bounding box center [225, 146] width 156 height 40
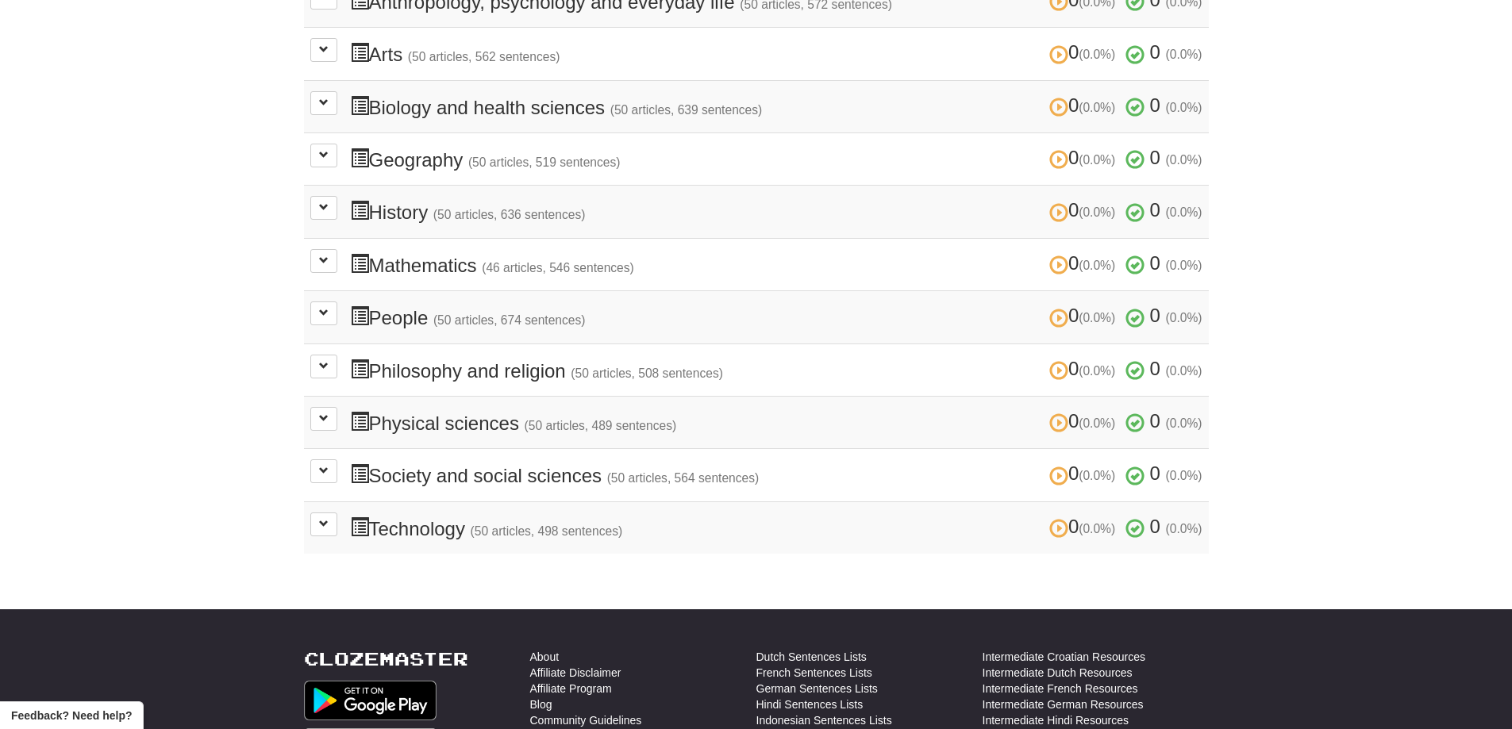
scroll to position [291, 0]
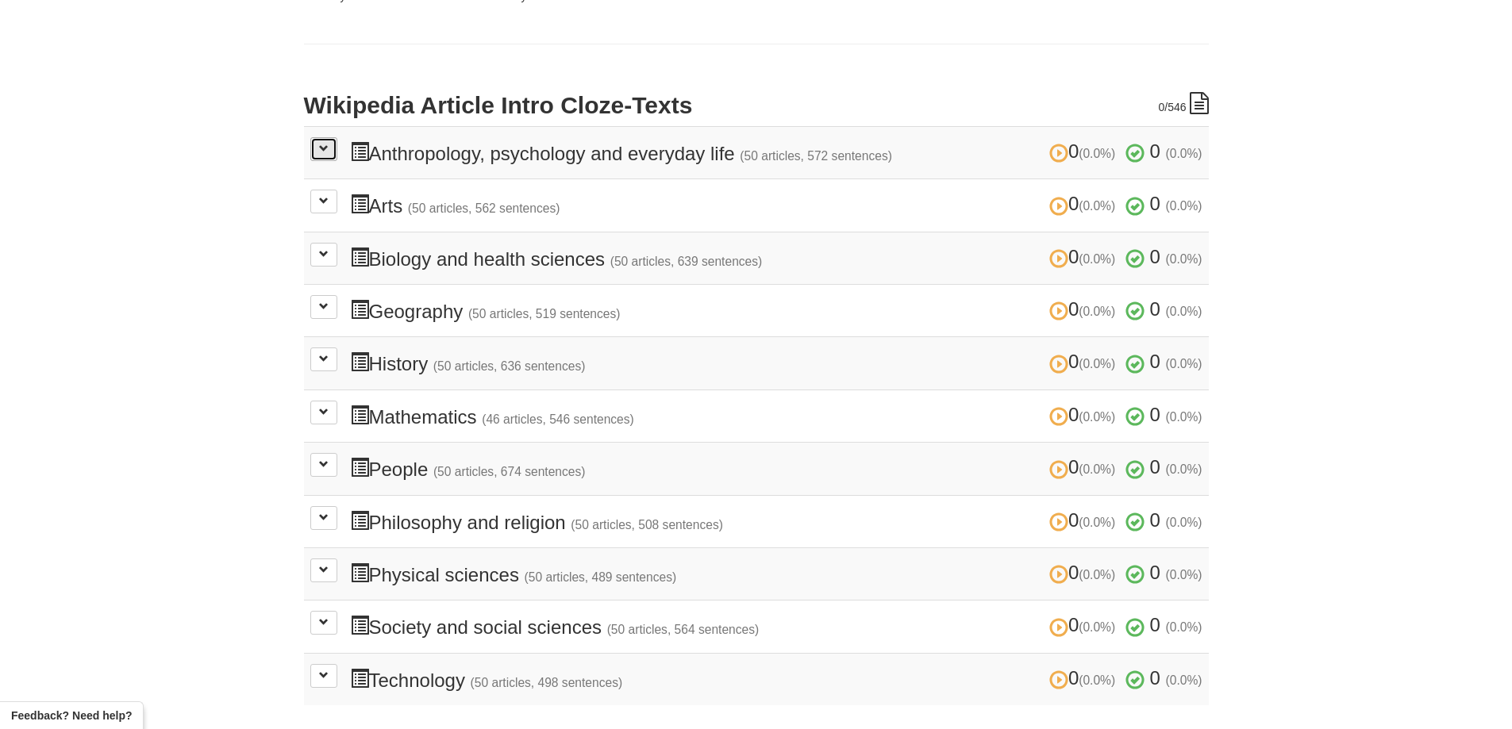
click at [325, 151] on span at bounding box center [324, 149] width 10 height 10
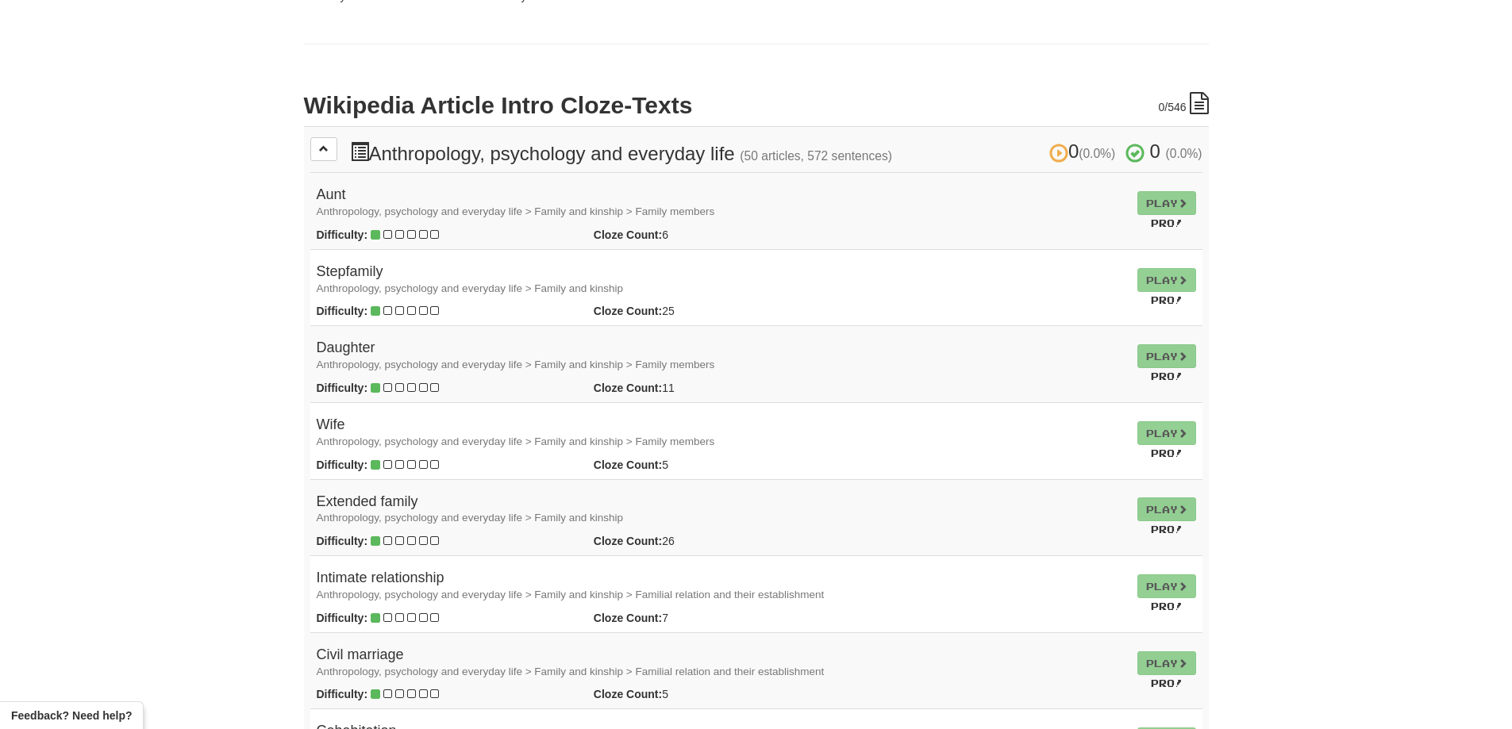
click at [1164, 203] on td "Play Pro!" at bounding box center [1166, 211] width 71 height 77
click at [1164, 213] on td "Play Pro!" at bounding box center [1166, 211] width 71 height 77
click at [1166, 206] on td "Play Pro!" at bounding box center [1166, 211] width 71 height 77
click at [402, 227] on div "Difficulty:" at bounding box center [443, 235] width 277 height 16
click at [398, 233] on icon at bounding box center [399, 234] width 9 height 11
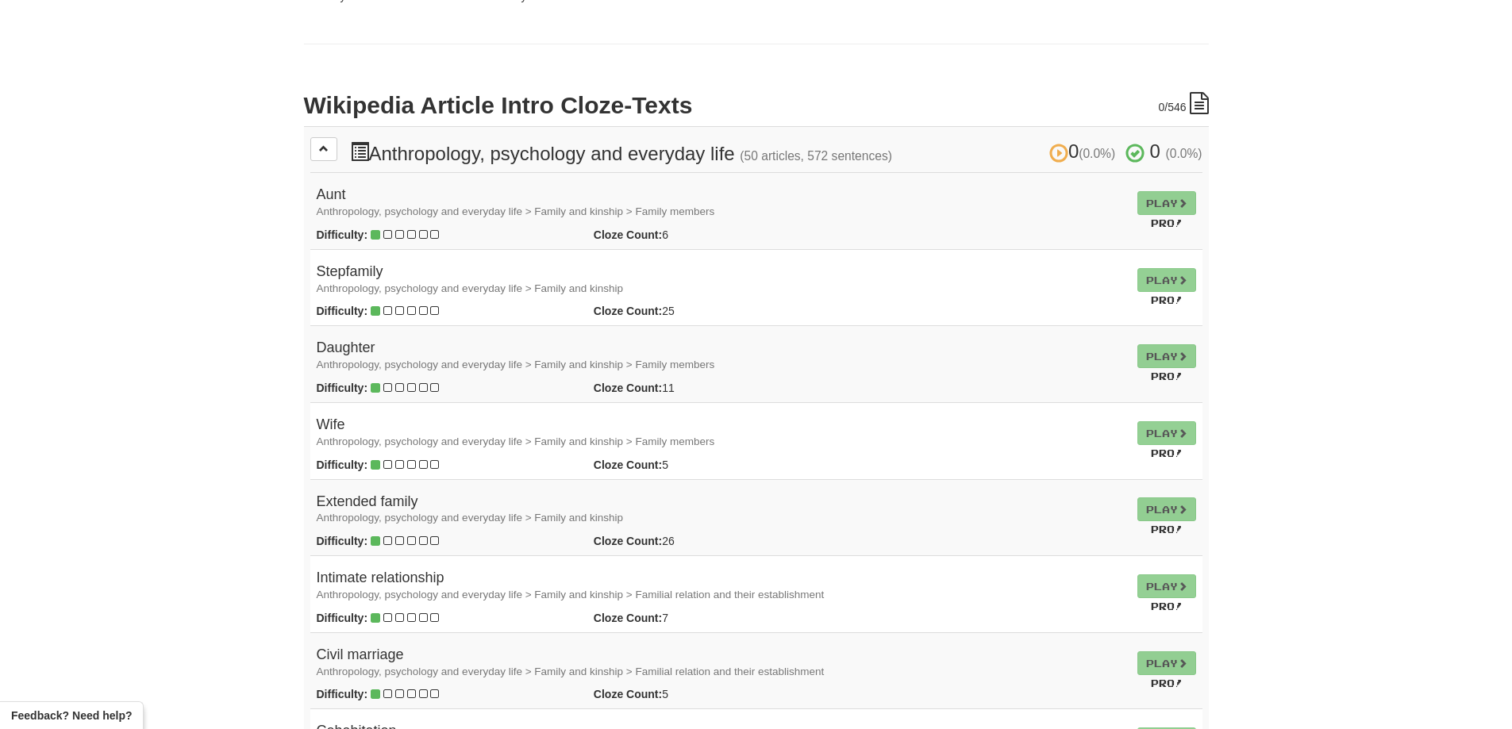
click at [432, 225] on td "Aunt Anthropology, psychology and everyday life > Family and kinship > Family m…" at bounding box center [720, 211] width 821 height 77
click at [621, 224] on td "Aunt Anthropology, psychology and everyday life > Family and kinship > Family m…" at bounding box center [720, 211] width 821 height 77
click at [1156, 229] on td "Play Pro!" at bounding box center [1166, 211] width 71 height 77
click at [1156, 286] on td "Play Pro!" at bounding box center [1166, 287] width 71 height 77
click at [1047, 327] on tr "Daughter Anthropology, psychology and everyday life > Family and kinship > Fami…" at bounding box center [756, 364] width 892 height 77
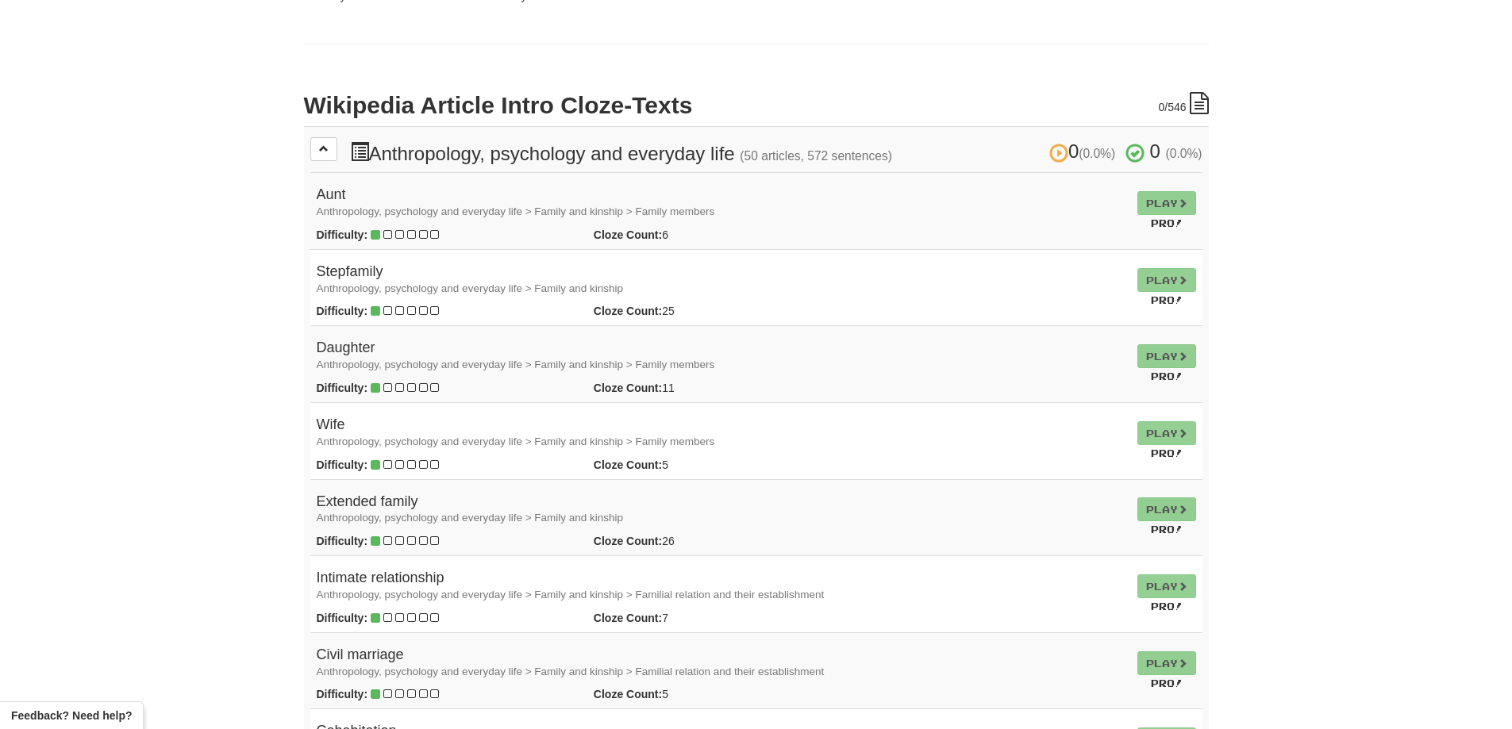
click at [623, 233] on strong "Cloze Count:" at bounding box center [628, 235] width 68 height 13
click at [611, 211] on small "Anthropology, psychology and everyday life > Family and kinship > Family members" at bounding box center [516, 212] width 398 height 12
click at [694, 210] on small "Anthropology, psychology and everyday life > Family and kinship > Family members" at bounding box center [516, 212] width 398 height 12
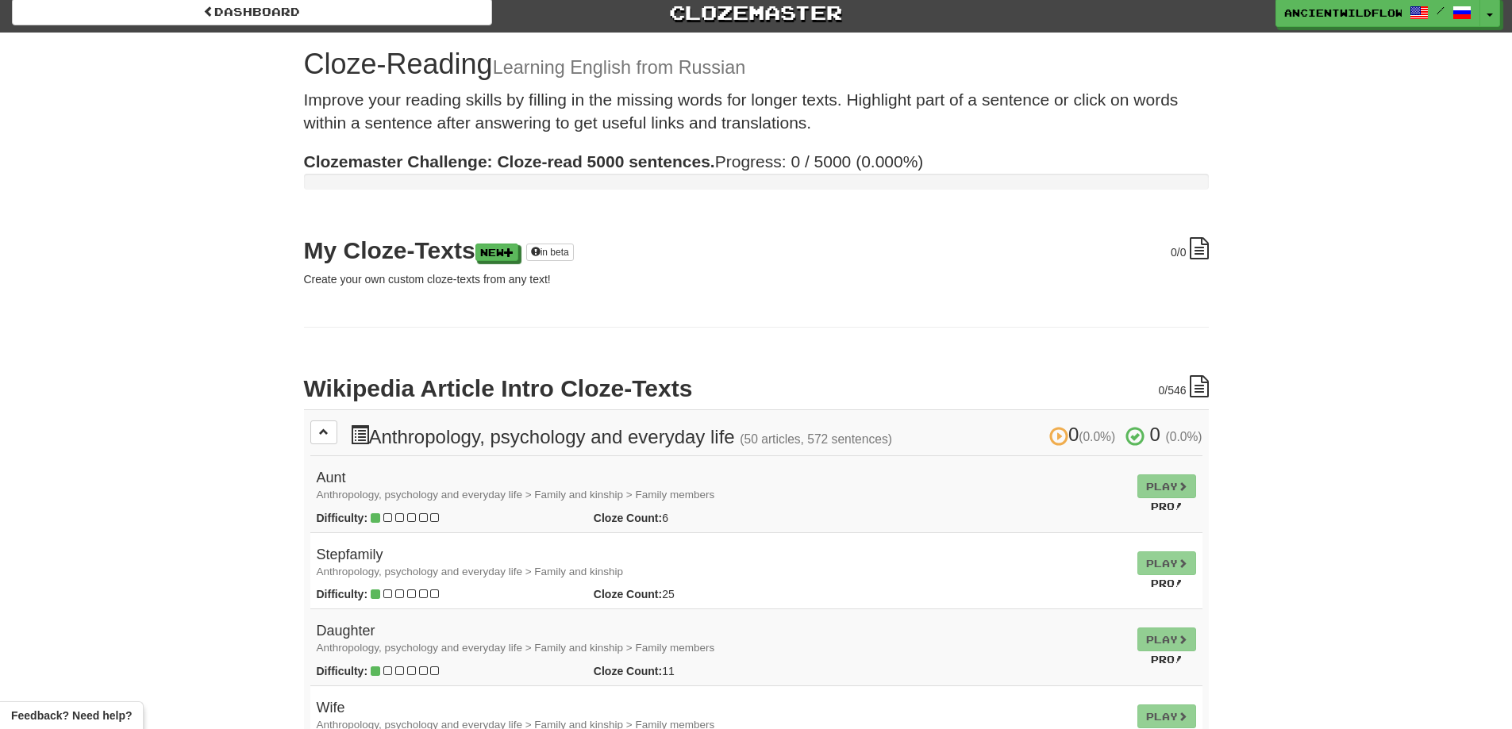
scroll to position [0, 0]
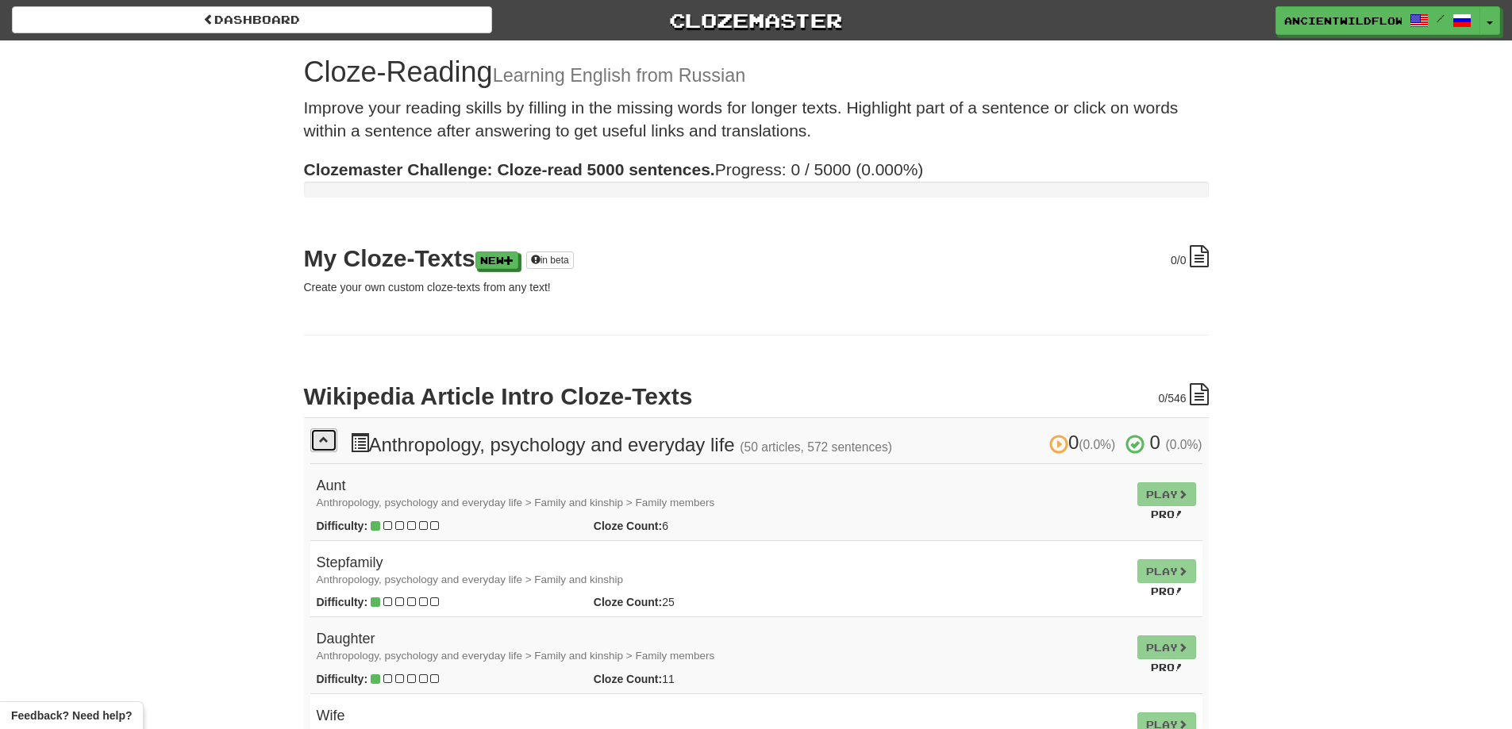
click at [314, 444] on button at bounding box center [323, 441] width 27 height 24
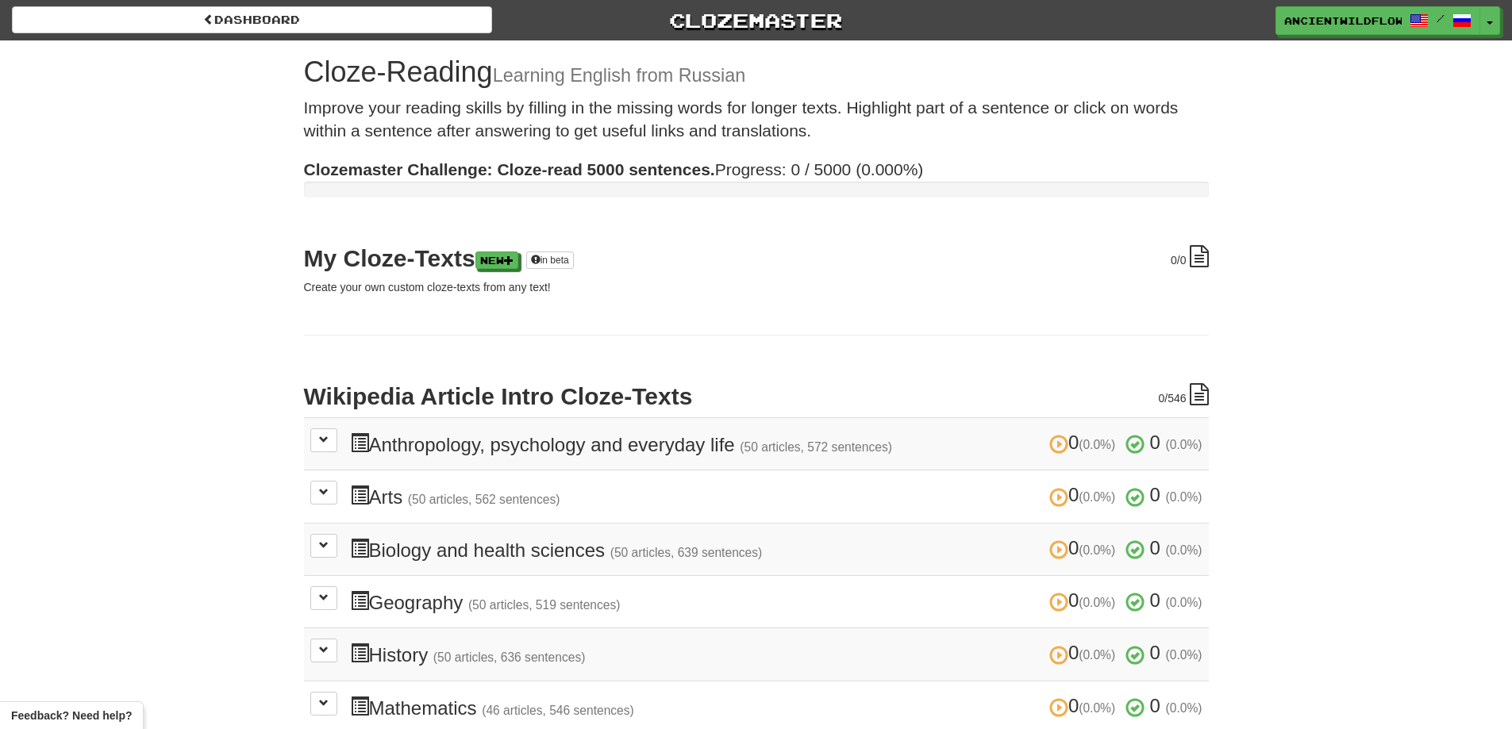
click at [398, 289] on p "Create your own custom cloze-texts from any text!" at bounding box center [756, 287] width 905 height 16
click at [398, 260] on h2 "My Cloze-Texts New in beta" at bounding box center [756, 258] width 905 height 26
click at [502, 167] on strong "Clozemaster Challenge: Cloze-read 5000 sentences." at bounding box center [509, 169] width 411 height 18
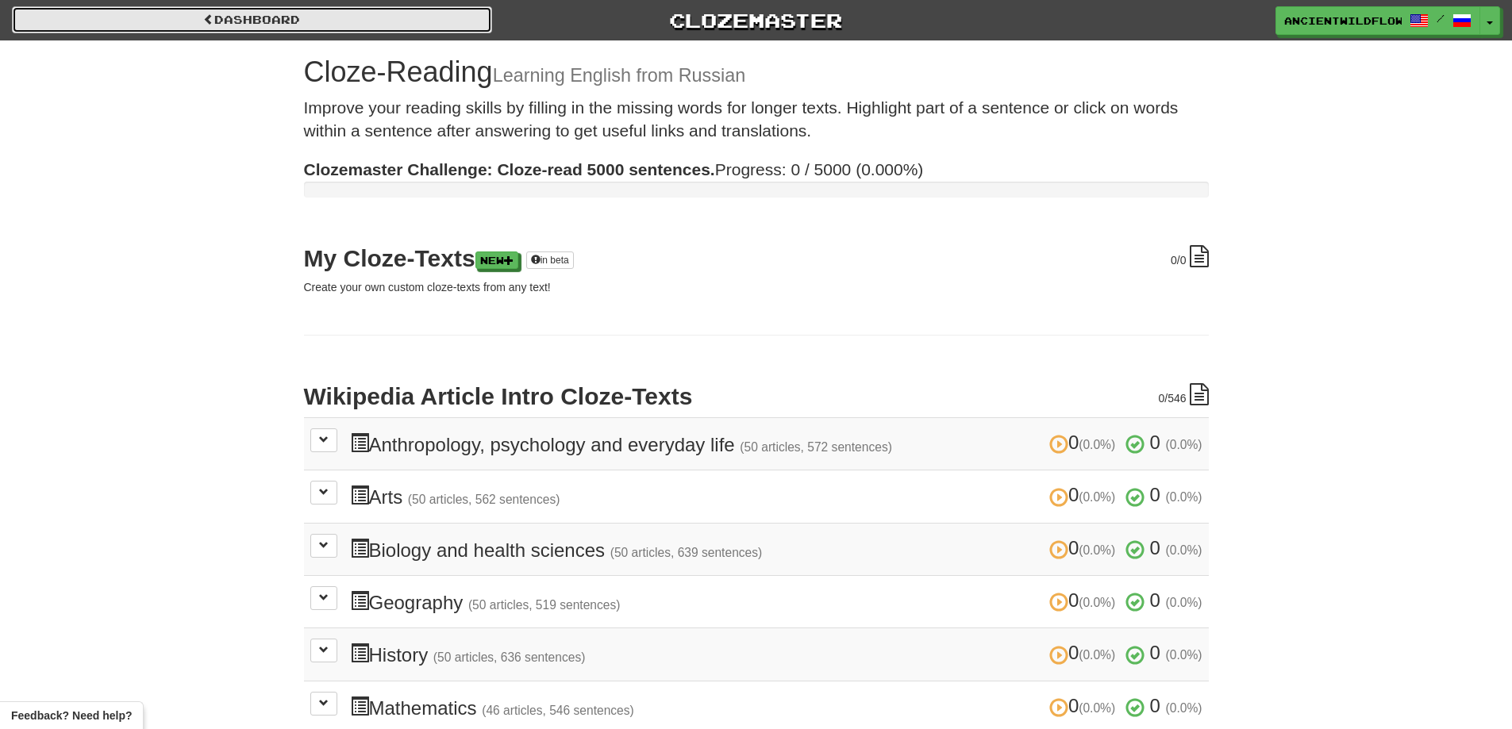
click at [306, 13] on link "Dashboard" at bounding box center [252, 19] width 480 height 27
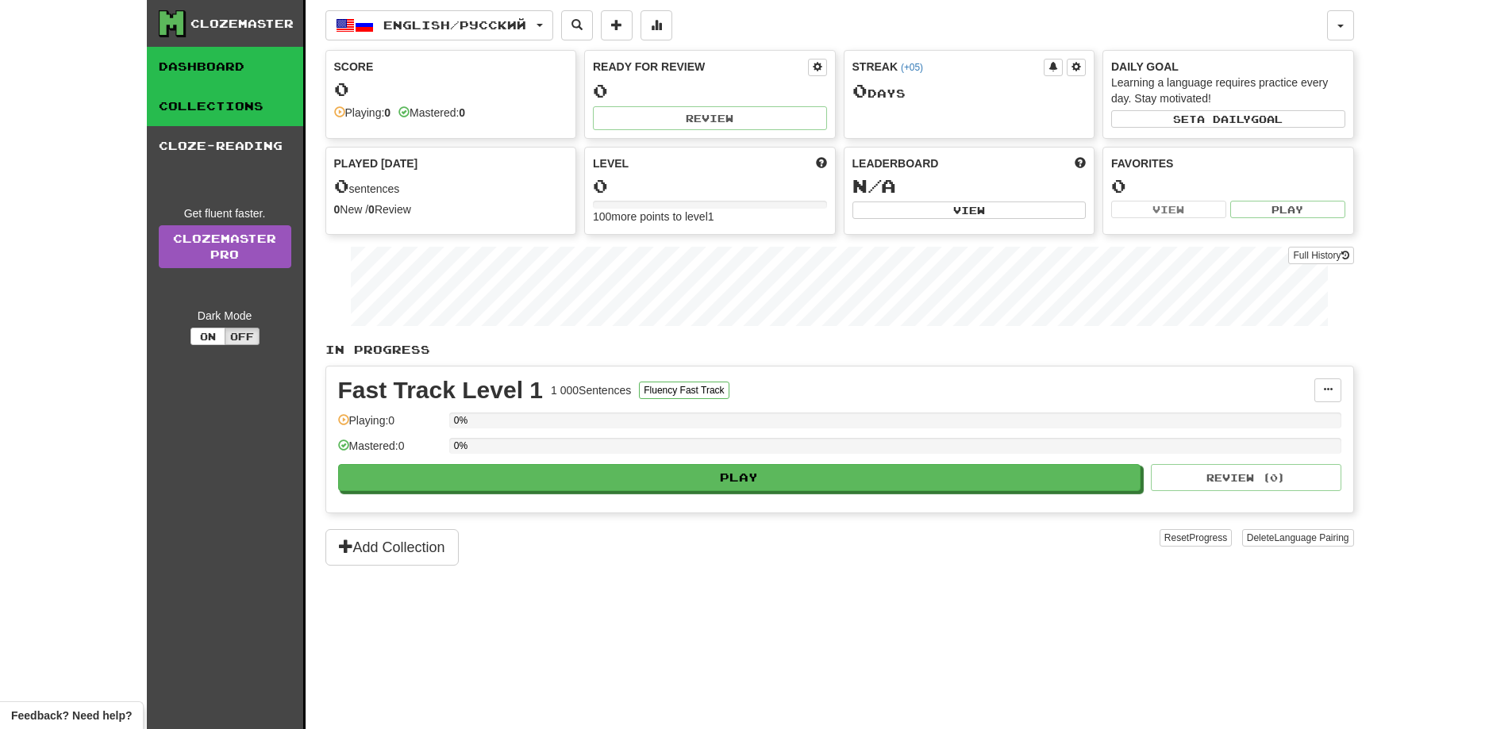
click at [207, 111] on link "Collections" at bounding box center [225, 107] width 156 height 40
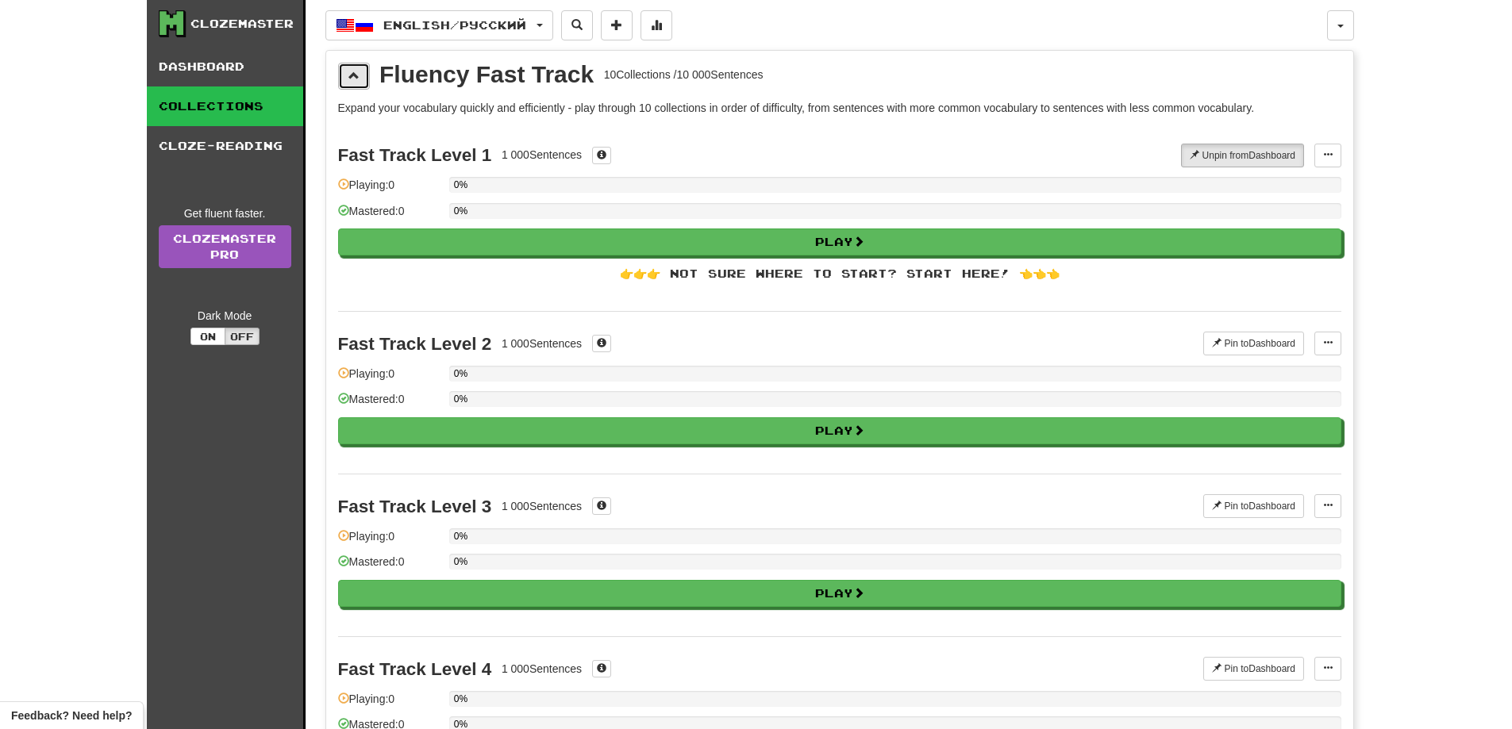
click at [353, 71] on span at bounding box center [353, 75] width 11 height 11
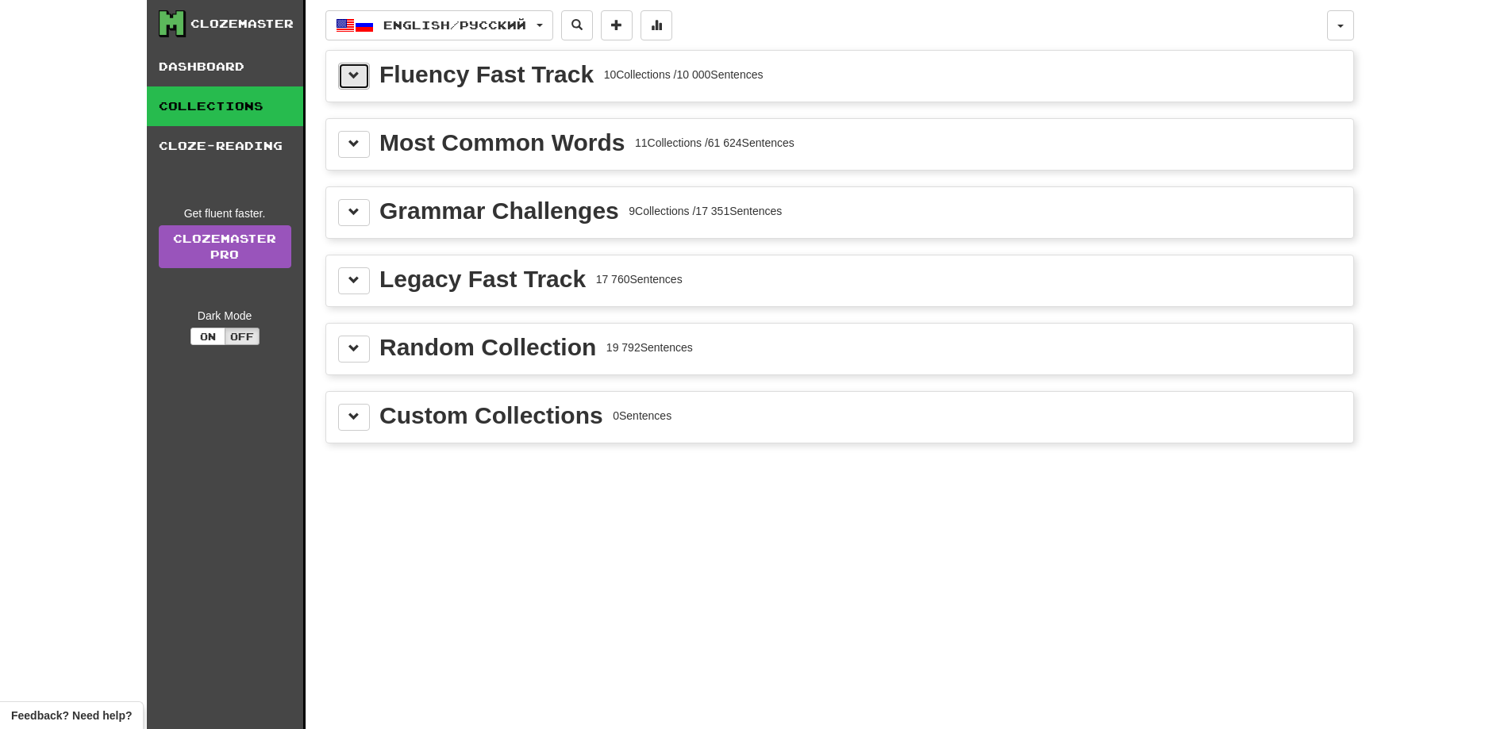
click at [356, 72] on span at bounding box center [353, 75] width 11 height 11
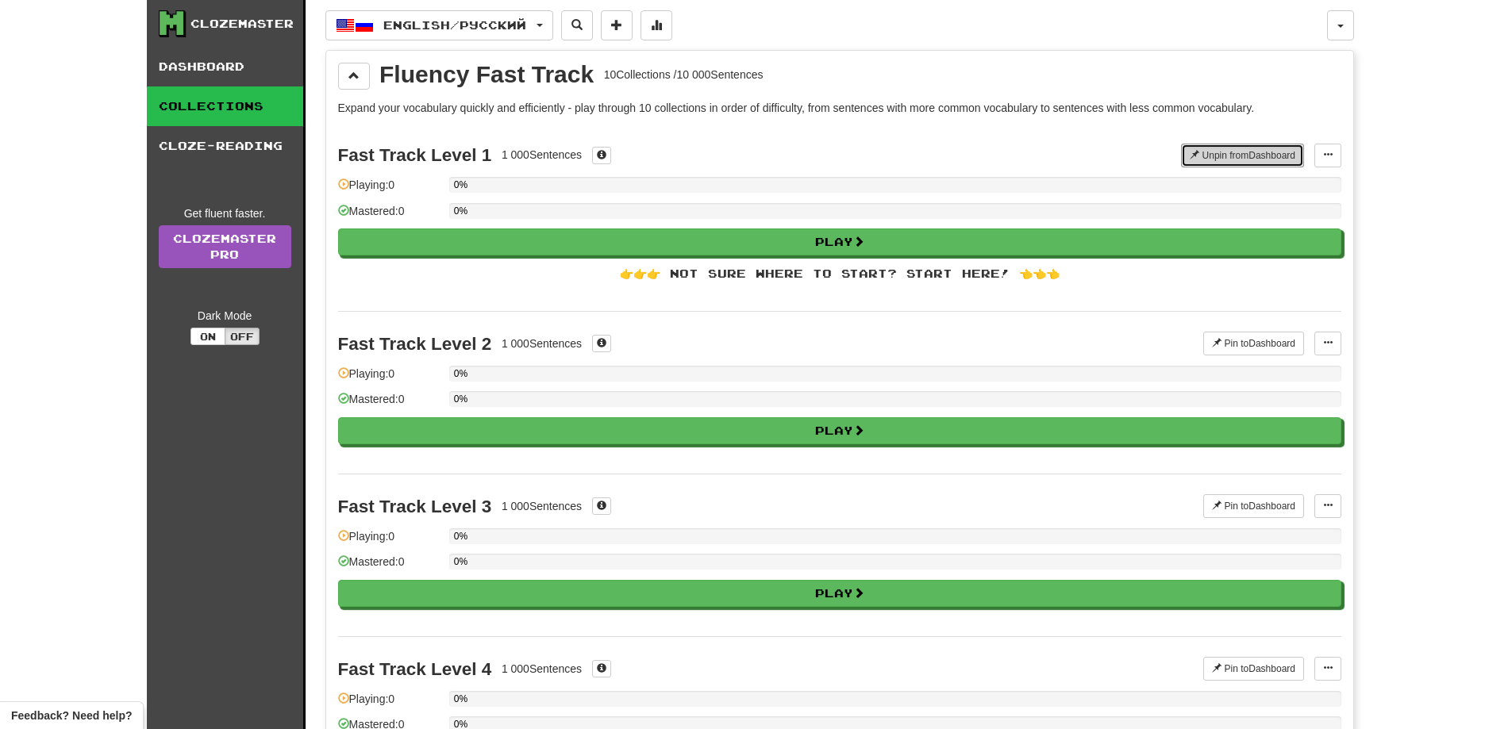
click at [1213, 160] on button "Unpin from Dashboard" at bounding box center [1242, 156] width 123 height 24
click at [346, 68] on button at bounding box center [354, 76] width 32 height 27
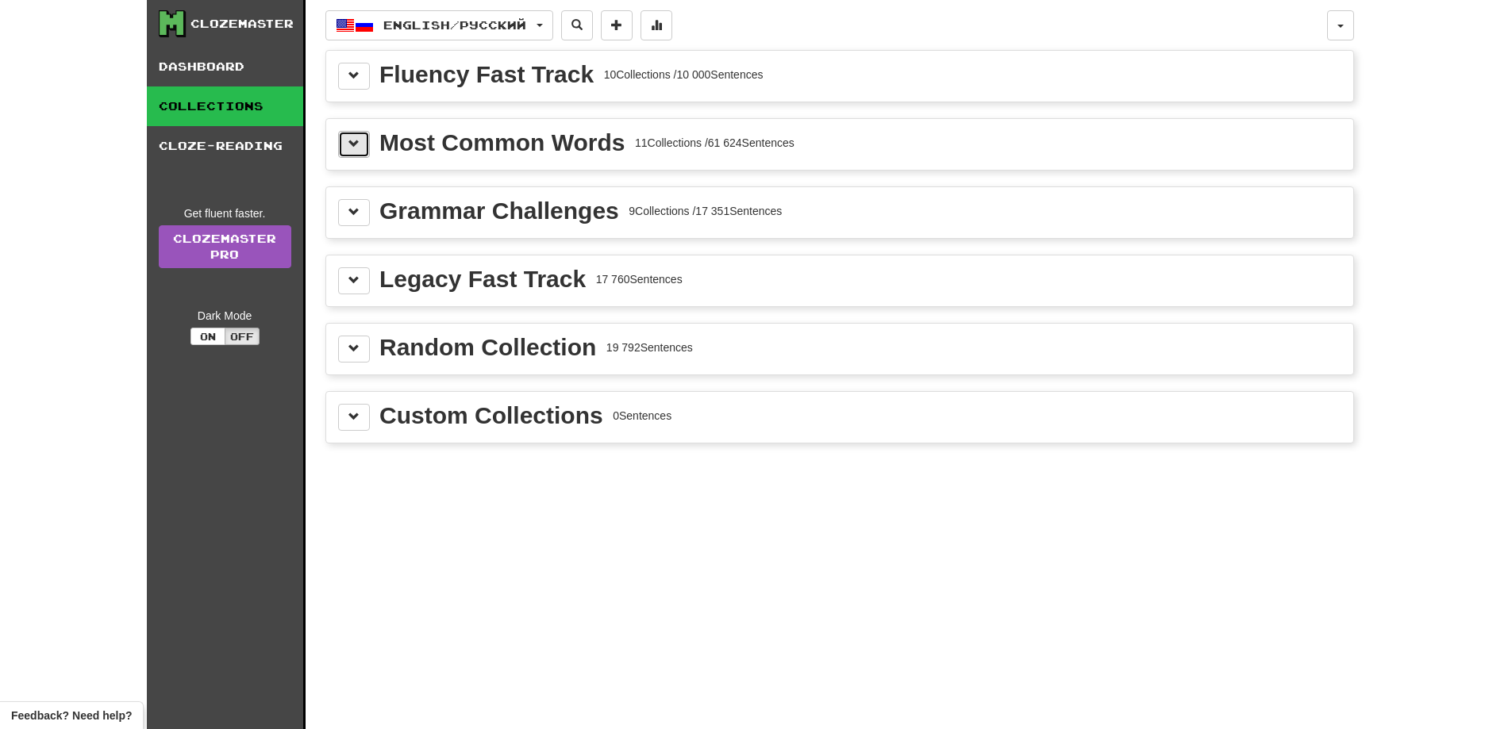
click at [363, 140] on button at bounding box center [354, 144] width 32 height 27
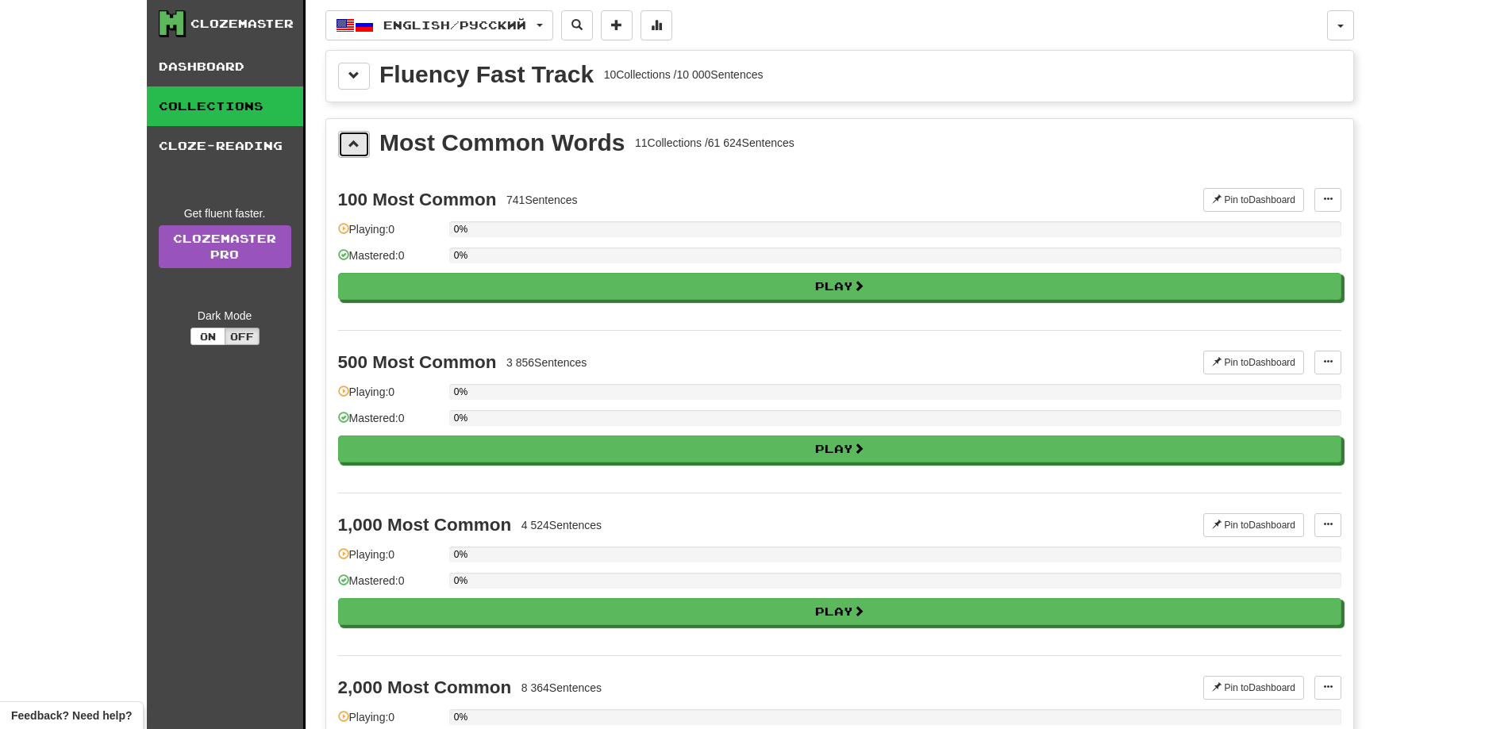
click at [353, 139] on span at bounding box center [353, 143] width 11 height 11
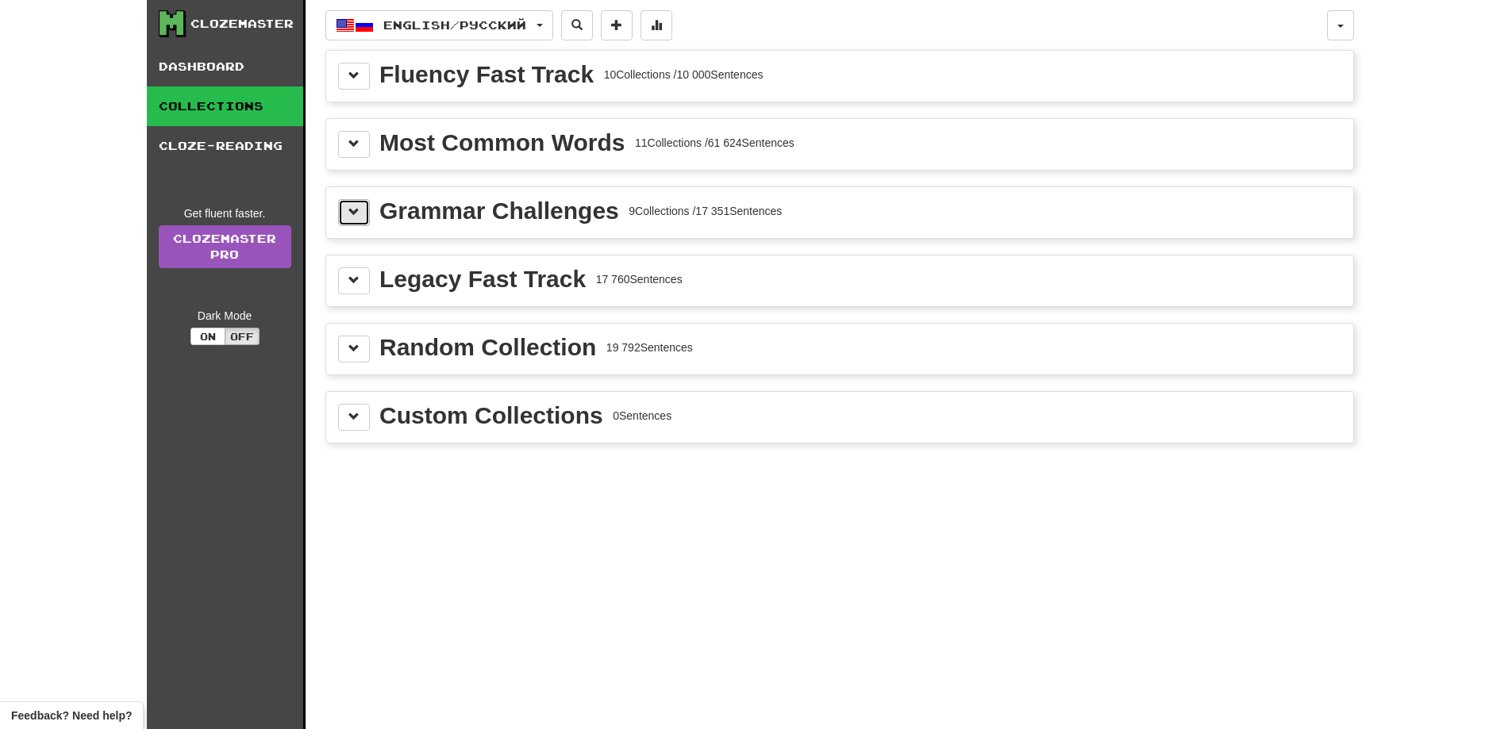
click at [354, 215] on span at bounding box center [353, 211] width 11 height 11
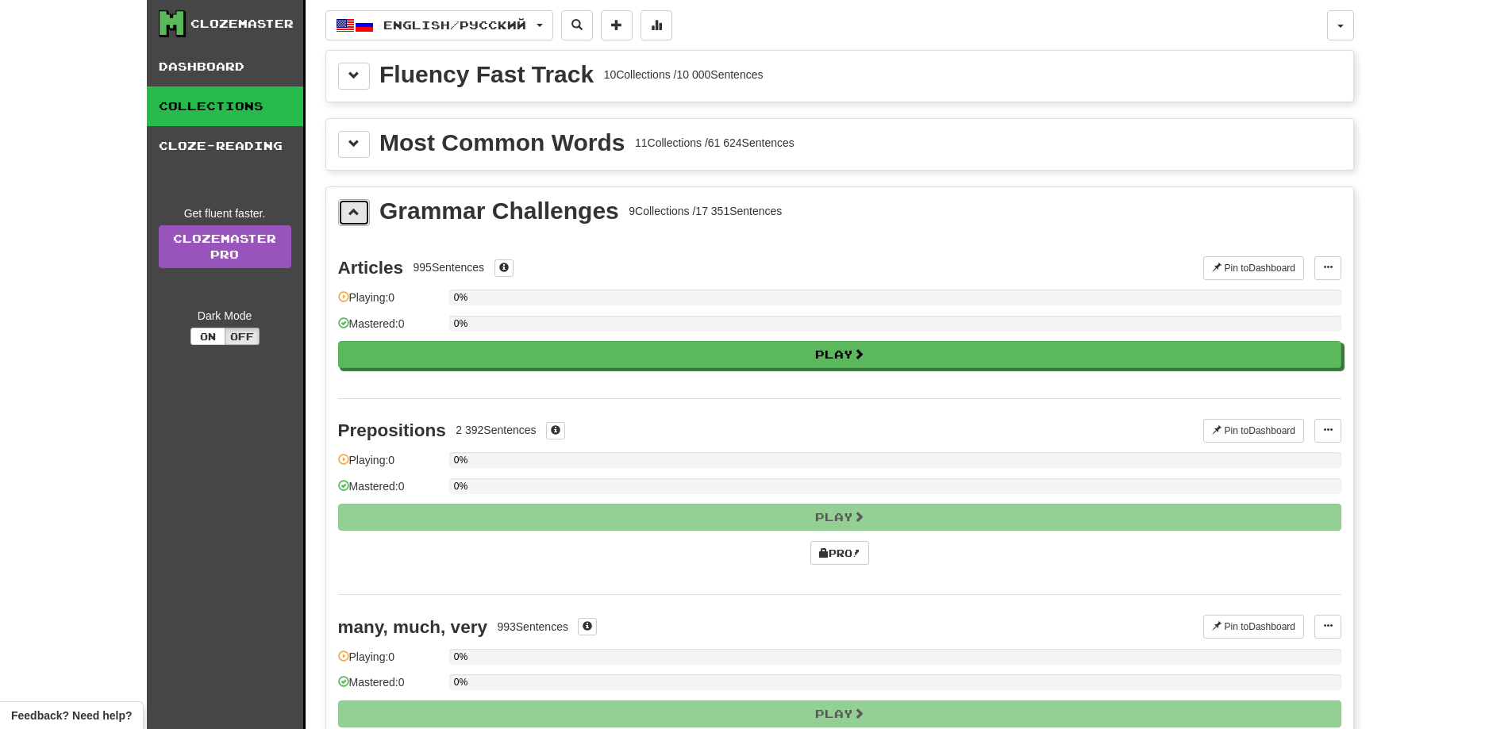
click at [356, 214] on span at bounding box center [353, 211] width 11 height 11
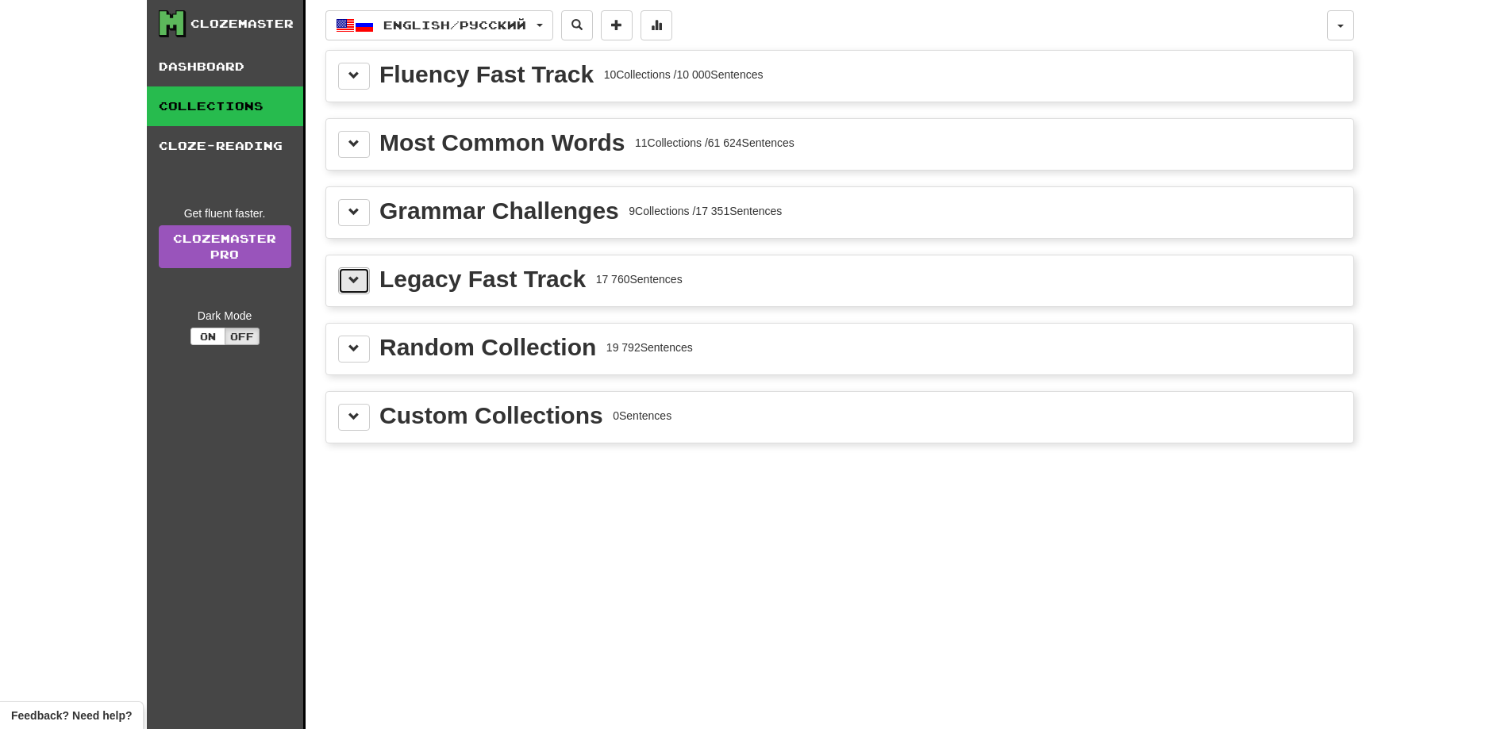
click at [361, 283] on button at bounding box center [354, 280] width 32 height 27
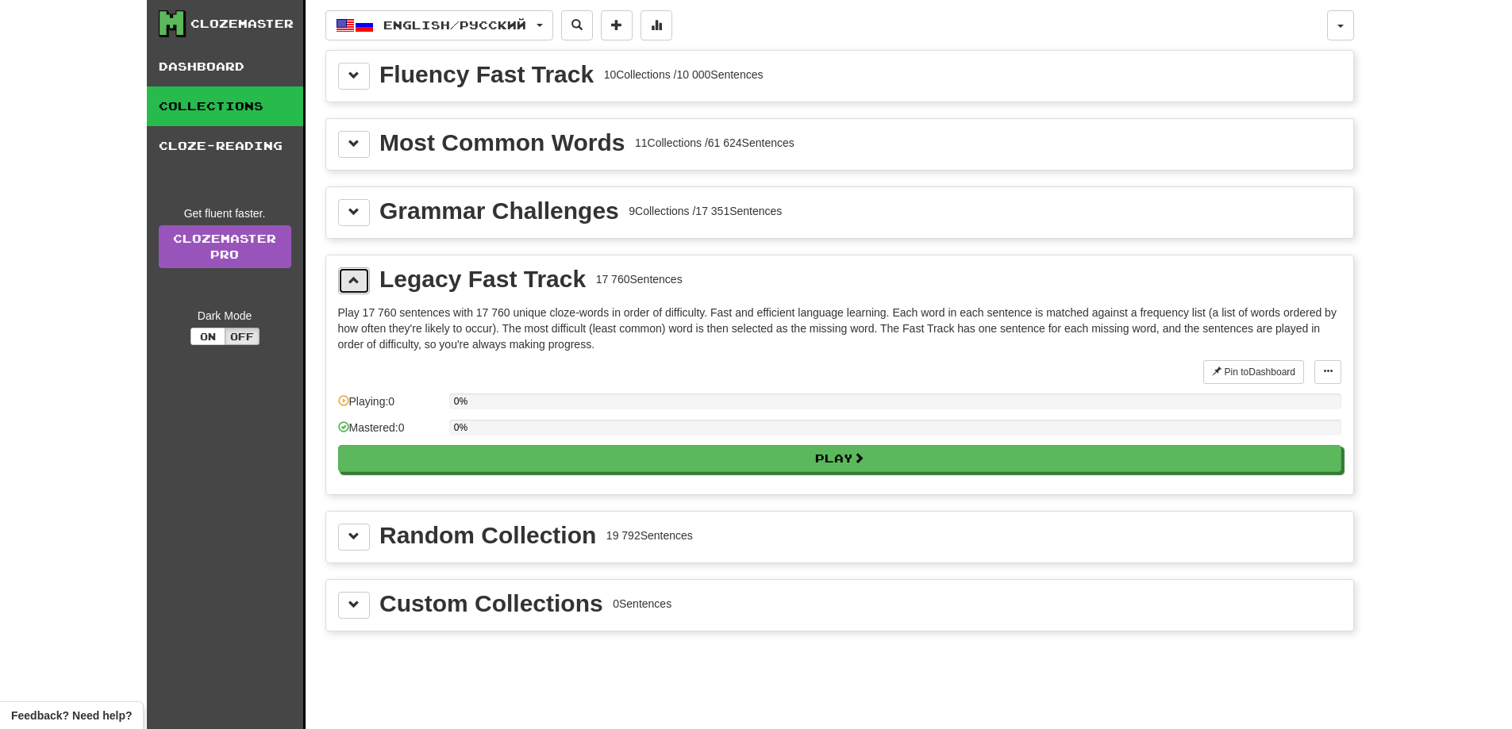
click at [346, 286] on button at bounding box center [354, 280] width 32 height 27
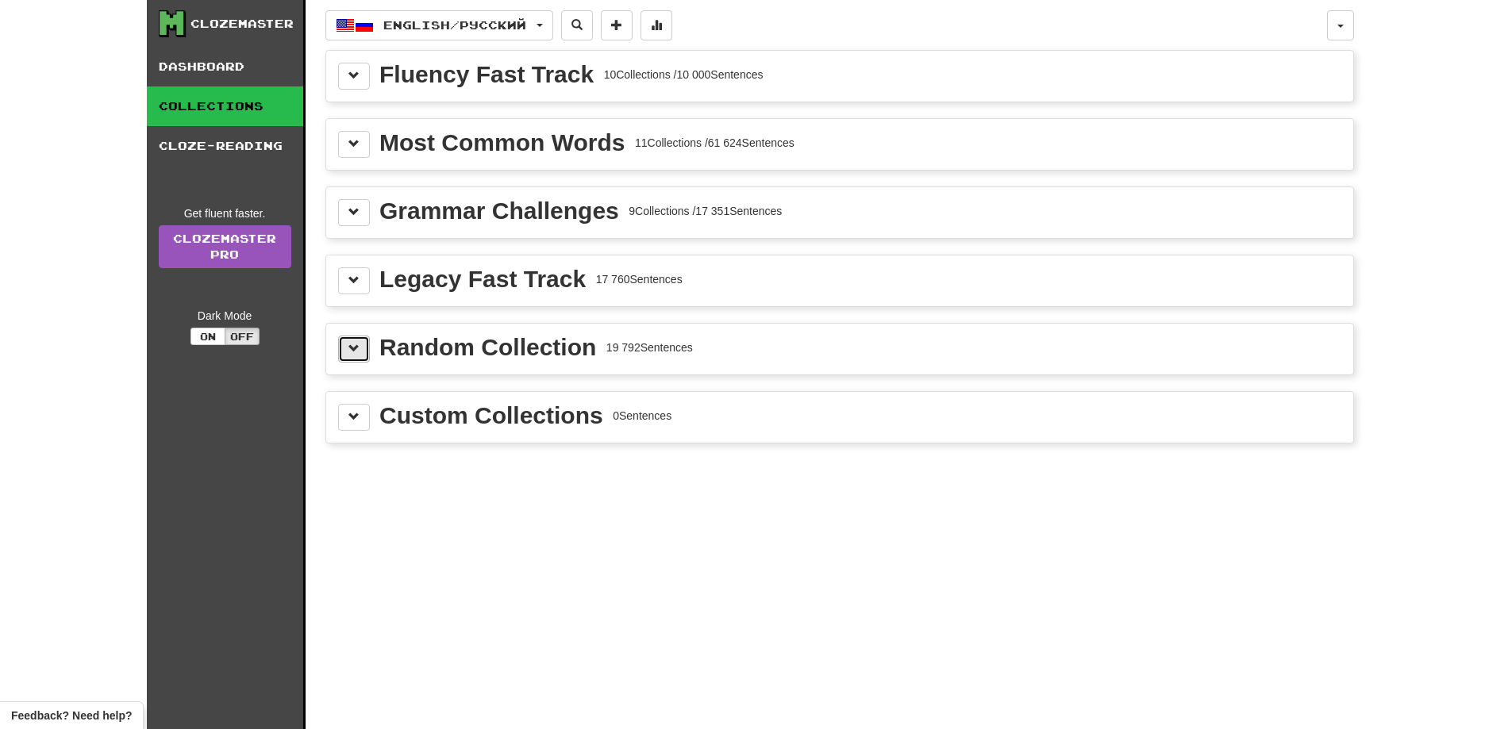
click at [363, 353] on button at bounding box center [354, 349] width 32 height 27
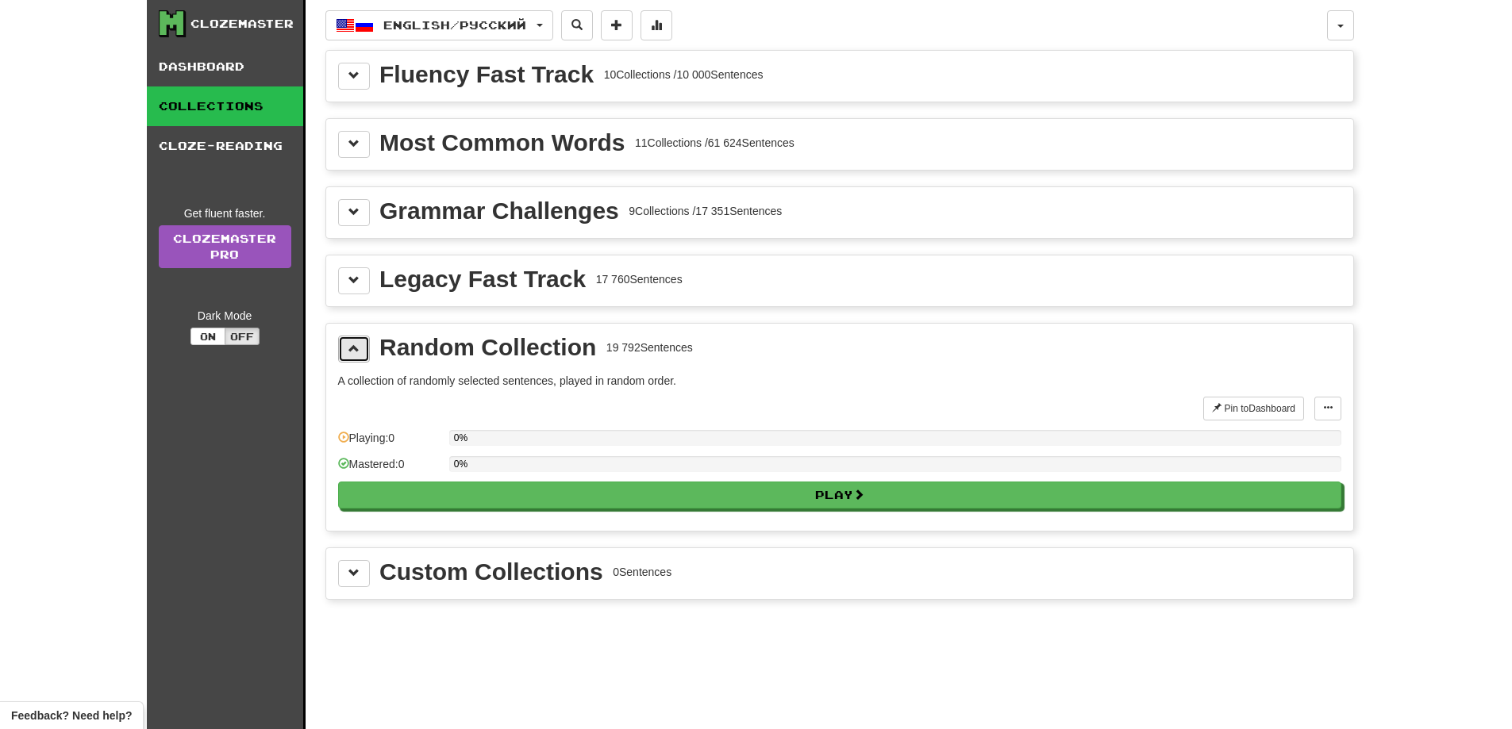
click at [354, 348] on span at bounding box center [353, 348] width 11 height 11
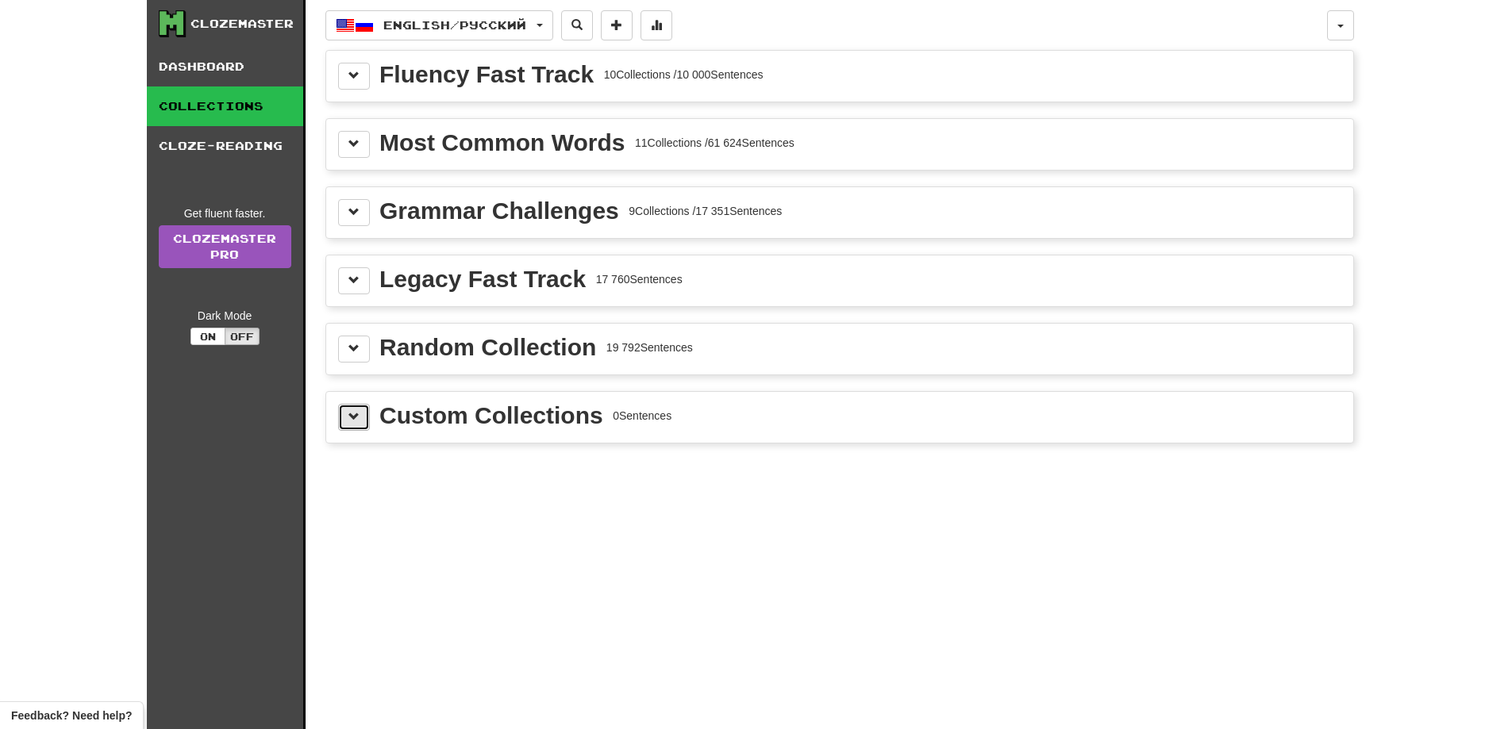
click at [348, 414] on span at bounding box center [353, 416] width 11 height 11
click at [367, 421] on button at bounding box center [354, 417] width 32 height 27
